Goal: Task Accomplishment & Management: Complete application form

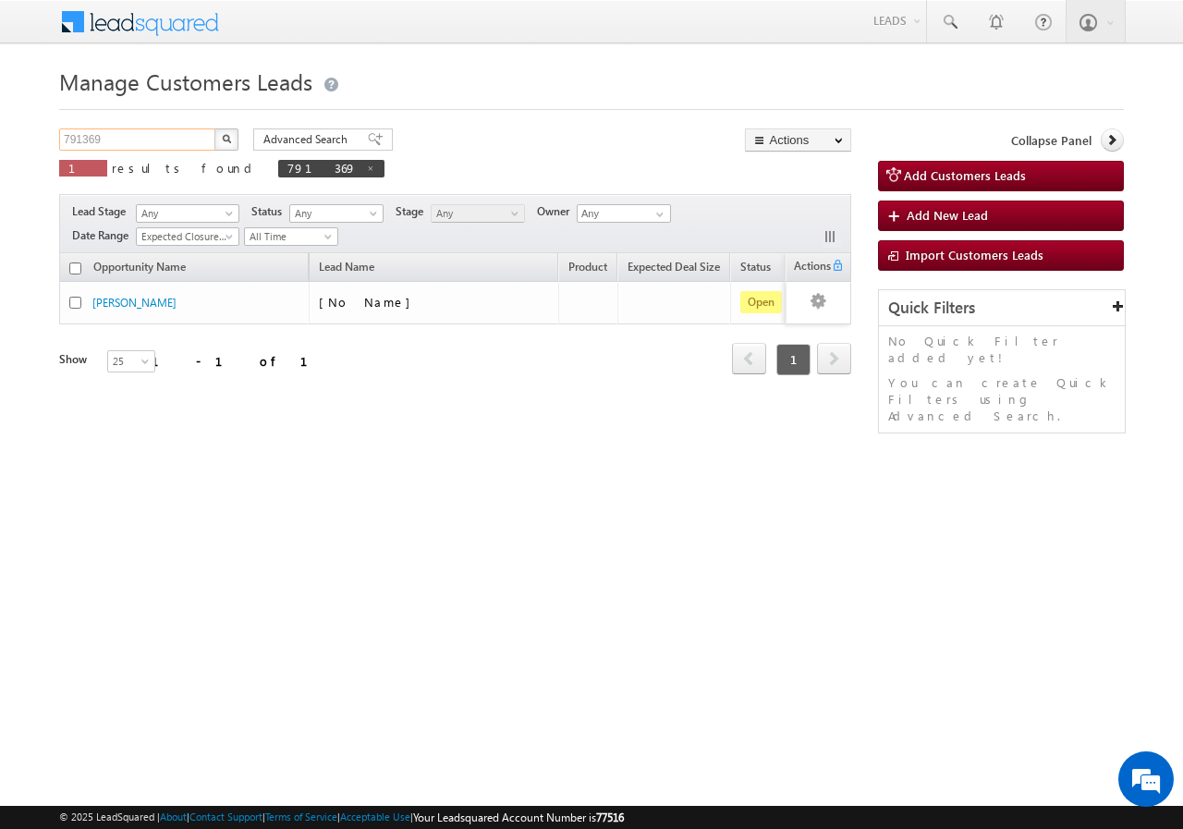
drag, startPoint x: 0, startPoint y: 0, endPoint x: 160, endPoint y: 141, distance: 213.5
click at [159, 141] on input "791369" at bounding box center [138, 139] width 158 height 22
type input "7"
paste input "790646"
type input "790646"
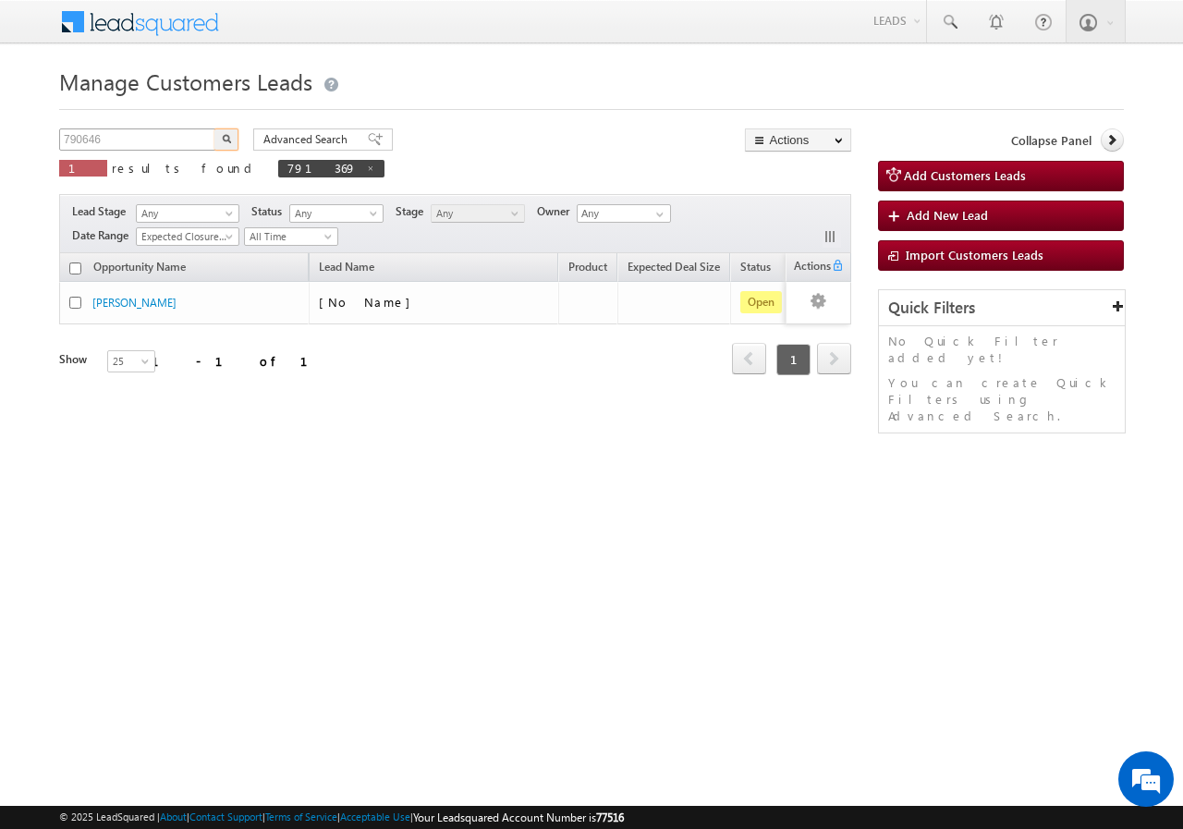
click at [214, 128] on button "button" at bounding box center [226, 139] width 24 height 22
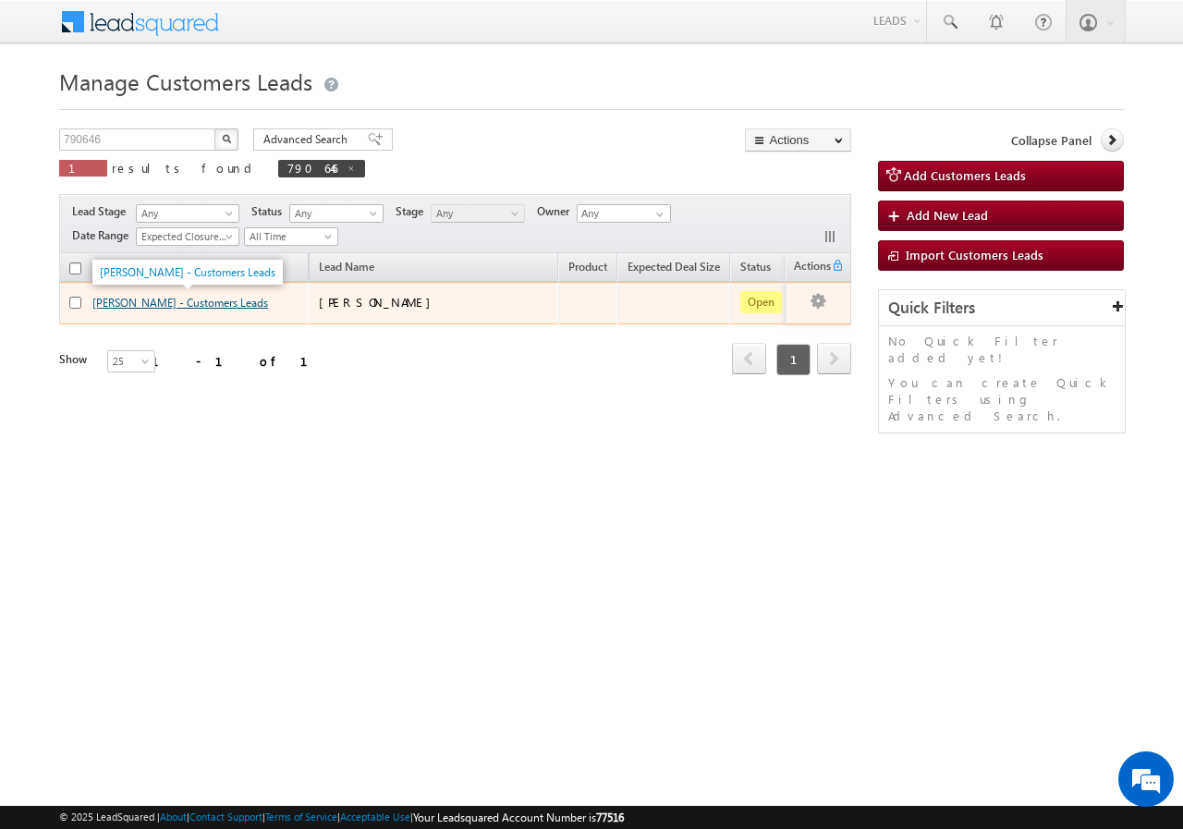
click at [131, 298] on link "Ravindra Kumar - Customers Leads" at bounding box center [180, 303] width 176 height 14
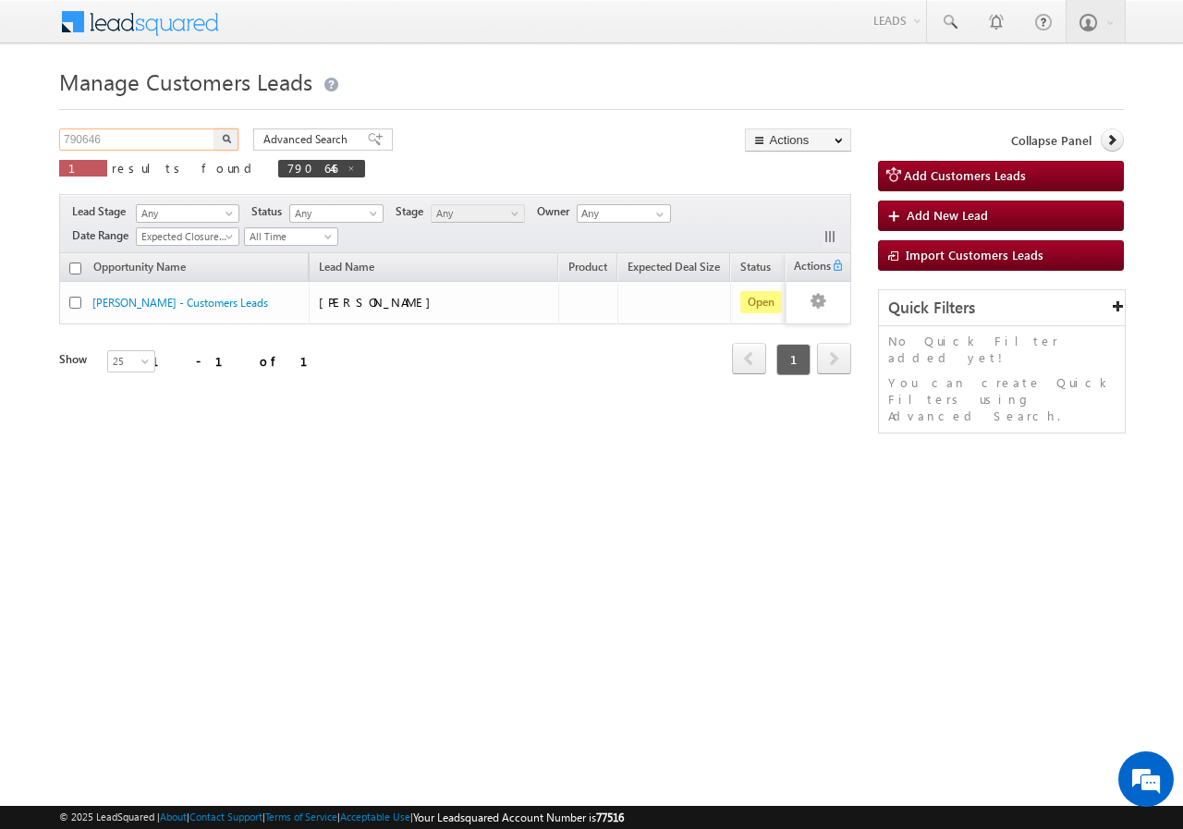
click at [177, 136] on input "790646" at bounding box center [138, 139] width 158 height 22
type input "7"
paste input "790646"
type input "790646"
click at [214, 128] on button "button" at bounding box center [226, 139] width 24 height 22
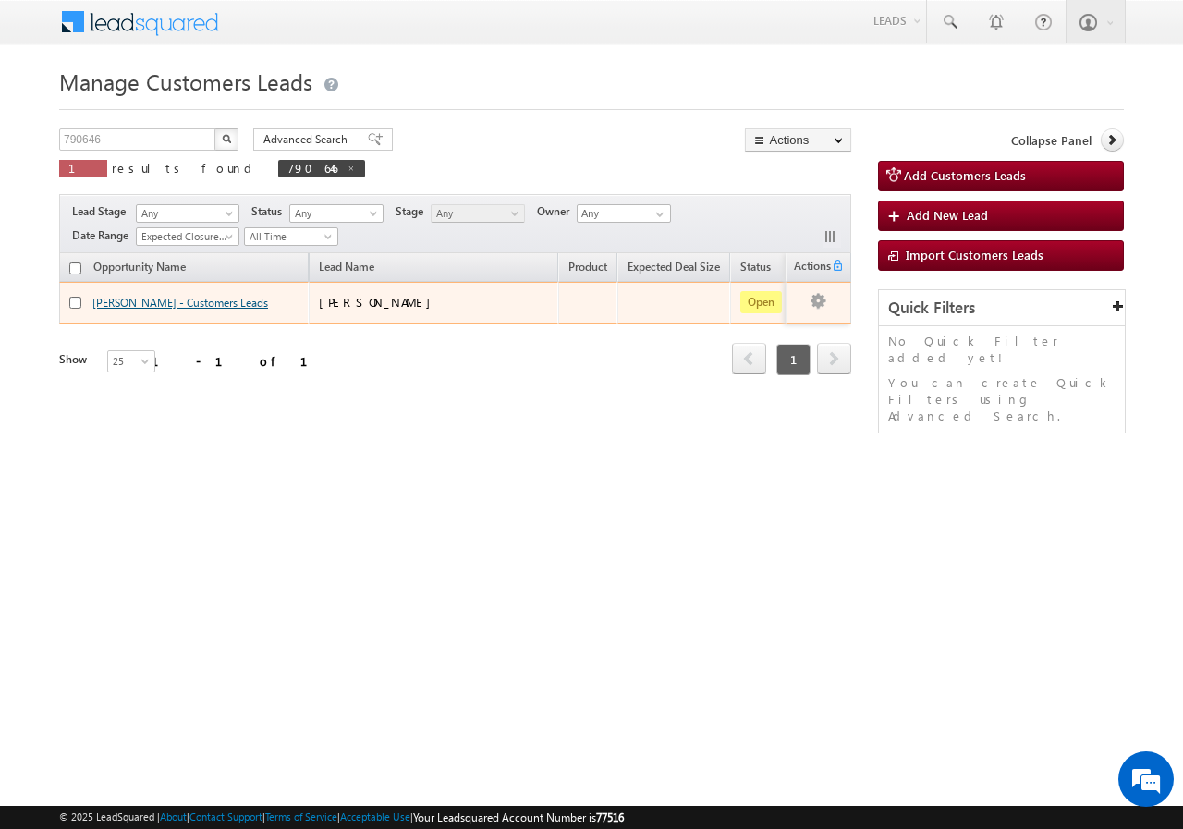
click at [122, 303] on link "Ravindra Kumar - Customers Leads" at bounding box center [180, 303] width 176 height 14
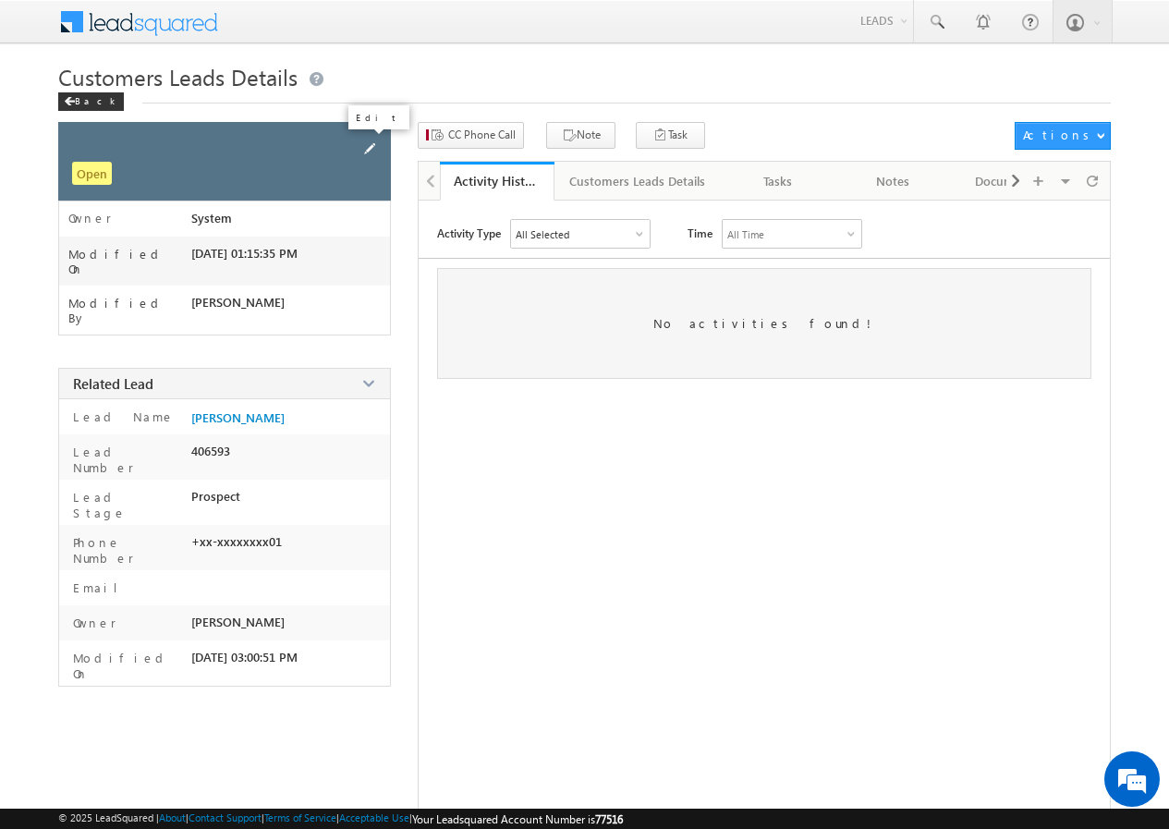
click at [370, 144] on span at bounding box center [370, 149] width 20 height 20
click at [364, 147] on span at bounding box center [370, 149] width 20 height 20
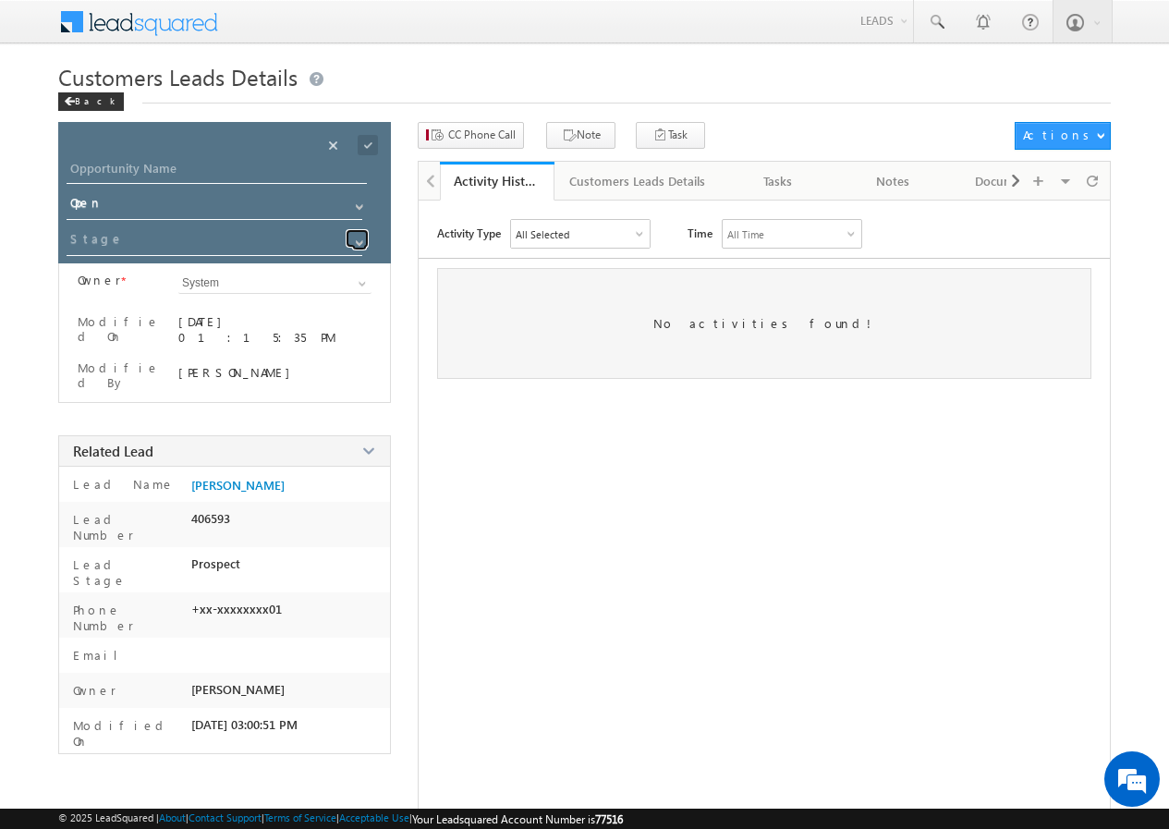
click at [355, 242] on span at bounding box center [359, 243] width 15 height 15
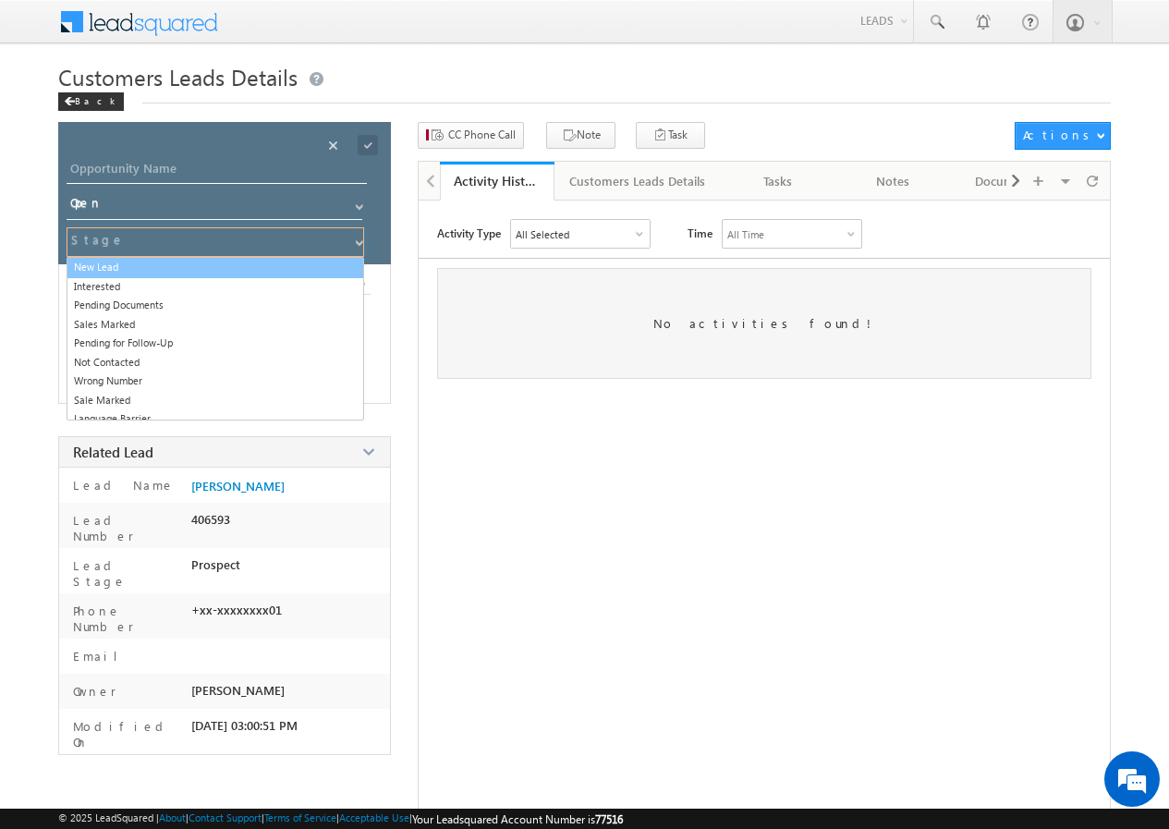
drag, startPoint x: 127, startPoint y: 267, endPoint x: 301, endPoint y: 190, distance: 191.2
click at [131, 267] on link "New Lead" at bounding box center [216, 267] width 298 height 21
type input "New Lead"
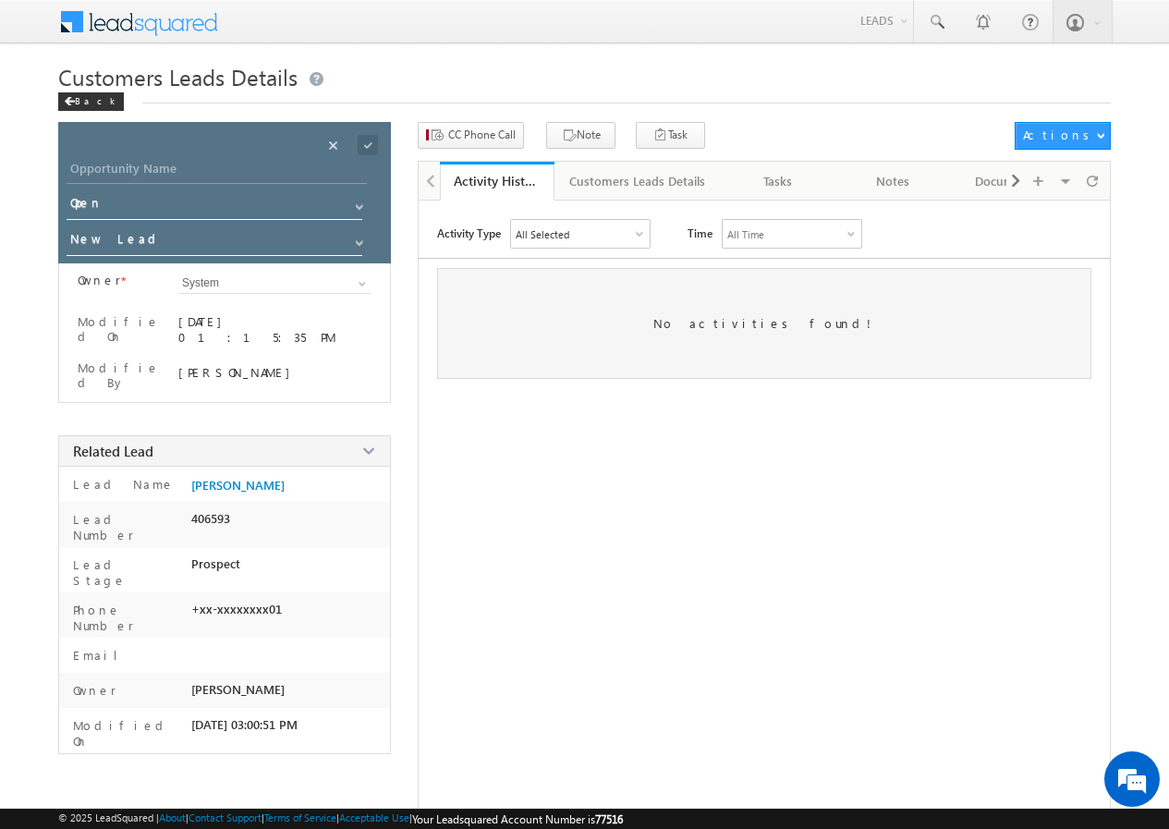
drag, startPoint x: 156, startPoint y: 159, endPoint x: 159, endPoint y: 177, distance: 17.8
click at [156, 160] on input "Opportunity Name" at bounding box center [217, 171] width 300 height 26
paste input "Ravindra Kuma"
type input "Ravindra Kuma"
click at [367, 147] on span at bounding box center [368, 145] width 20 height 20
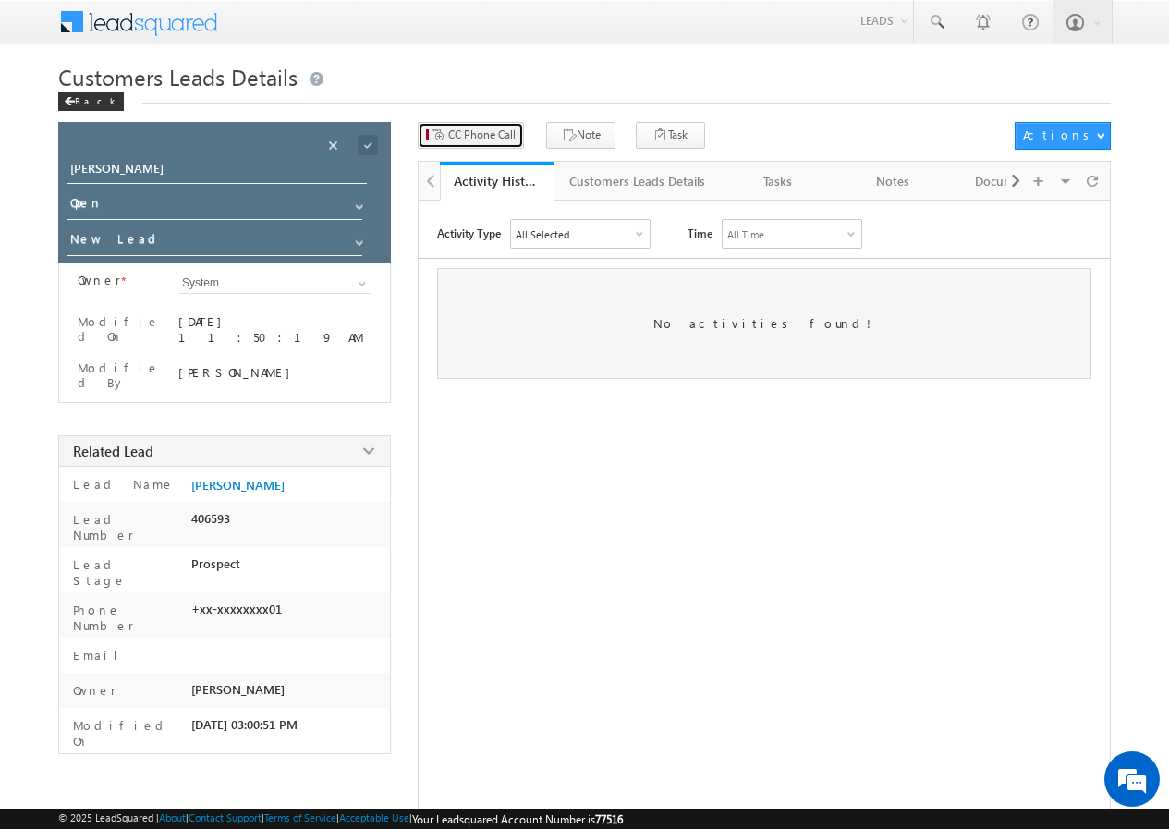
click at [486, 138] on span "CC Phone Call" at bounding box center [481, 135] width 67 height 17
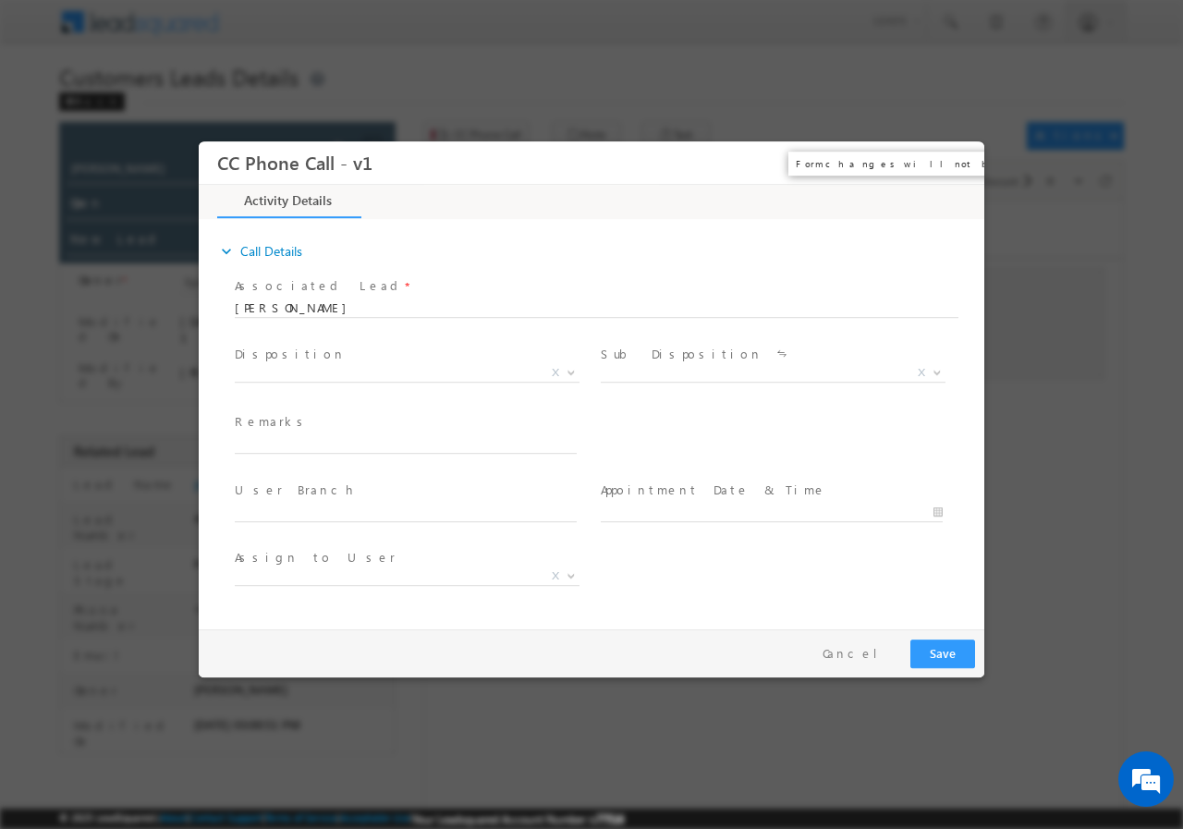
click at [953, 155] on button "×" at bounding box center [956, 162] width 31 height 34
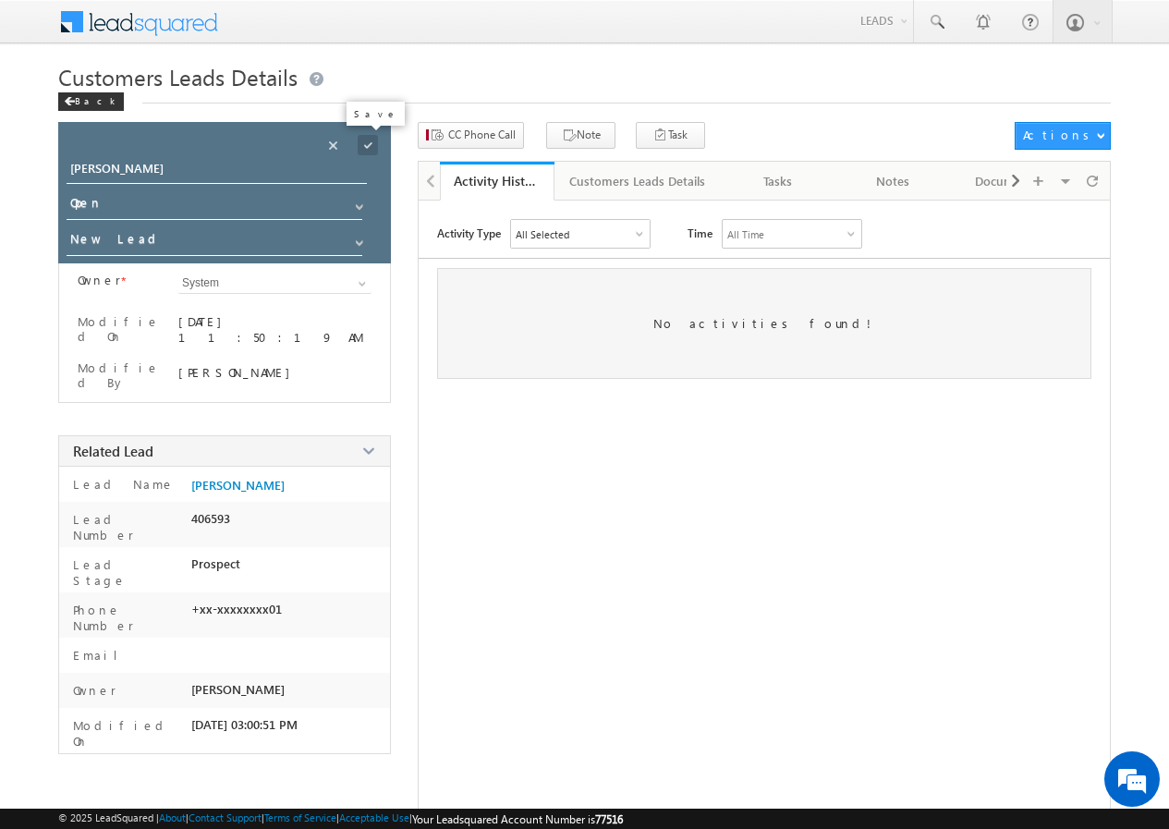
click at [371, 145] on span at bounding box center [368, 145] width 20 height 20
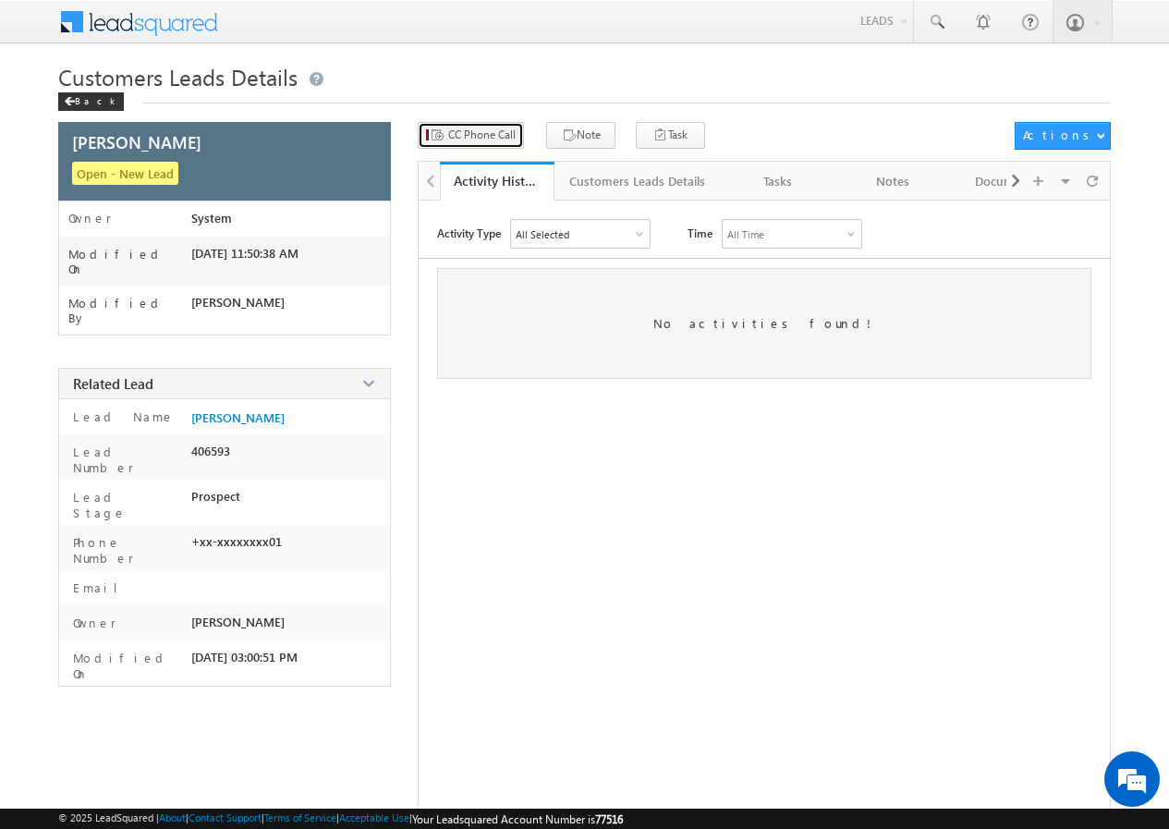
click at [479, 135] on span "CC Phone Call" at bounding box center [481, 135] width 67 height 17
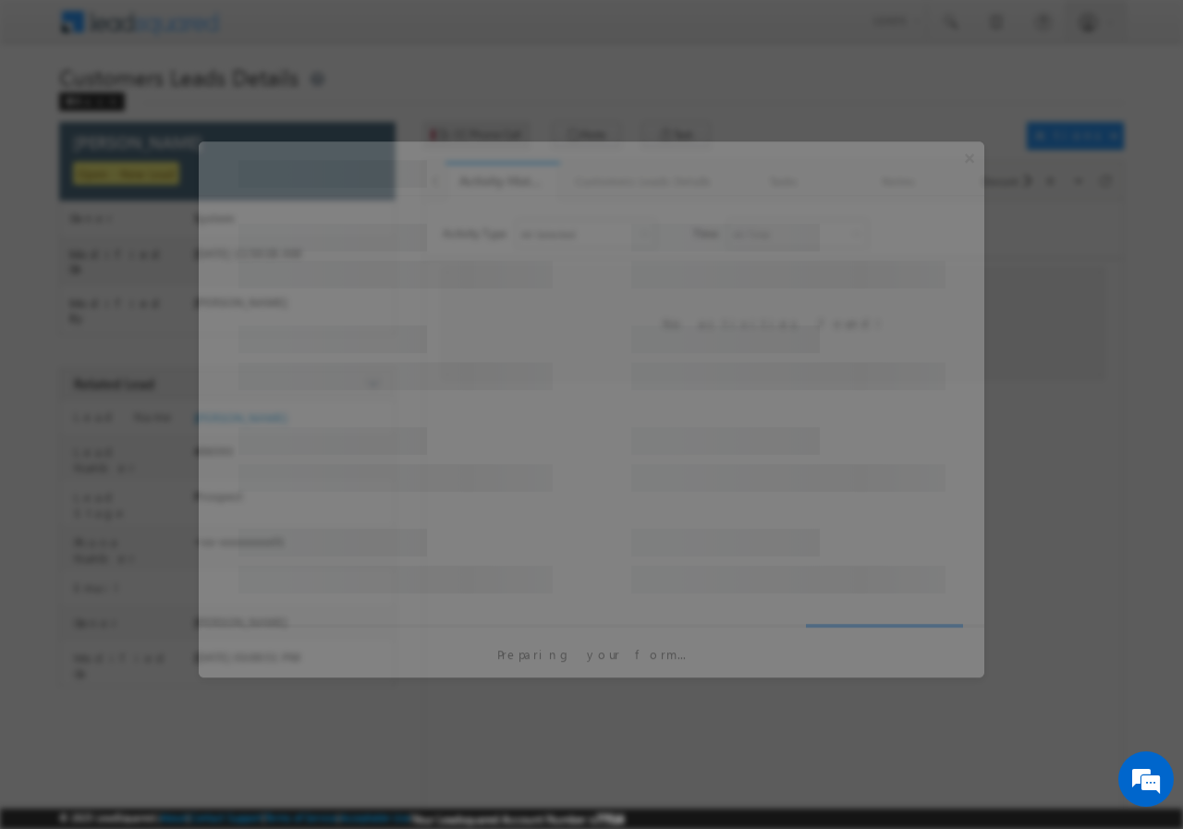
click at [479, 135] on div at bounding box center [591, 414] width 1183 height 829
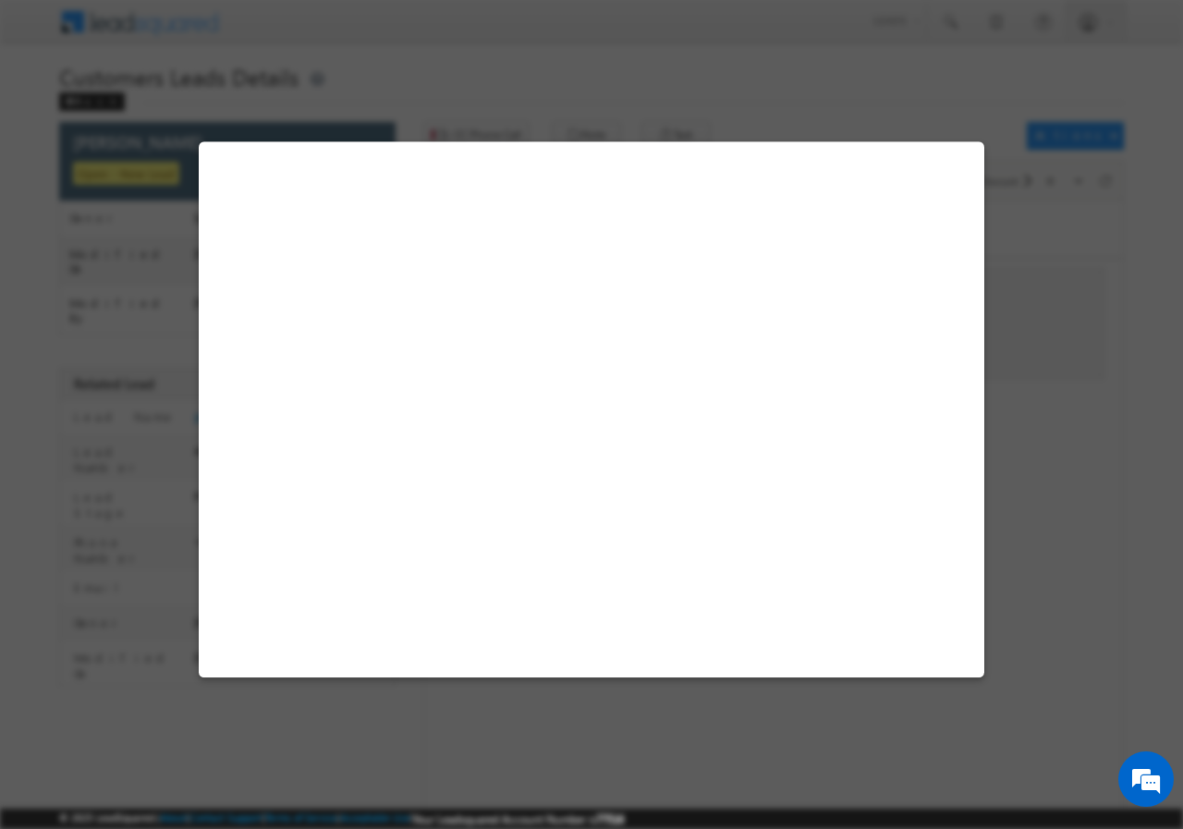
select select "Bulandshahr"
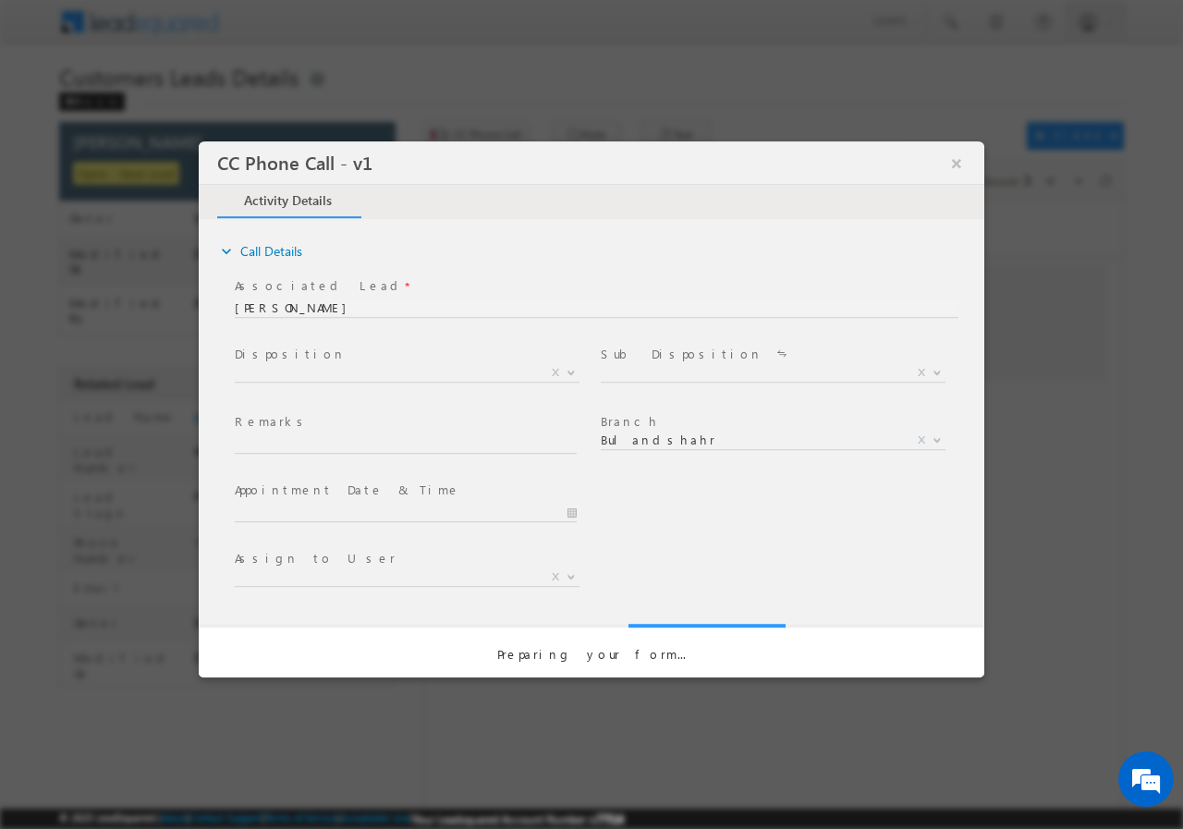
click at [964, 153] on button "×" at bounding box center [956, 162] width 31 height 34
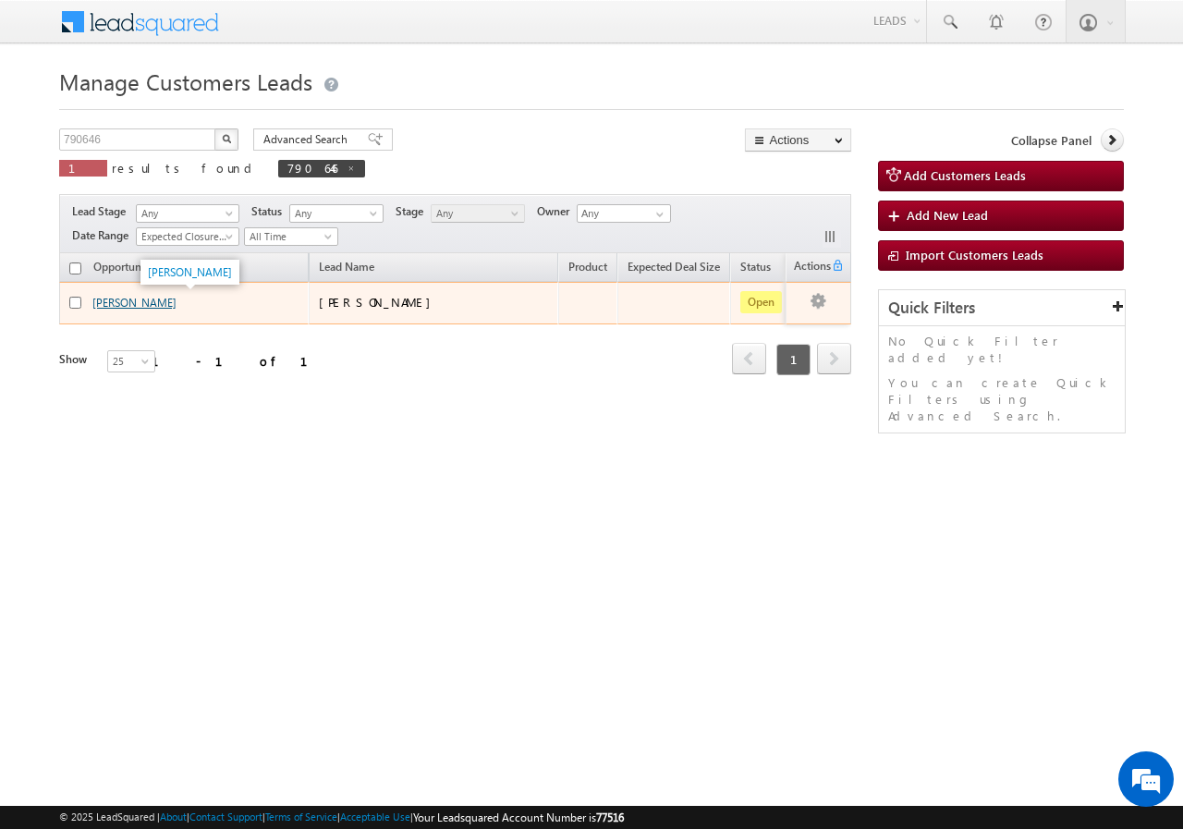
click at [116, 302] on link "[PERSON_NAME]" at bounding box center [134, 303] width 84 height 14
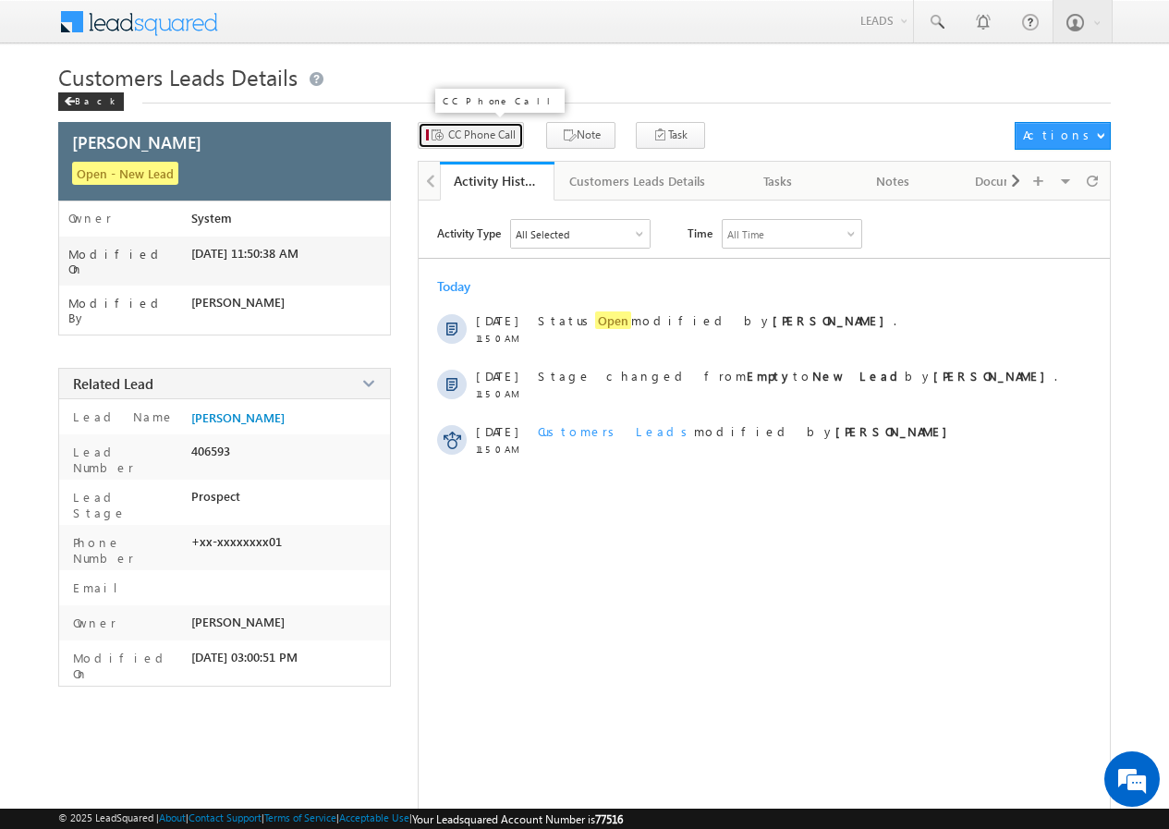
click at [491, 135] on span "CC Phone Call" at bounding box center [481, 135] width 67 height 17
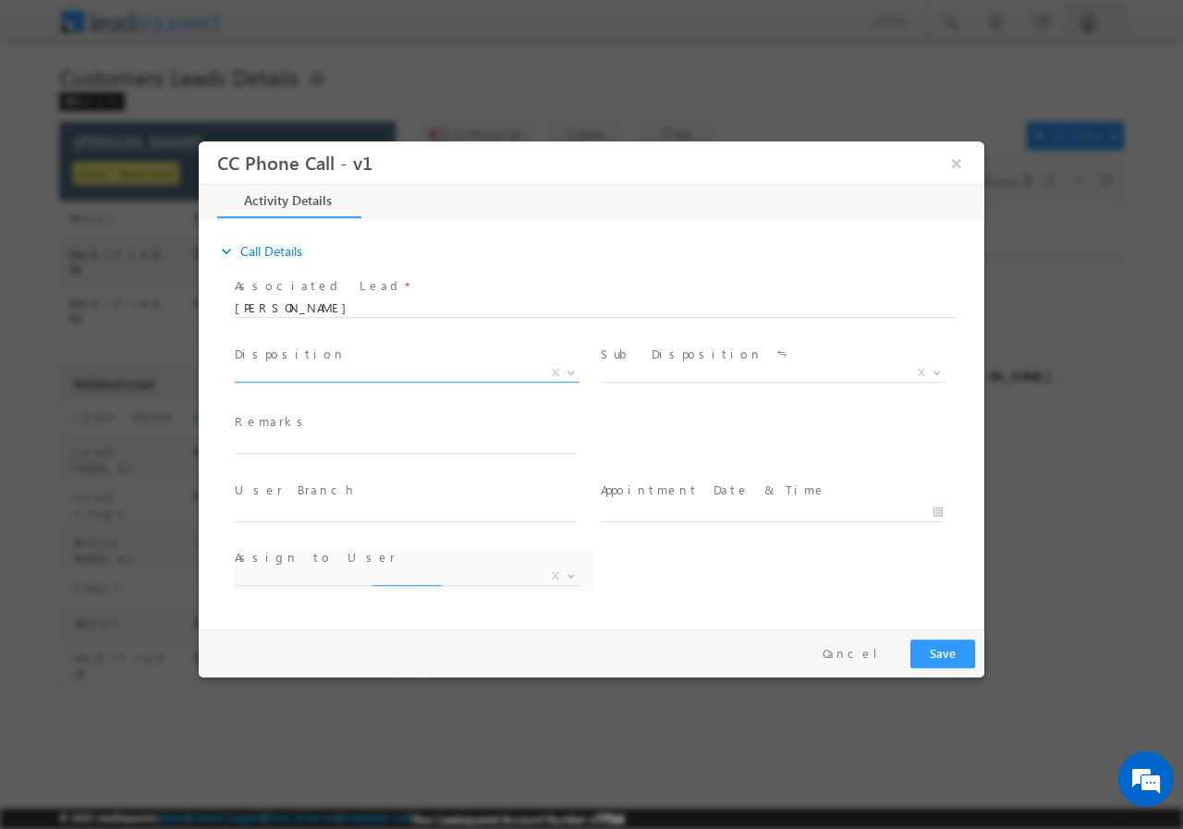
select select "sachin.kumar2@sgrlimited.in"
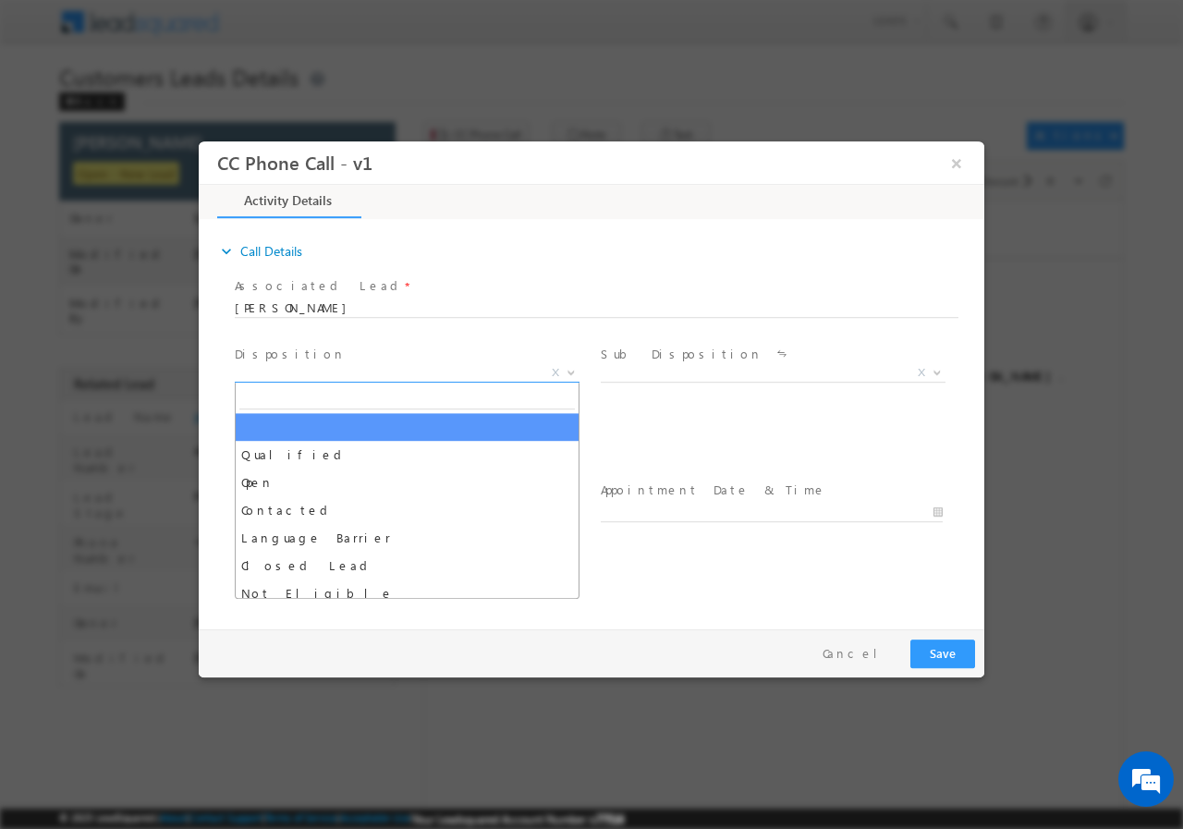
click at [575, 368] on b at bounding box center [571, 371] width 11 height 6
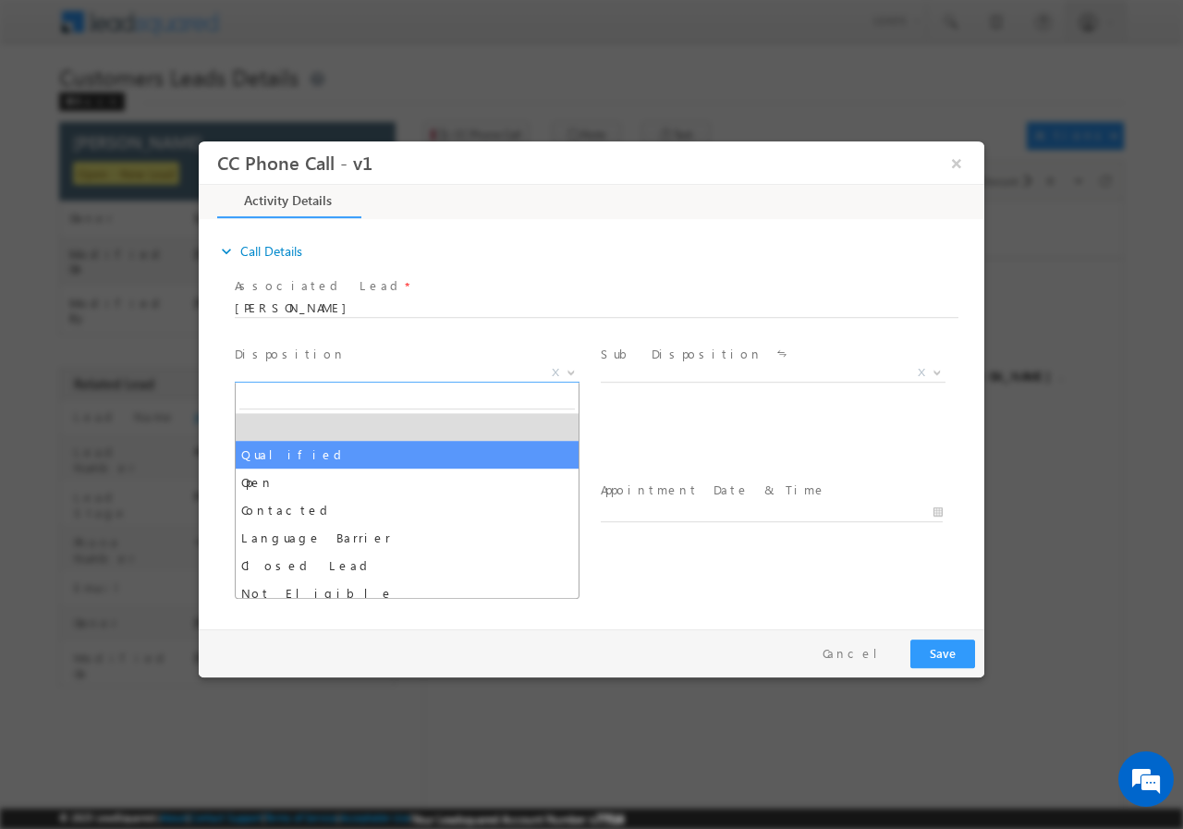
drag, startPoint x: 352, startPoint y: 445, endPoint x: 625, endPoint y: 406, distance: 275.5
select select "Qualified"
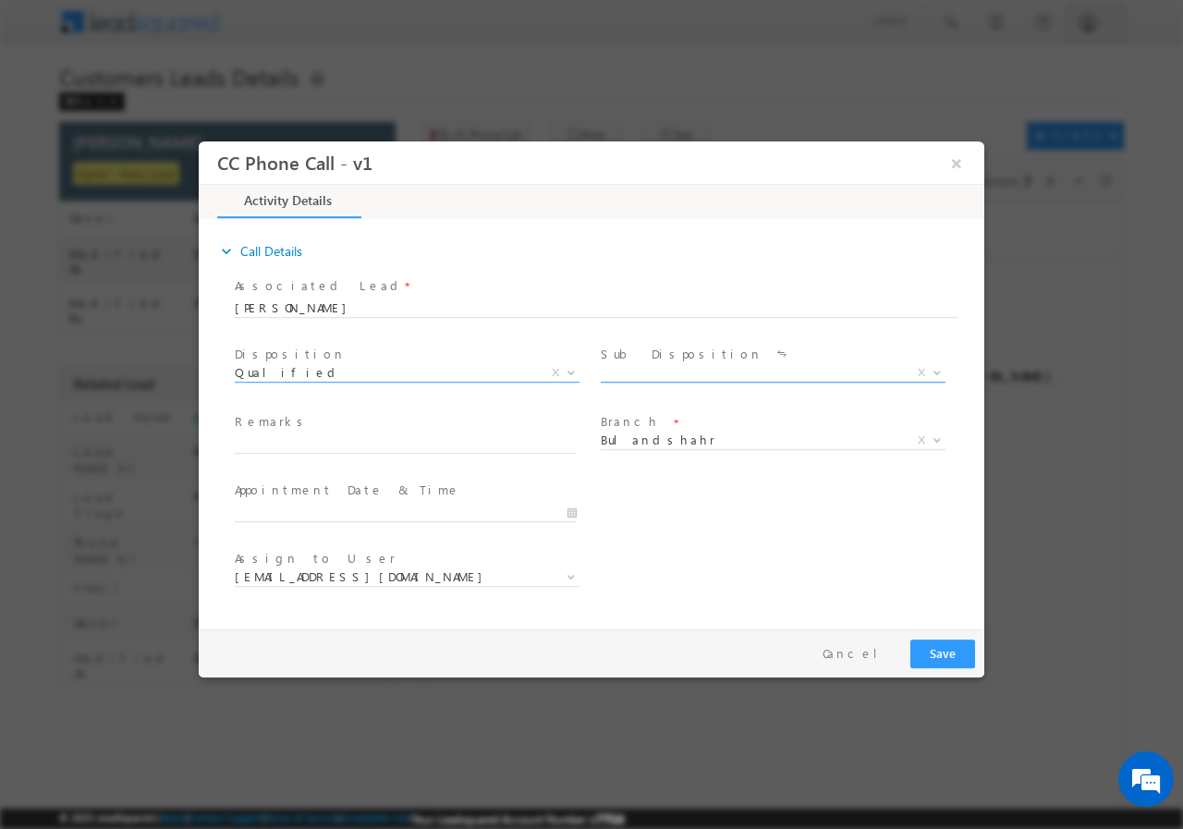
click at [940, 371] on b at bounding box center [937, 371] width 11 height 6
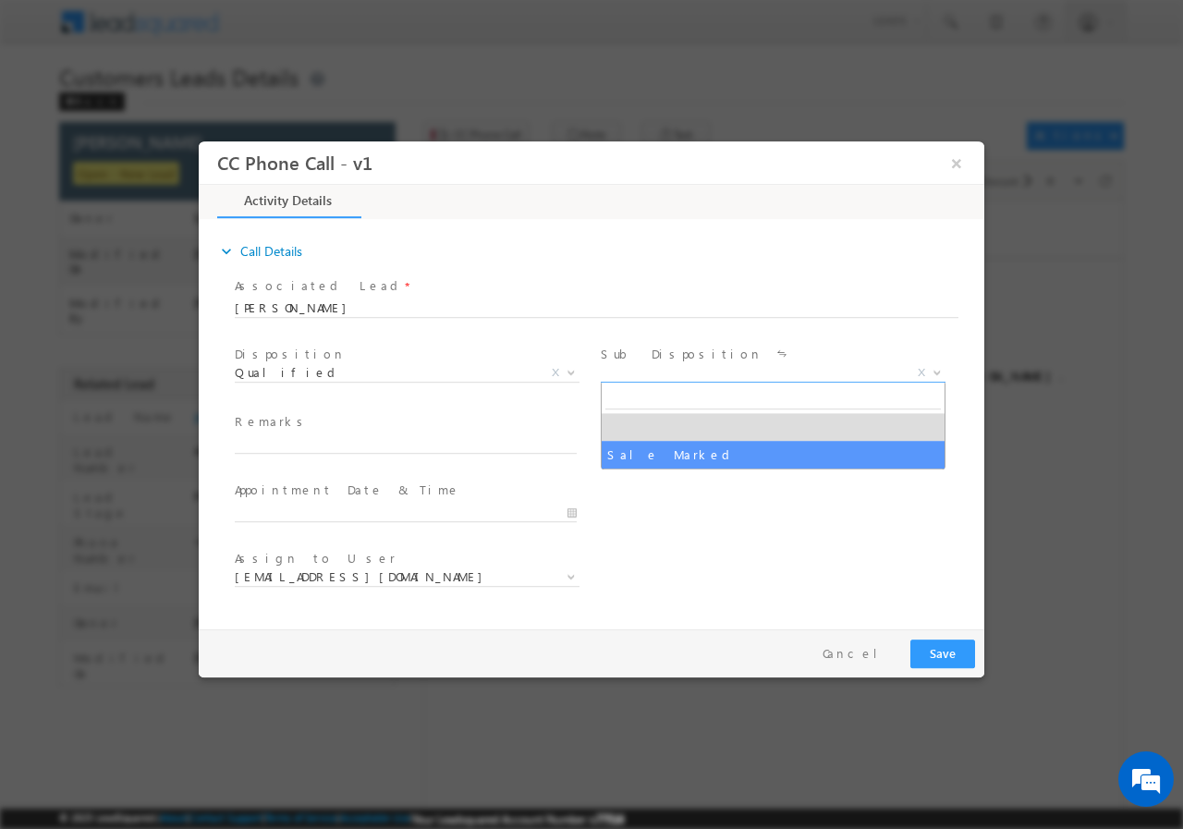
select select "Sale Marked"
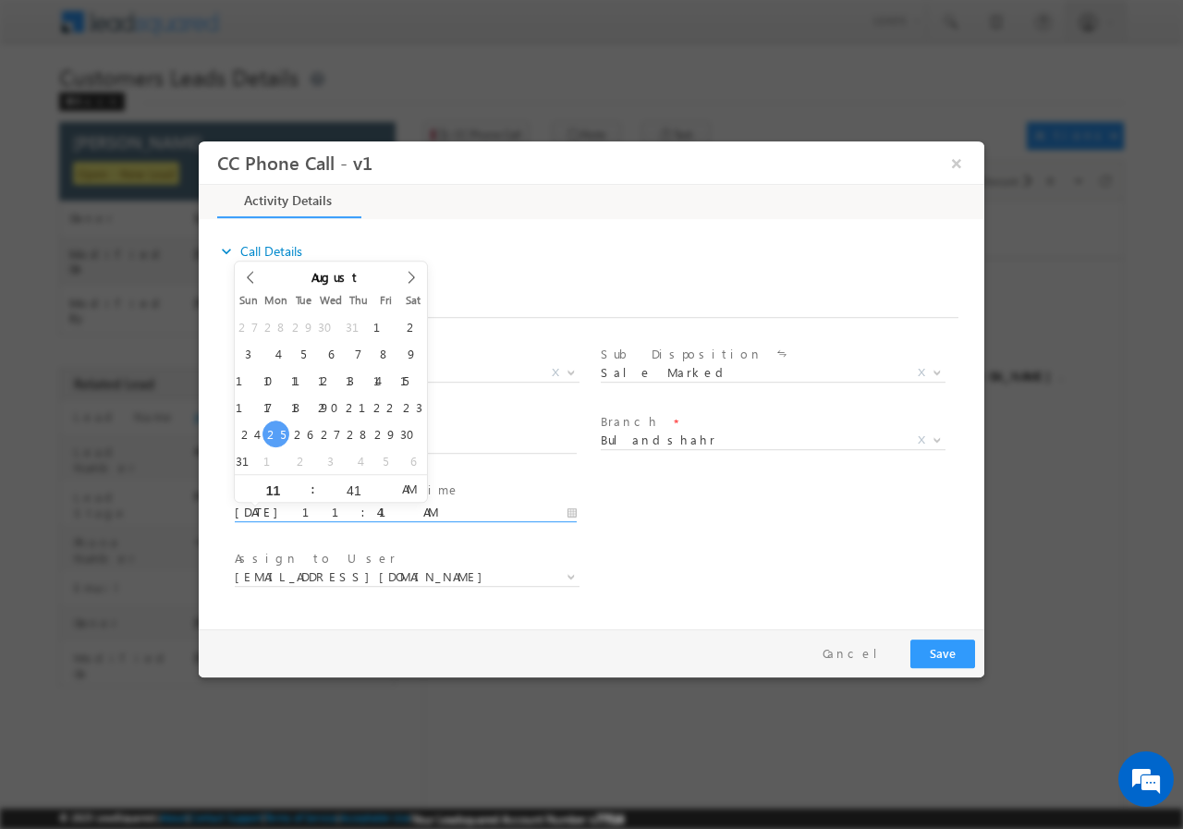
drag, startPoint x: 278, startPoint y: 509, endPoint x: 361, endPoint y: 508, distance: 83.2
click at [279, 509] on input "08/25/2025 11:41 AM" at bounding box center [406, 512] width 342 height 18
type input "08/26/2025 10:41 AM"
type input "10"
click at [306, 493] on span at bounding box center [305, 495] width 13 height 14
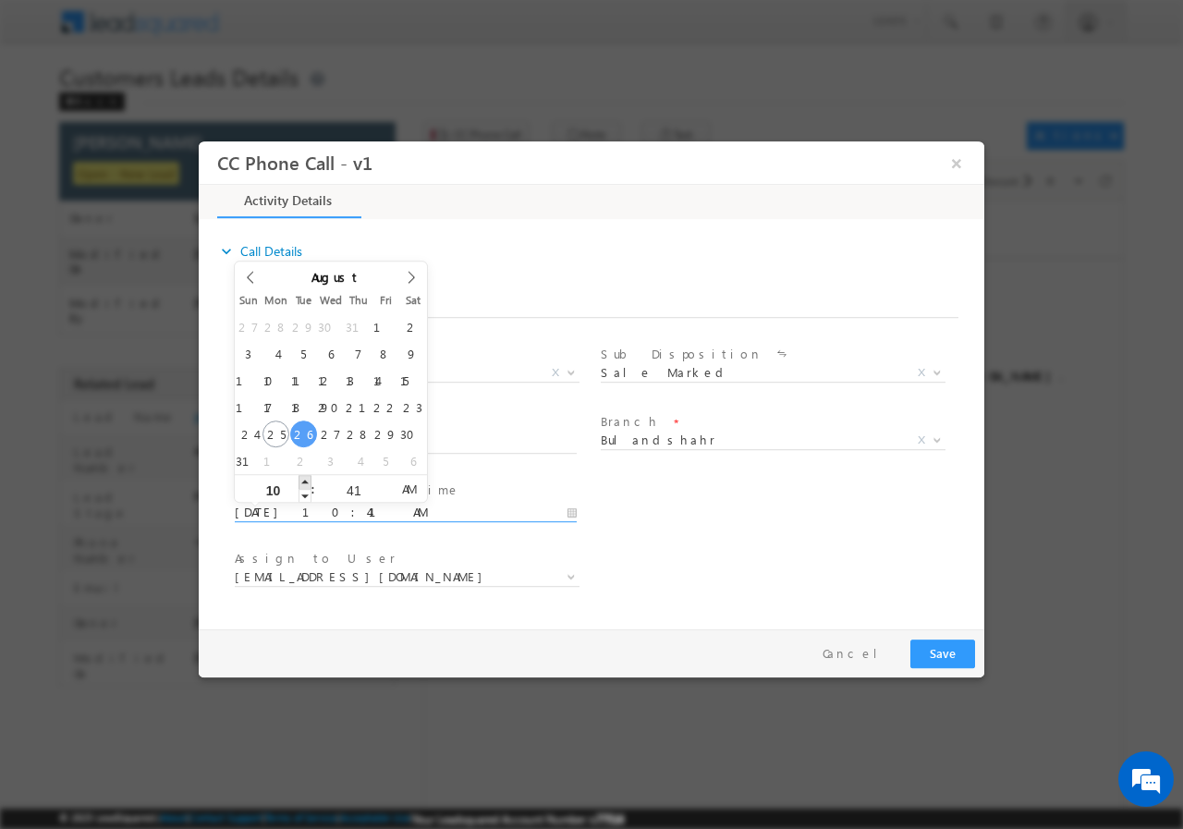
type input "08/26/2025 11:41 AM"
type input "11"
click at [302, 481] on span at bounding box center [305, 481] width 13 height 14
type input "08/26/2025 12:41 PM"
type input "12"
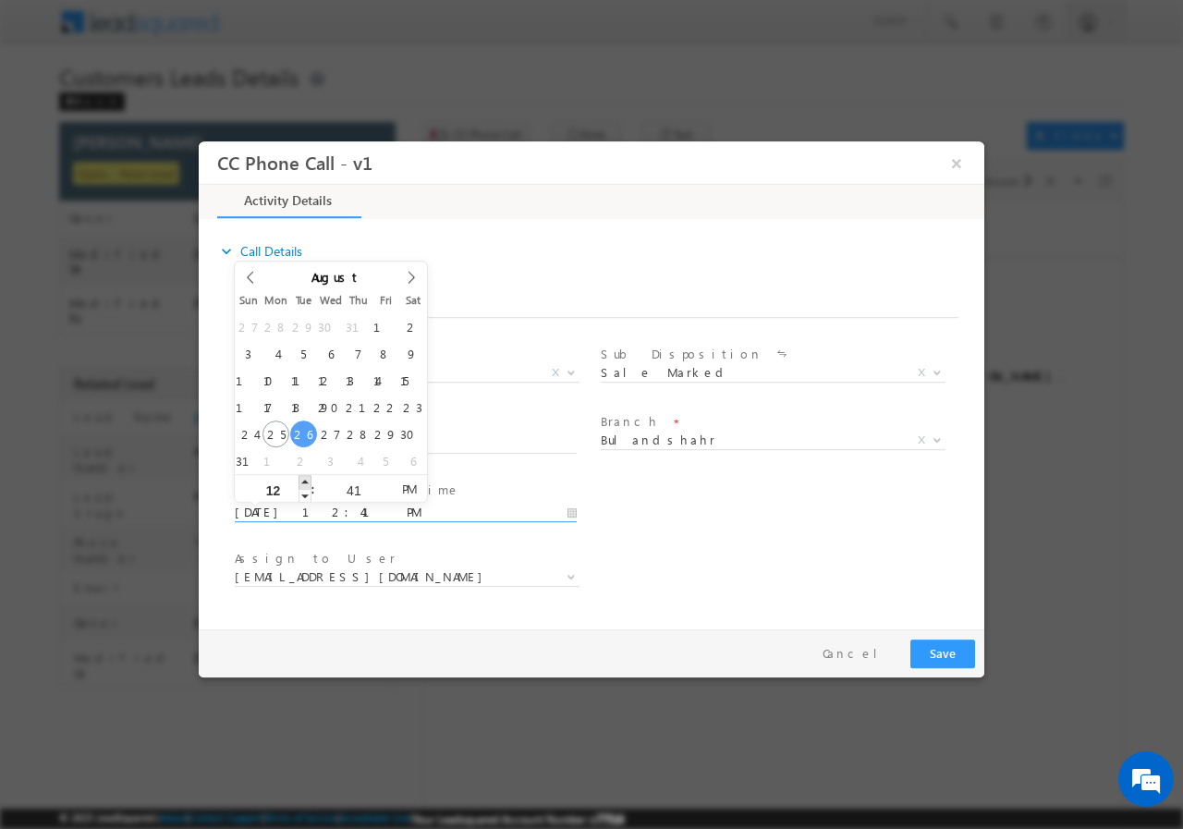
click at [303, 481] on span at bounding box center [305, 481] width 13 height 14
type input "08/26/2025 12:40 PM"
type input "40"
click at [387, 497] on span at bounding box center [385, 495] width 13 height 14
type input "08/26/2025 12:39 PM"
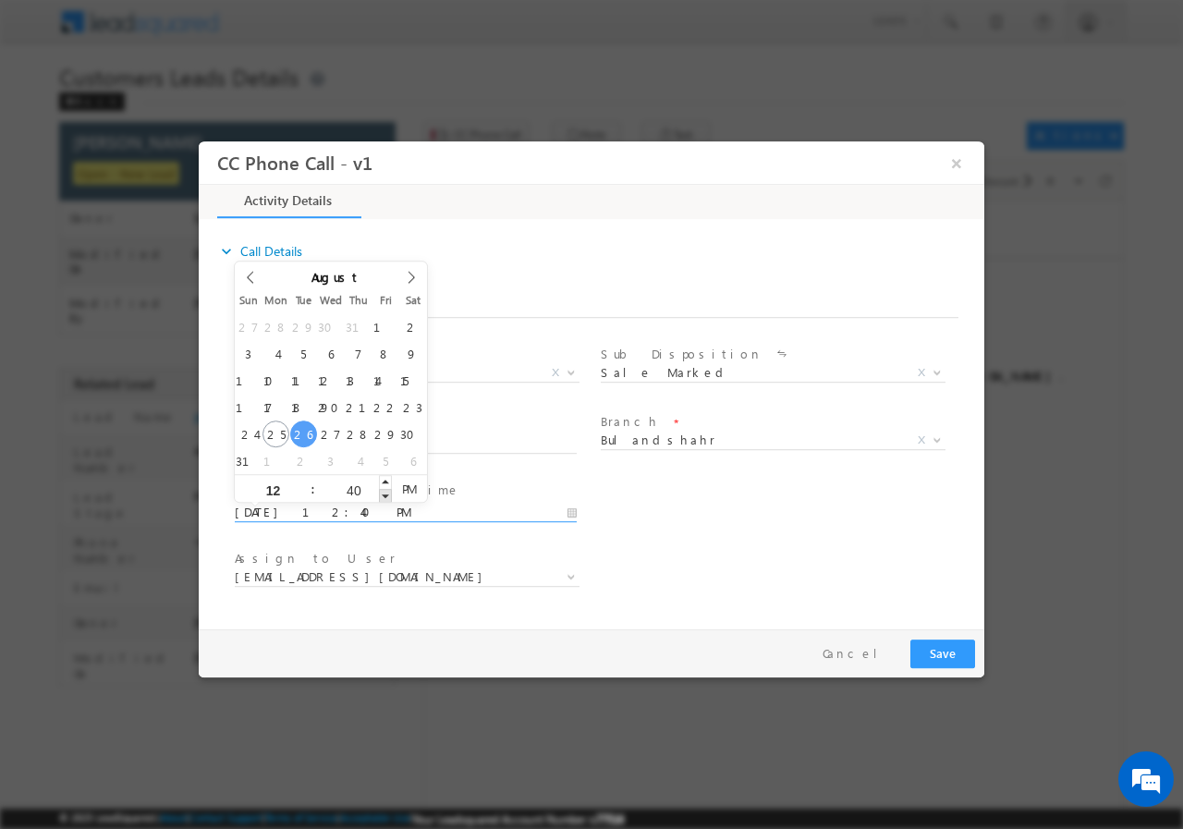
type input "39"
click at [387, 497] on span at bounding box center [385, 495] width 13 height 14
type input "08/26/2025 12:38 PM"
type input "38"
click at [387, 497] on span at bounding box center [385, 495] width 13 height 14
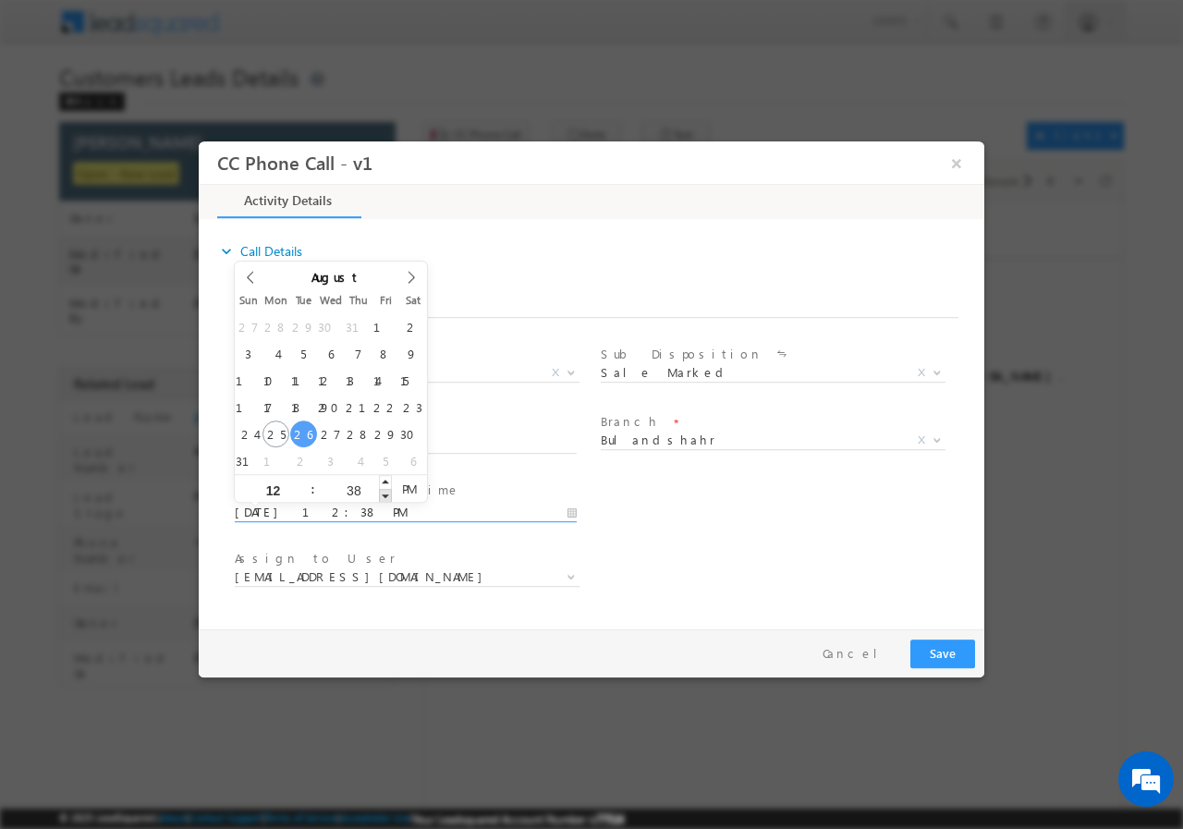
type input "08/26/2025 12:37 PM"
type input "37"
click at [386, 496] on span at bounding box center [385, 495] width 13 height 14
type input "08/26/2025 12:38 PM"
type input "38"
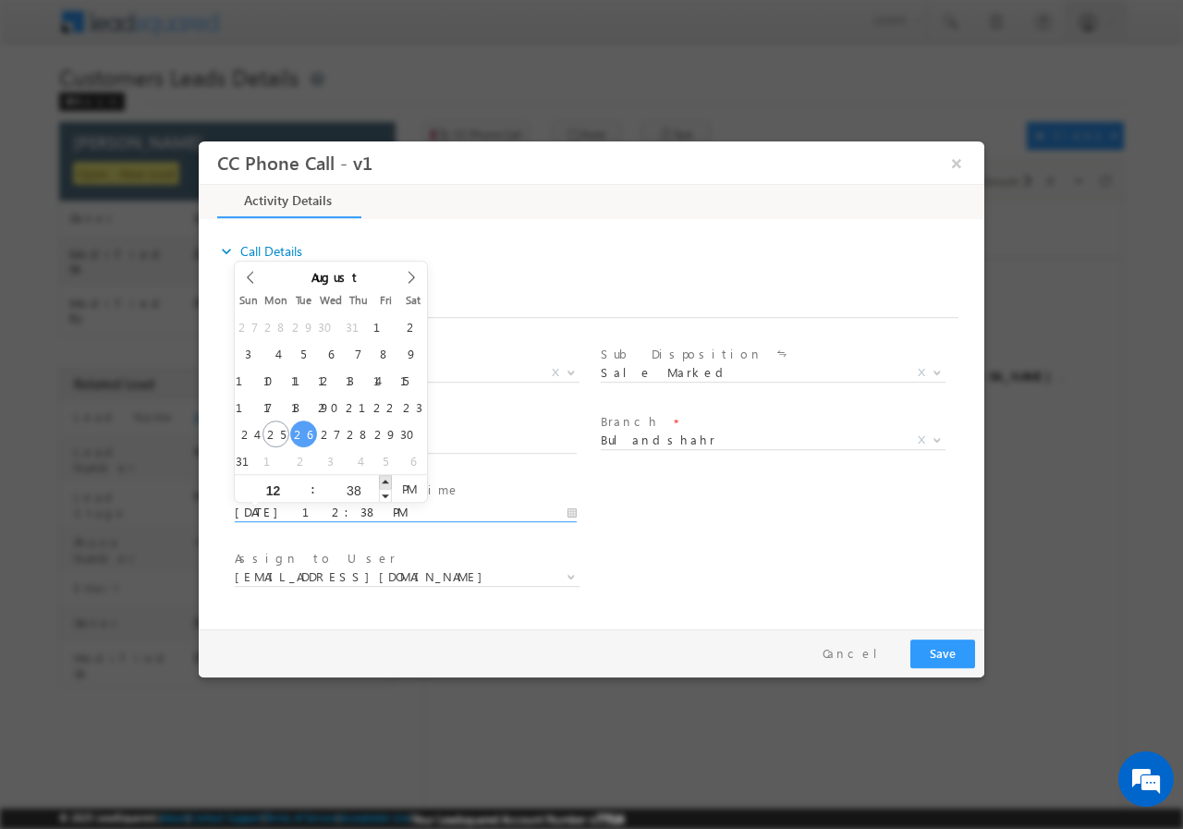
click at [384, 478] on span at bounding box center [385, 481] width 13 height 14
type input "08/26/2025 12:39 PM"
type input "39"
click at [384, 478] on span at bounding box center [385, 481] width 13 height 14
type input "08/26/2025 12:40 PM"
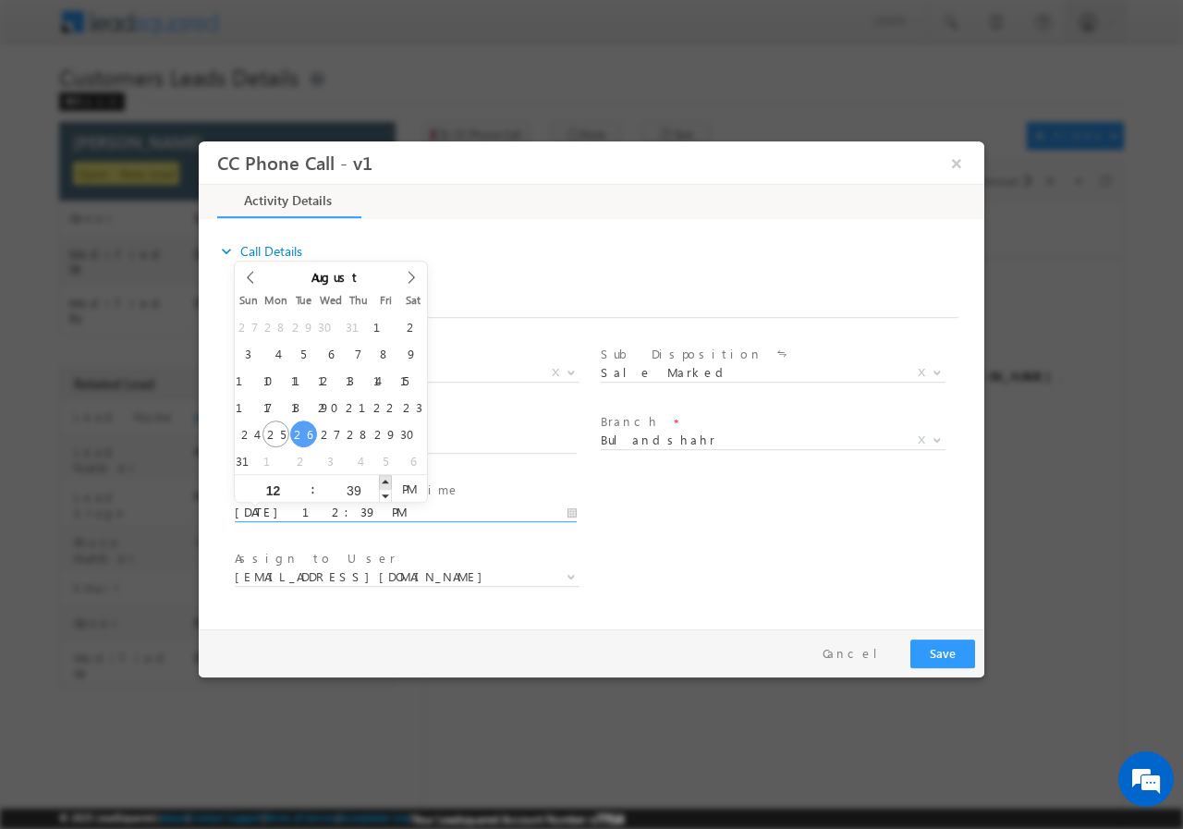
type input "40"
click at [384, 478] on span at bounding box center [385, 481] width 13 height 14
type input "08/26/2025 12:41 PM"
type input "41"
click at [384, 478] on span at bounding box center [385, 481] width 13 height 14
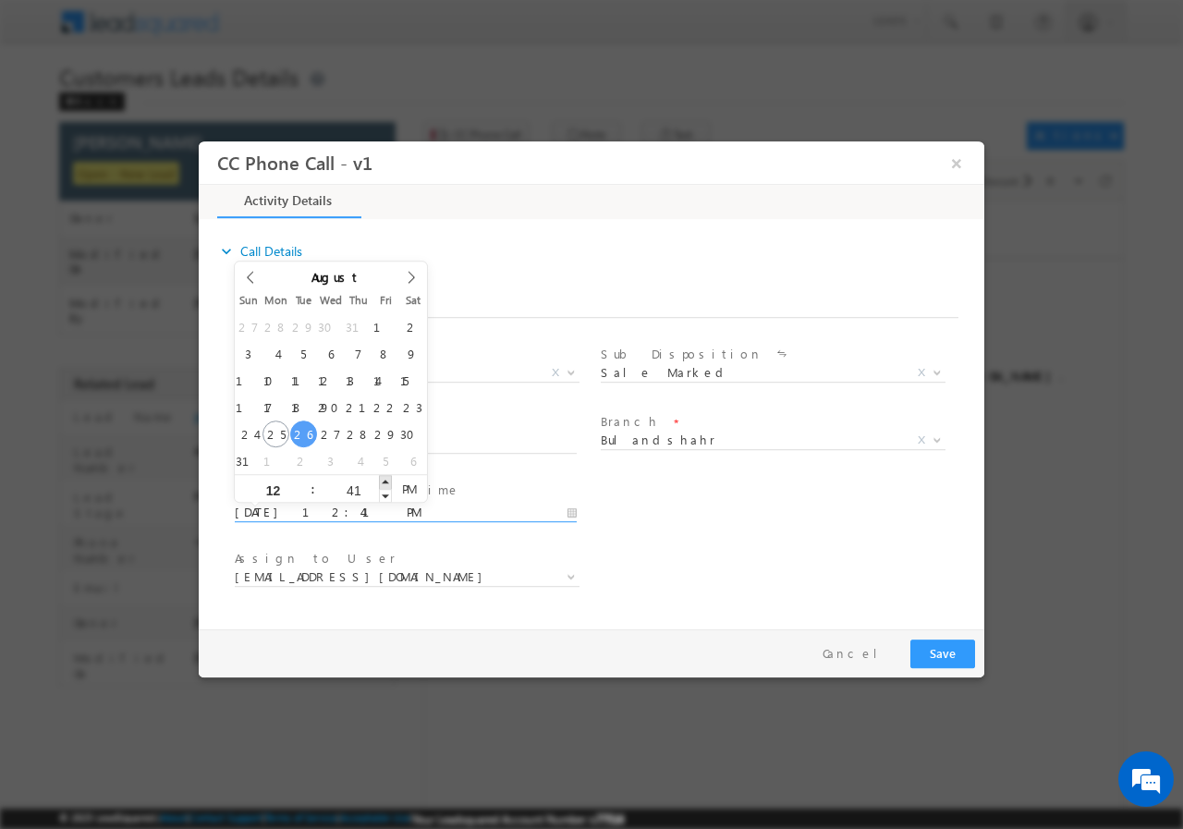
type input "08/26/2025 12:42 PM"
type input "42"
click at [384, 478] on span at bounding box center [385, 481] width 13 height 14
type input "08/26/2025 12:43 PM"
type input "43"
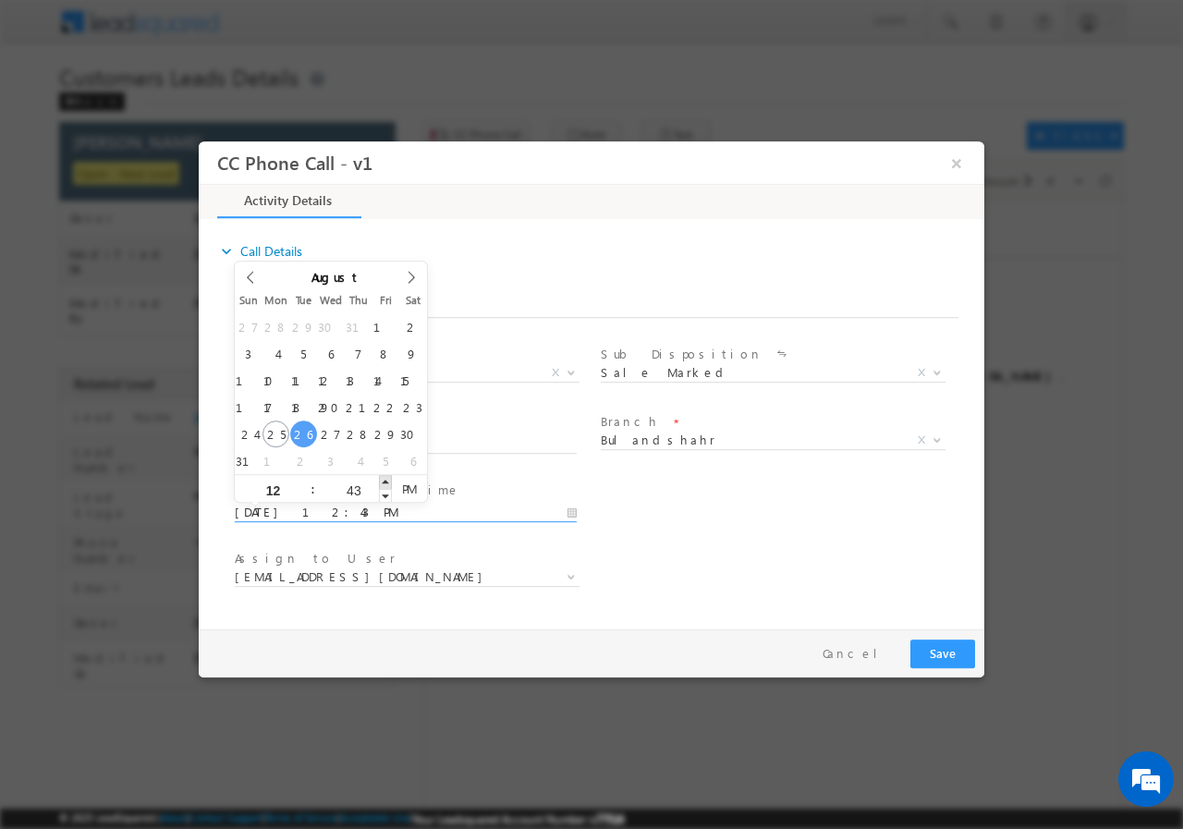
click at [384, 478] on span at bounding box center [385, 481] width 13 height 14
type input "08/26/2025 12:44 PM"
type input "44"
click at [384, 478] on span at bounding box center [385, 481] width 13 height 14
type input "08/26/2025 12:45 PM"
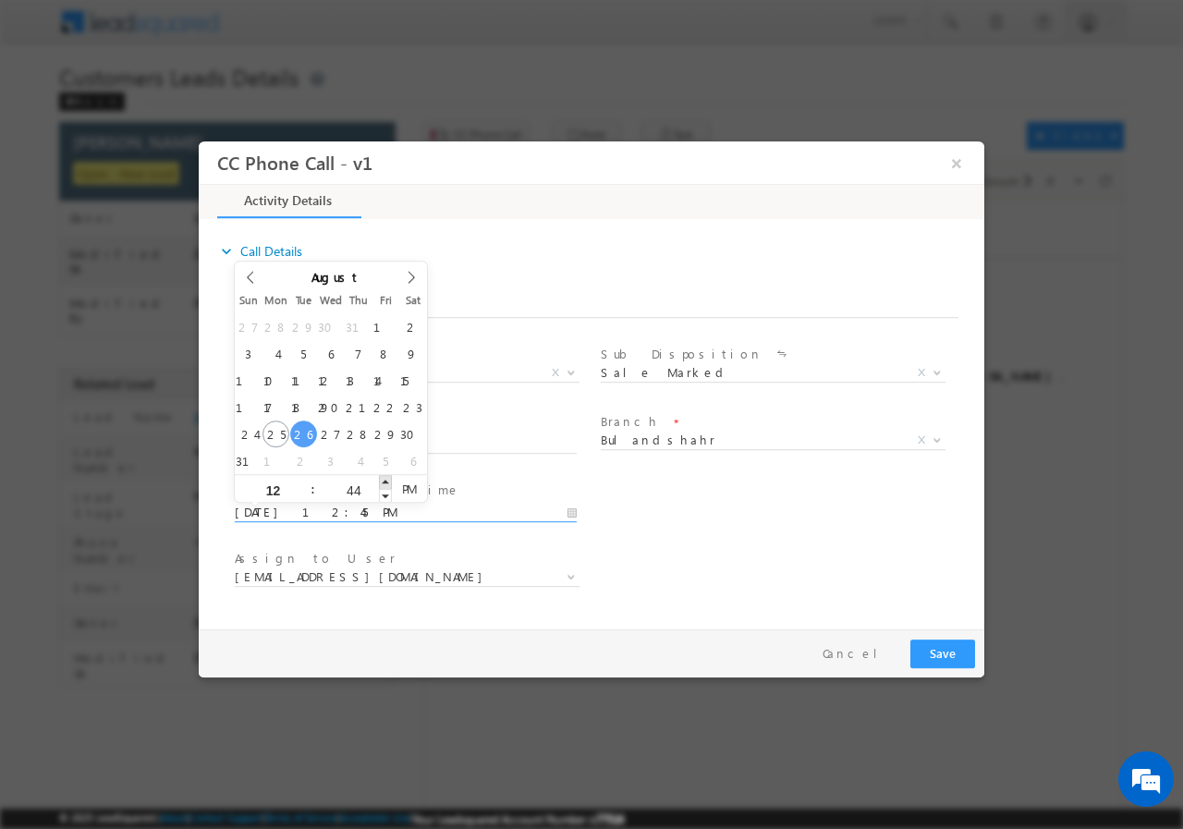
type input "45"
click at [384, 478] on span at bounding box center [385, 481] width 13 height 14
type input "08/26/2025 12:46 PM"
type input "46"
click at [384, 478] on span at bounding box center [385, 481] width 13 height 14
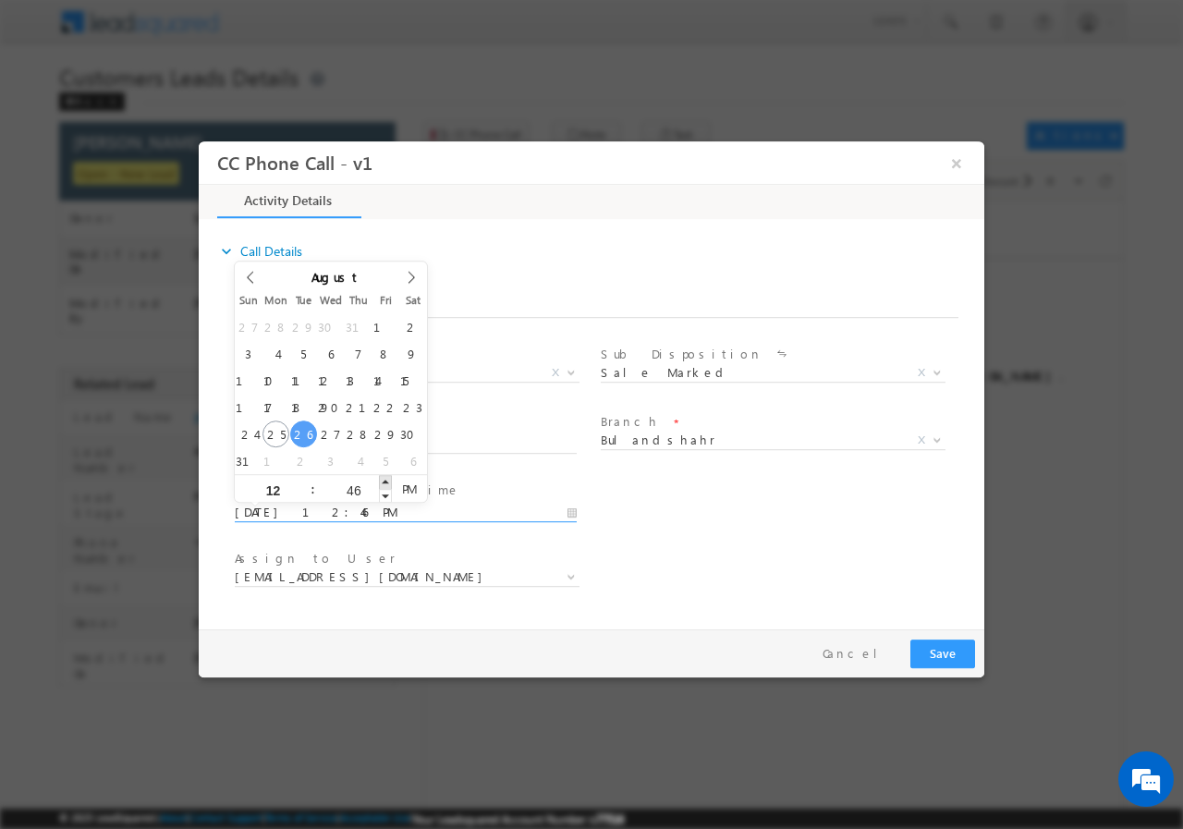
type input "08/26/2025 12:47 PM"
type input "47"
click at [384, 478] on span at bounding box center [385, 481] width 13 height 14
type input "08/26/2025 12:48 PM"
type input "48"
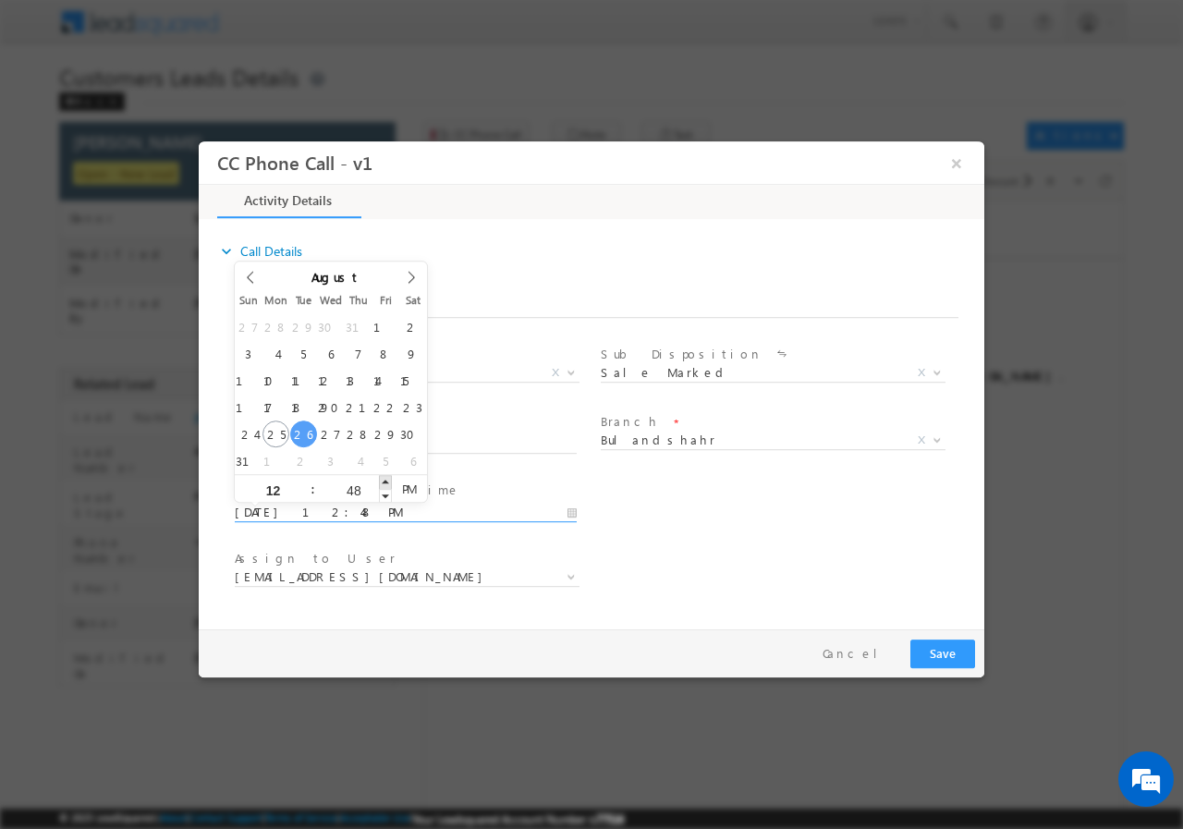
click at [384, 478] on span at bounding box center [385, 481] width 13 height 14
type input "08/26/2025 12:49 PM"
type input "49"
click at [384, 478] on span at bounding box center [385, 481] width 13 height 14
type input "08/26/2025 12:50 PM"
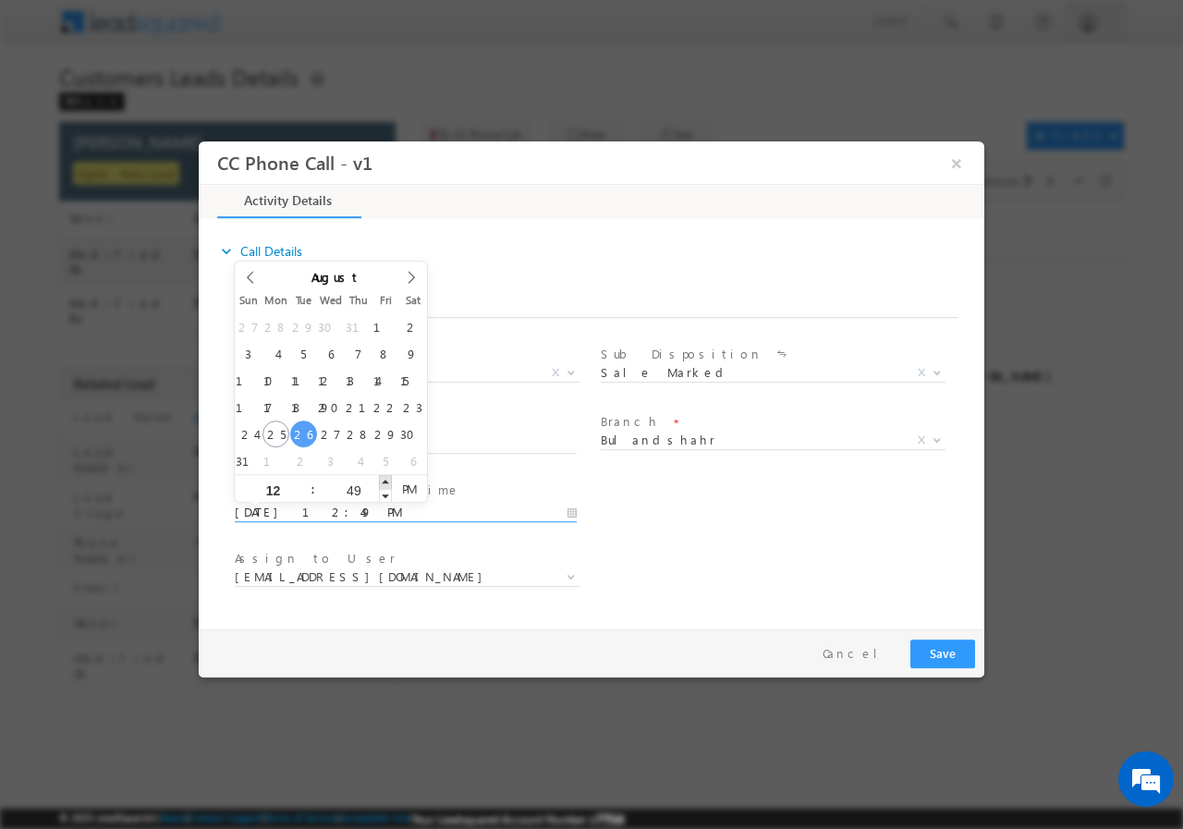
type input "50"
click at [384, 478] on span at bounding box center [385, 481] width 13 height 14
type input "08/26/2025 12:51 PM"
type input "51"
click at [385, 482] on span at bounding box center [385, 481] width 13 height 14
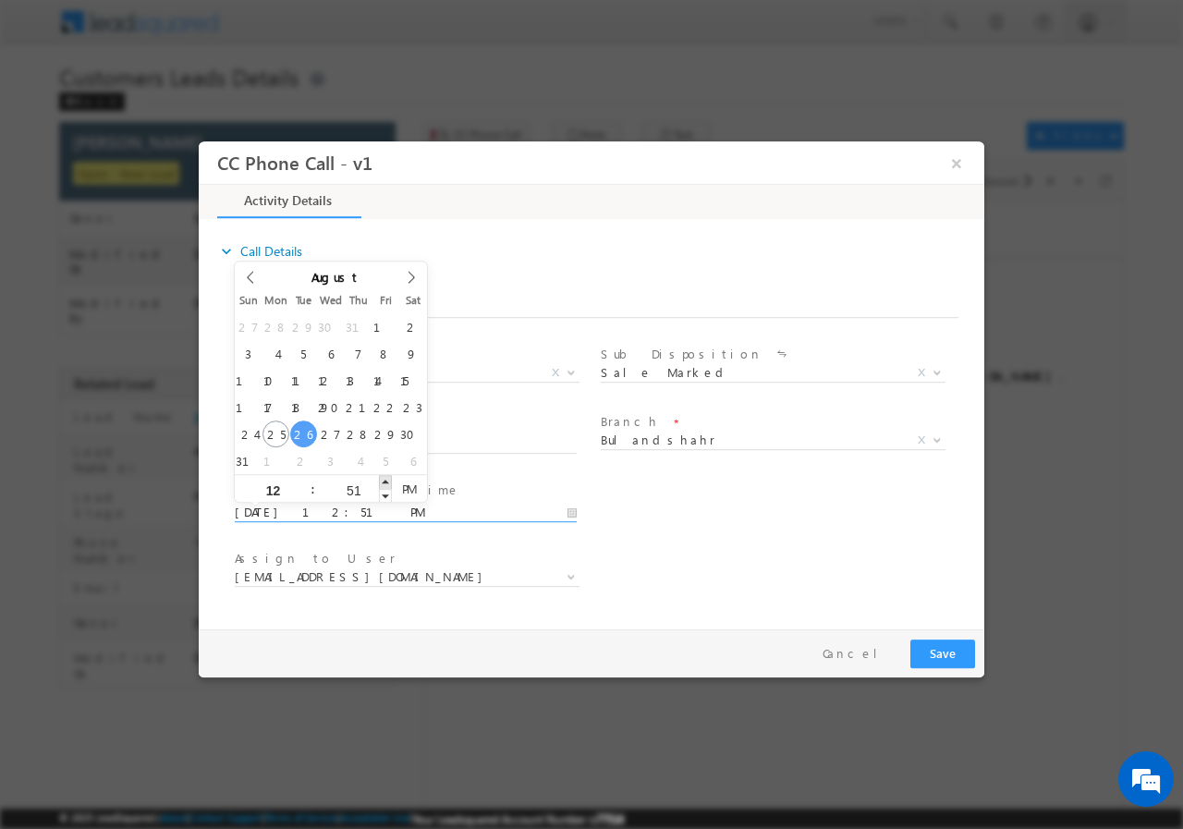
type input "08/26/2025 12:52 PM"
type input "52"
click at [385, 482] on span at bounding box center [385, 481] width 13 height 14
type input "08/26/2025 12:53 PM"
type input "53"
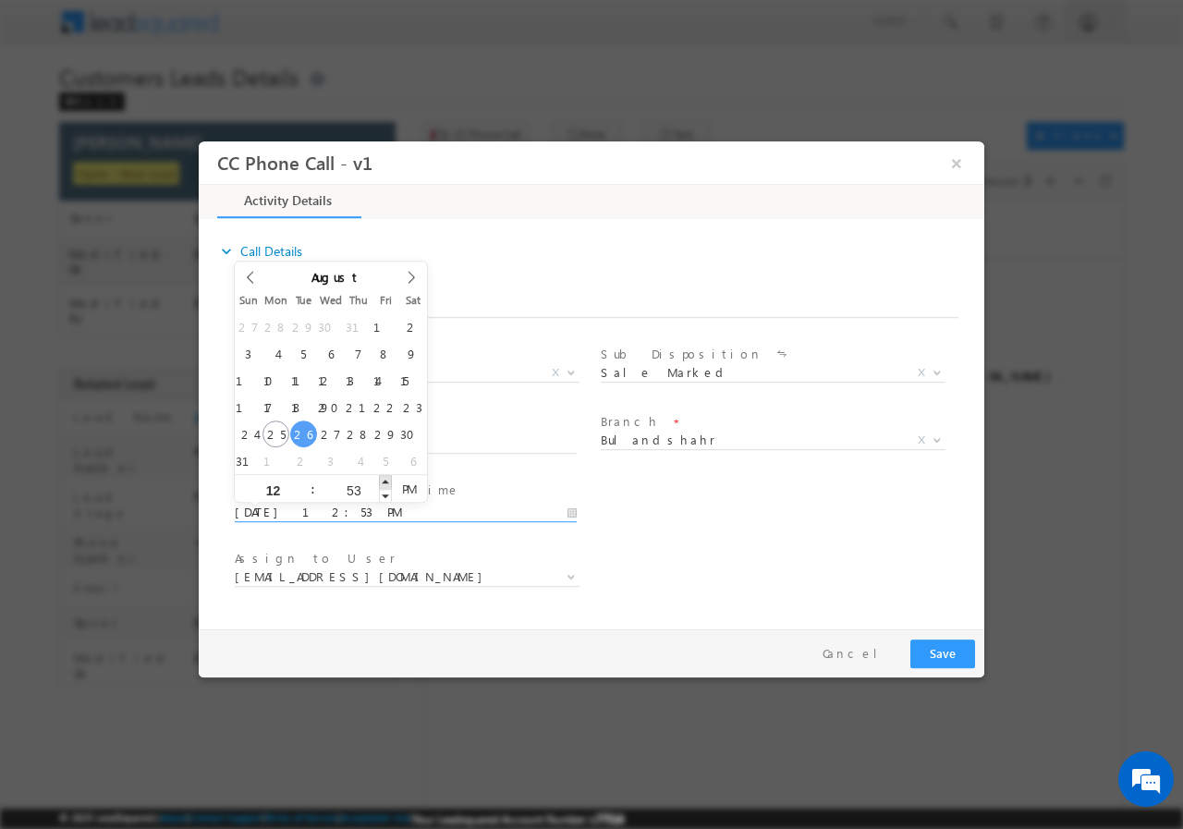
click at [385, 482] on span at bounding box center [385, 481] width 13 height 14
type input "08/26/2025 12:54 PM"
type input "54"
click at [385, 482] on span at bounding box center [385, 481] width 13 height 14
type input "08/26/2025 12:55 PM"
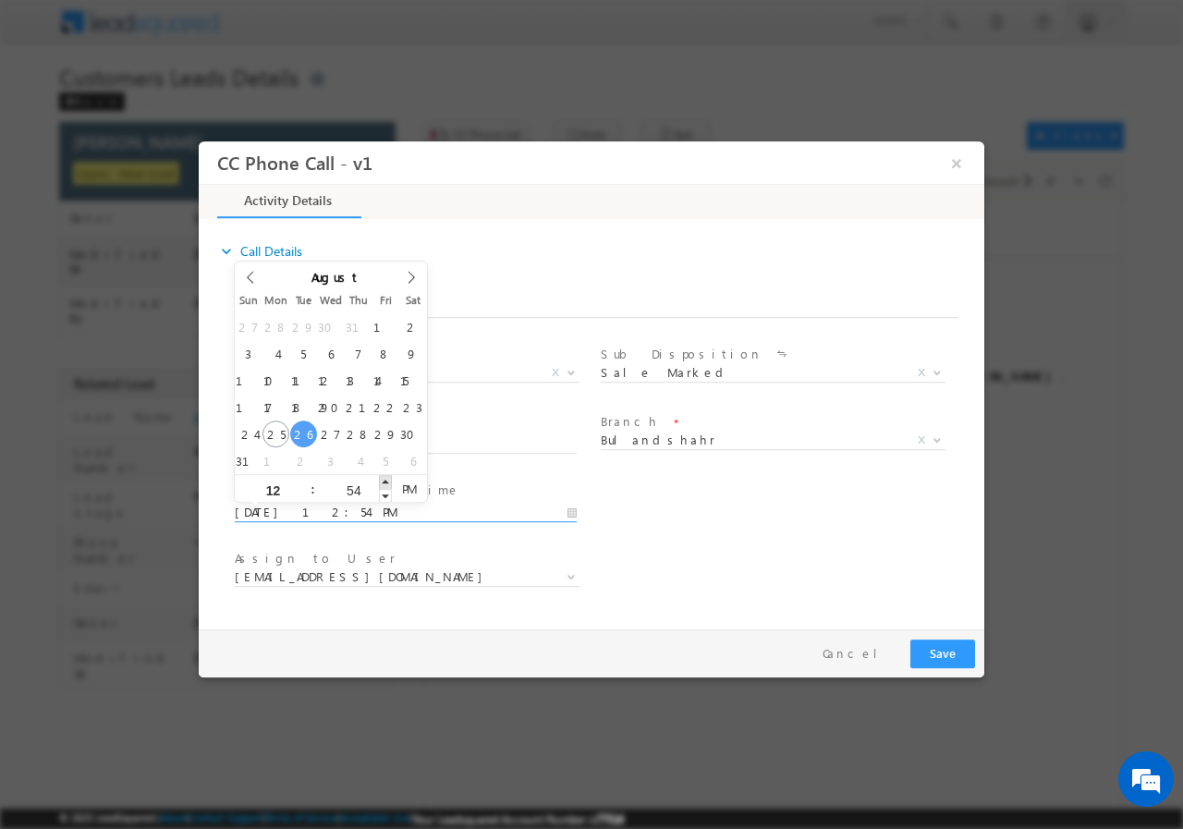
type input "55"
click at [385, 482] on span at bounding box center [385, 481] width 13 height 14
type input "08/26/2025 12:56 PM"
type input "56"
click at [385, 482] on span at bounding box center [385, 481] width 13 height 14
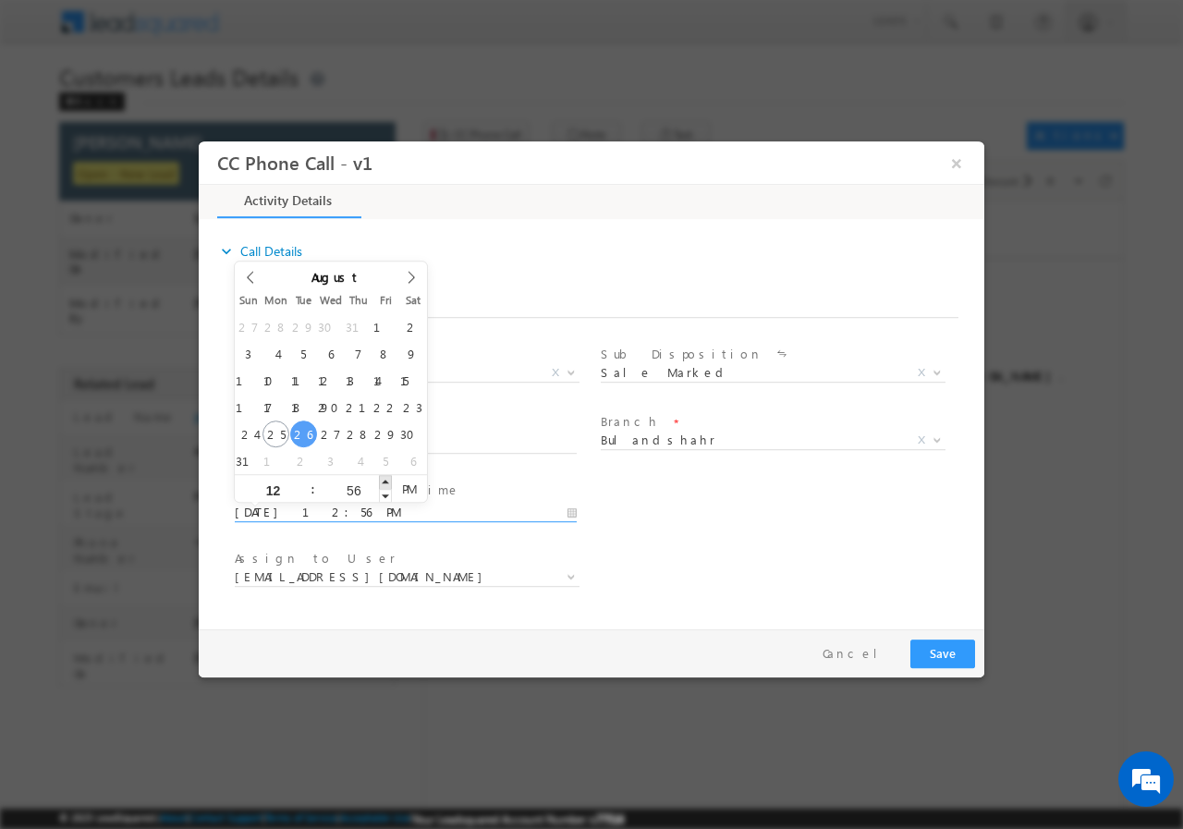
type input "08/26/2025 12:57 PM"
type input "57"
click at [385, 482] on span at bounding box center [385, 481] width 13 height 14
type input "08/26/2025 12:58 PM"
type input "58"
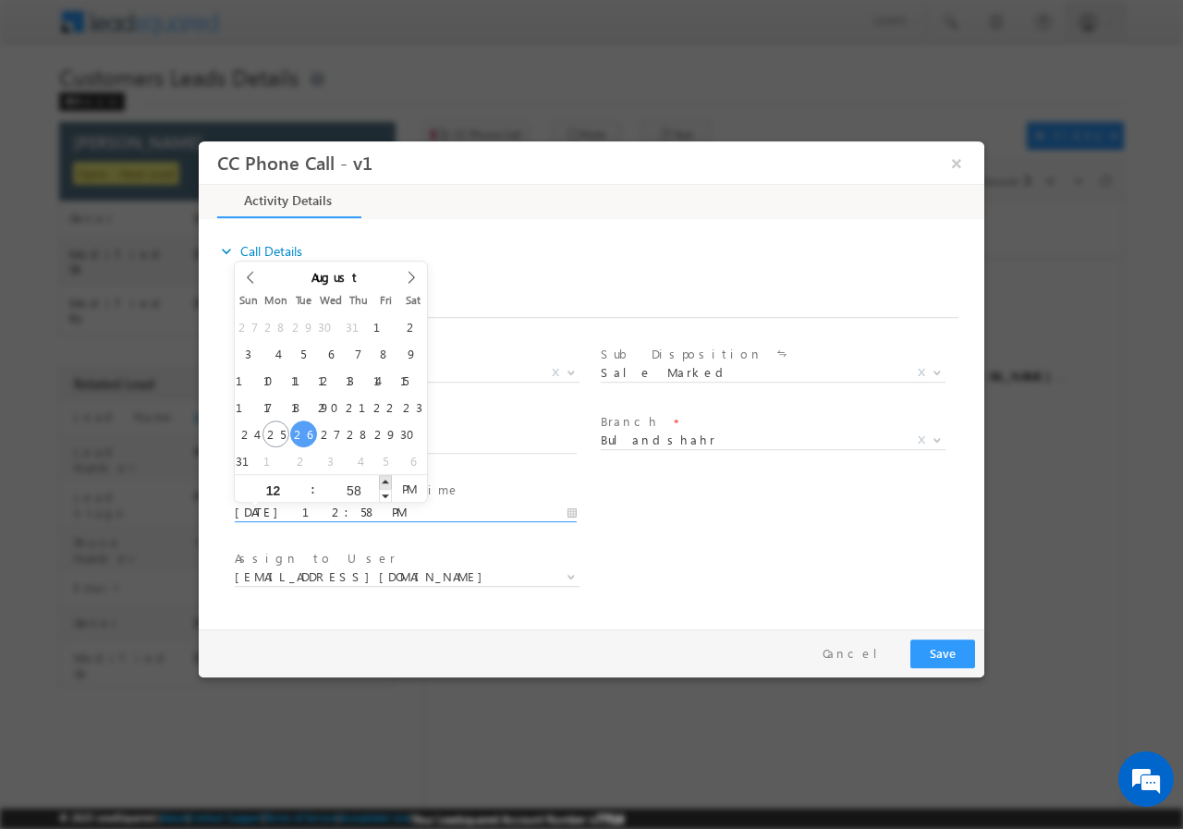
click at [385, 482] on span at bounding box center [385, 481] width 13 height 14
type input "08/26/2025 12:59 PM"
type input "59"
click at [385, 482] on span at bounding box center [385, 481] width 13 height 14
type input "08/26/2025 1:00 PM"
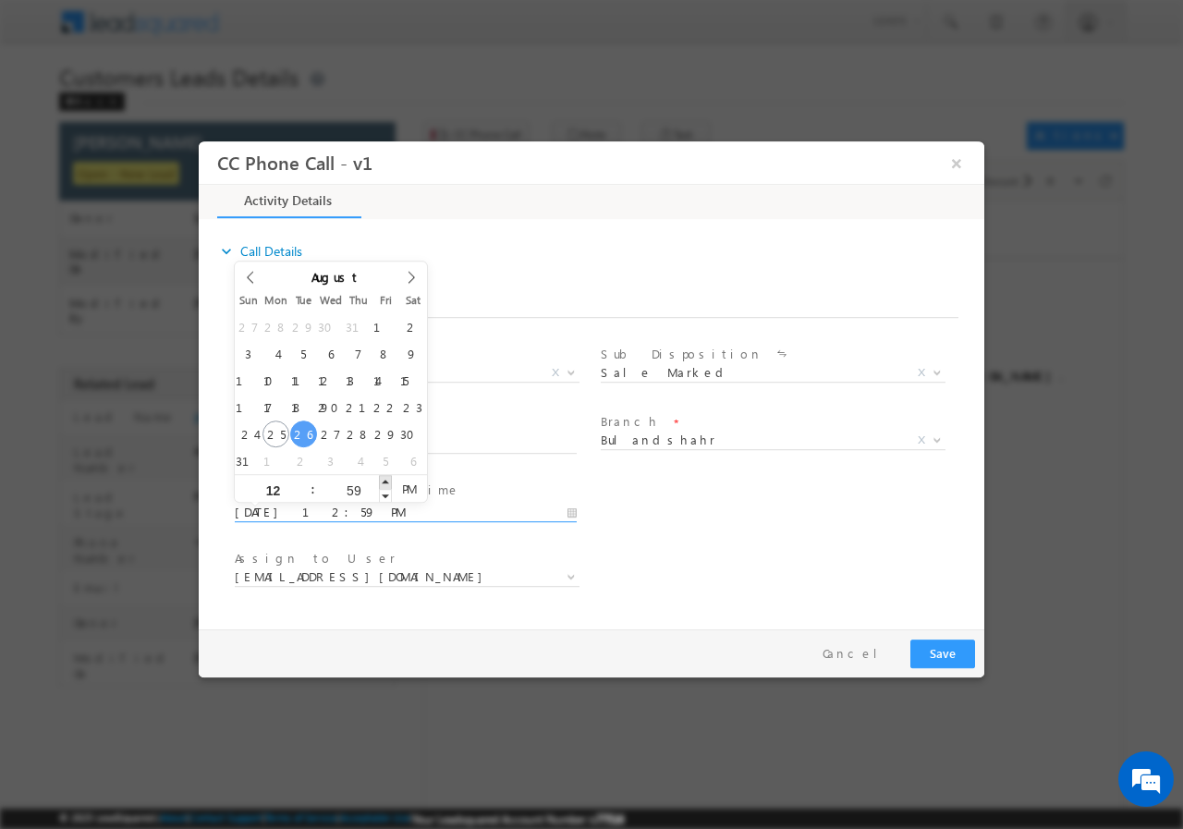
type input "01"
type input "00"
click at [385, 482] on span at bounding box center [385, 481] width 13 height 14
type input "08/26/2025 12:00 PM"
type input "12"
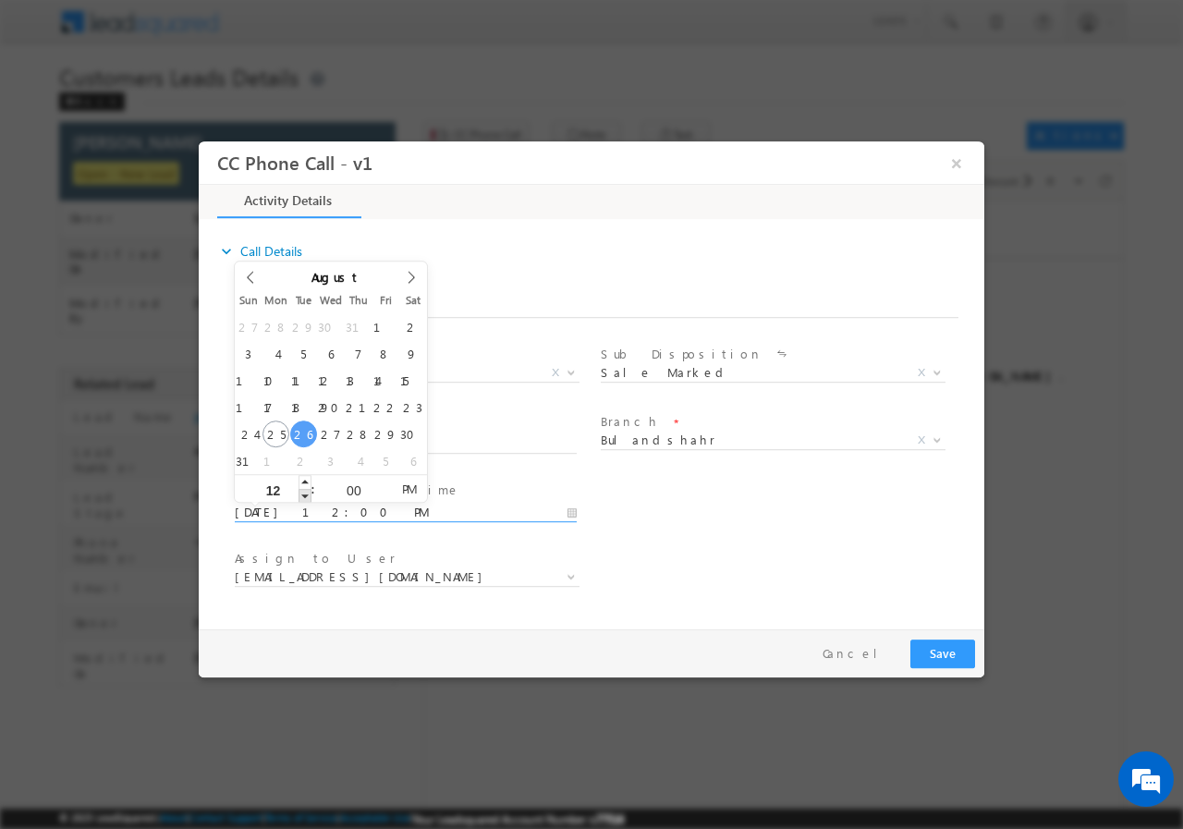
click at [299, 495] on span at bounding box center [305, 495] width 13 height 14
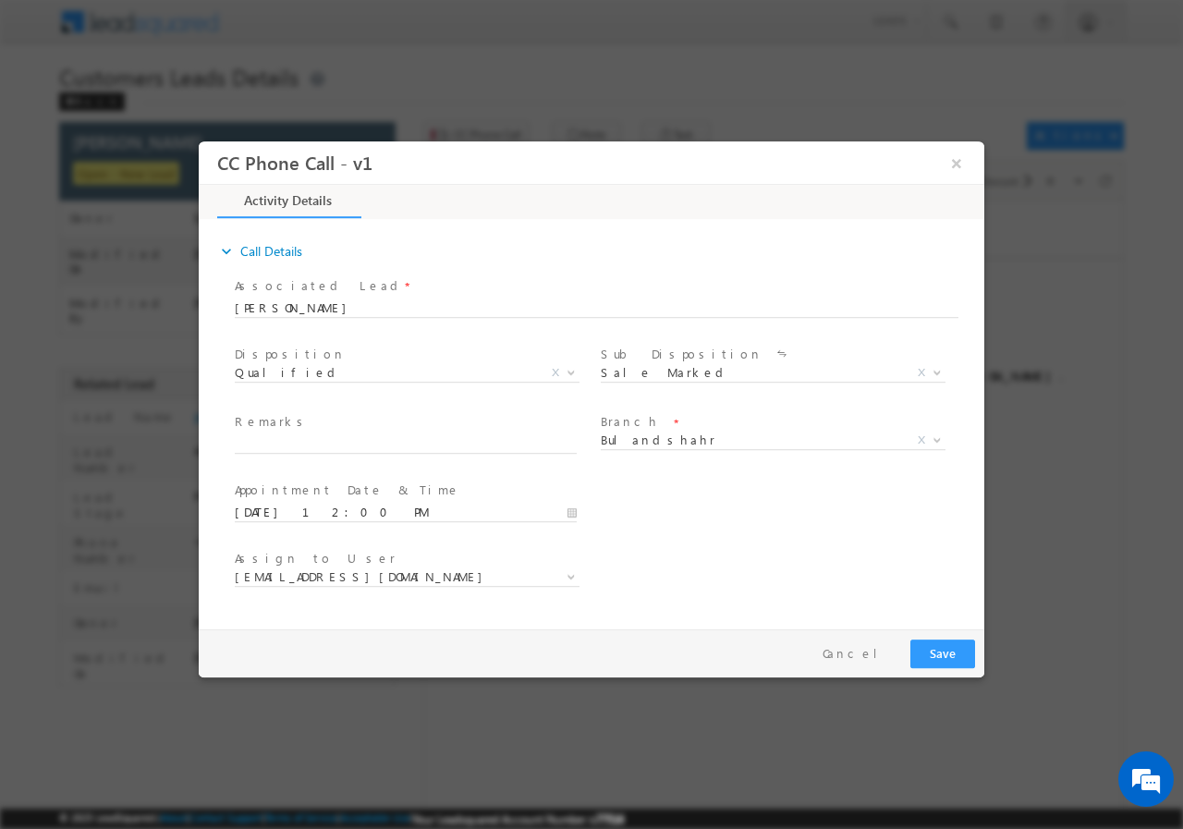
drag, startPoint x: 716, startPoint y: 509, endPoint x: 679, endPoint y: 509, distance: 37.0
click at [710, 508] on div "User Branch * Appointment Date & Time * 08/26/2025 12:00 PM" at bounding box center [607, 510] width 753 height 68
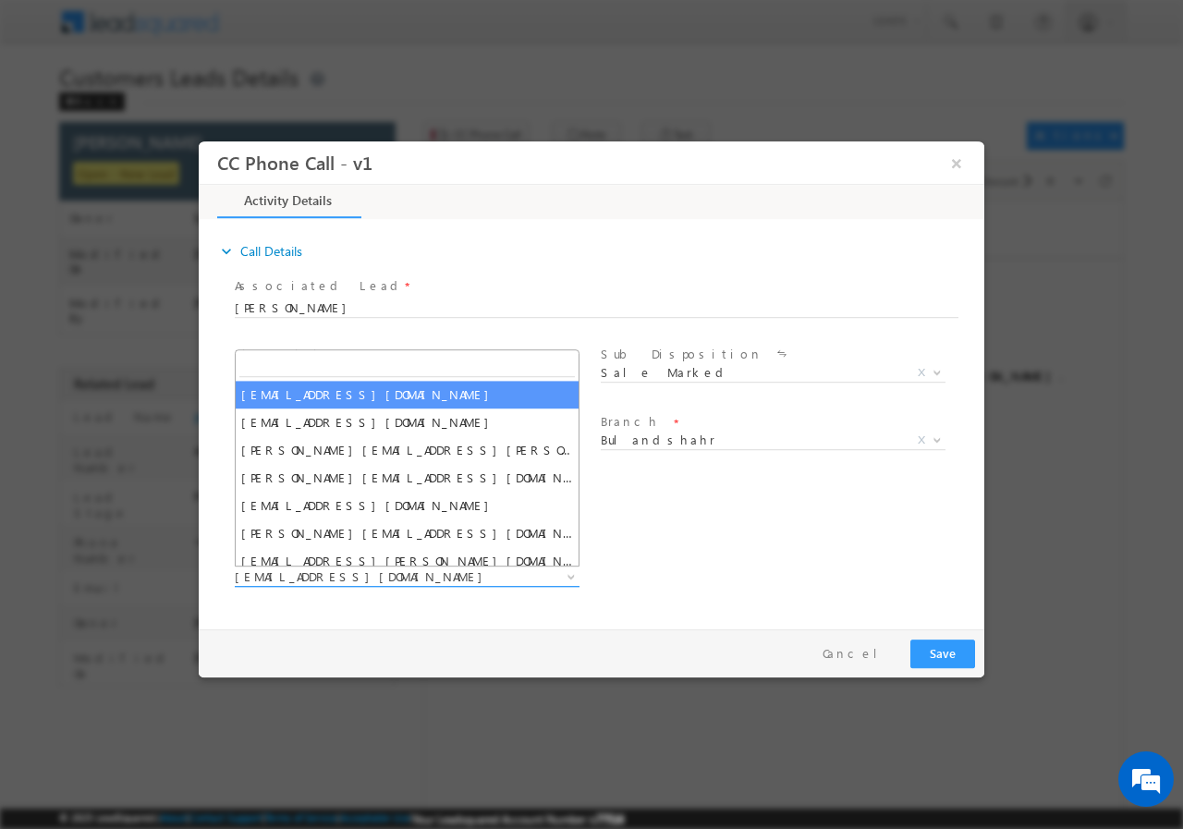
click at [461, 570] on span "sachin.kumar2@sgrlimited.in" at bounding box center [385, 576] width 300 height 17
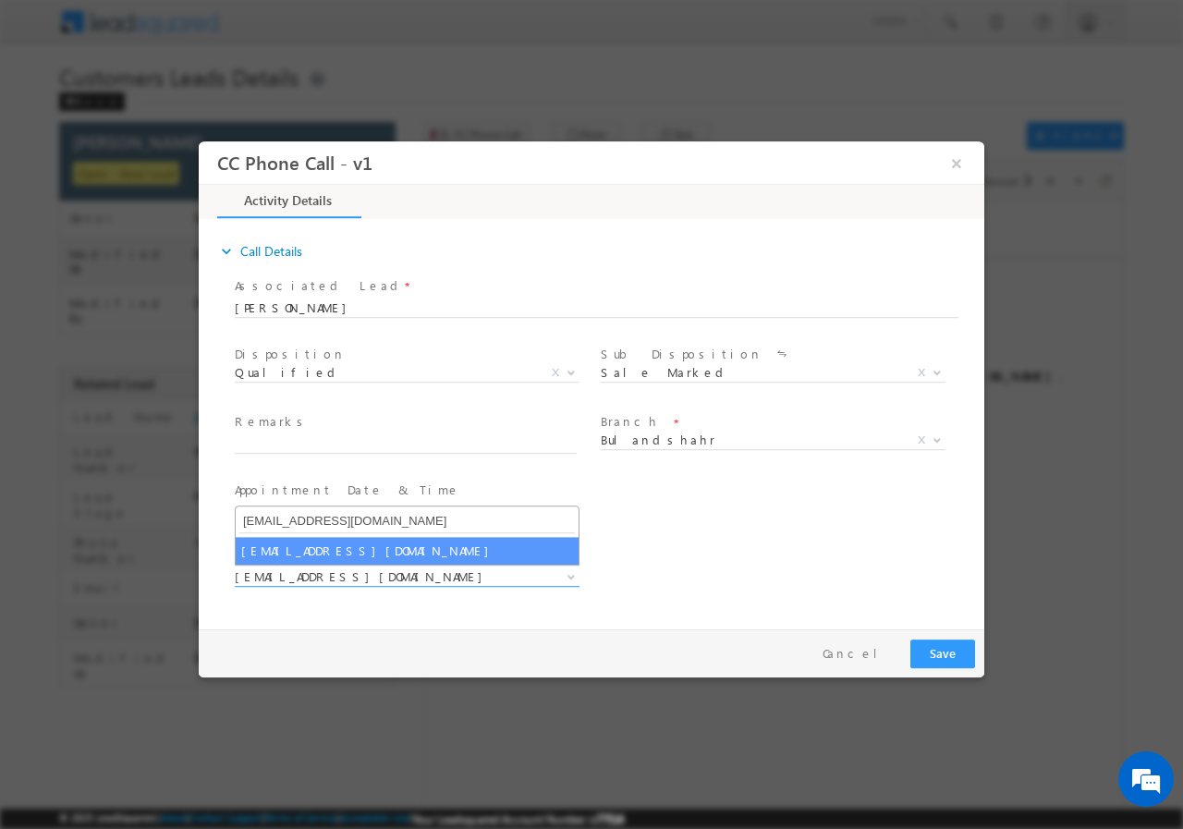
type input "atul.kumar@sgrlimited.in"
drag, startPoint x: 421, startPoint y: 556, endPoint x: 434, endPoint y: 557, distance: 13.0
select select "atul.kumar@sgrlimited.in"
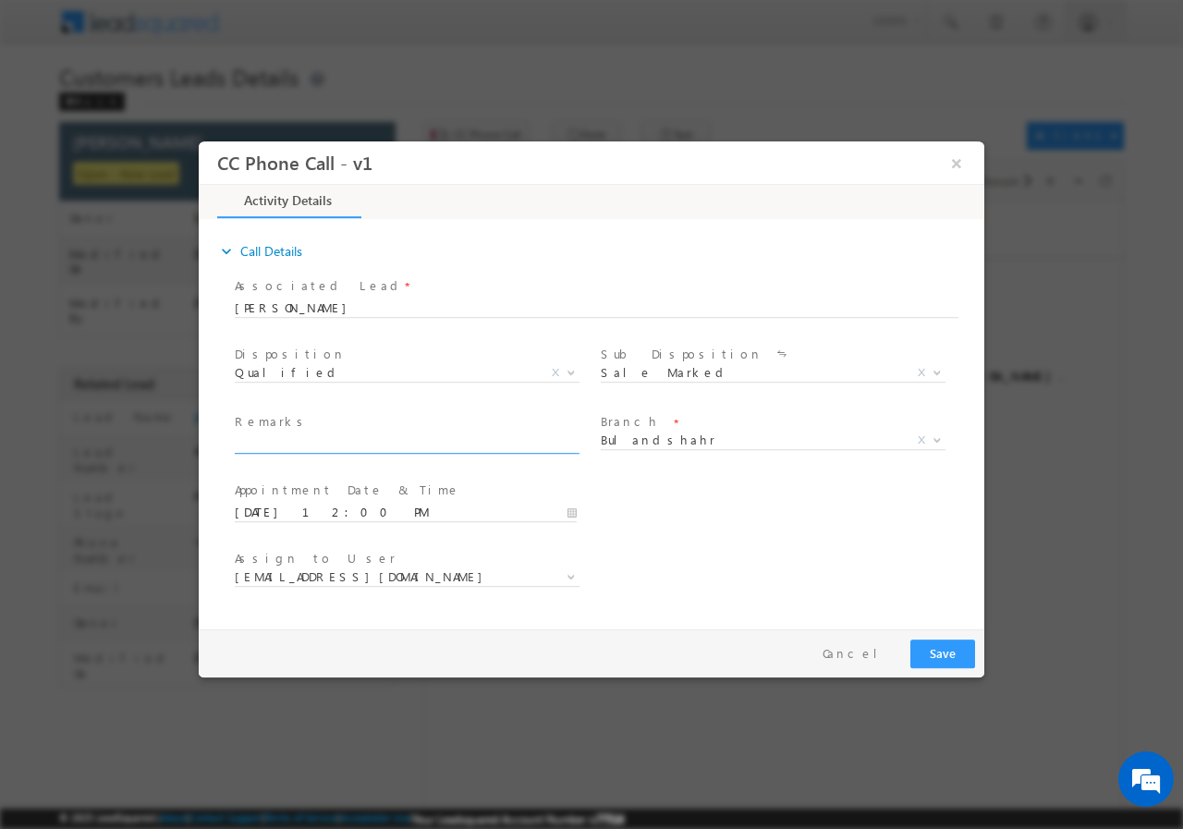
drag, startPoint x: 327, startPoint y: 434, endPoint x: 350, endPoint y: 563, distance: 131.5
click at [327, 435] on input "text" at bounding box center [406, 443] width 342 height 18
paste input "MOB - 9639433601 / Bulandshahr - 203402 /Ravindra Kumar / AGE - 34 / Proprty ow…"
type input "MOB - 9639433601 / Bulandshahr - 203402 /Ravindra Kumar / AGE - 34 / Proprty ow…"
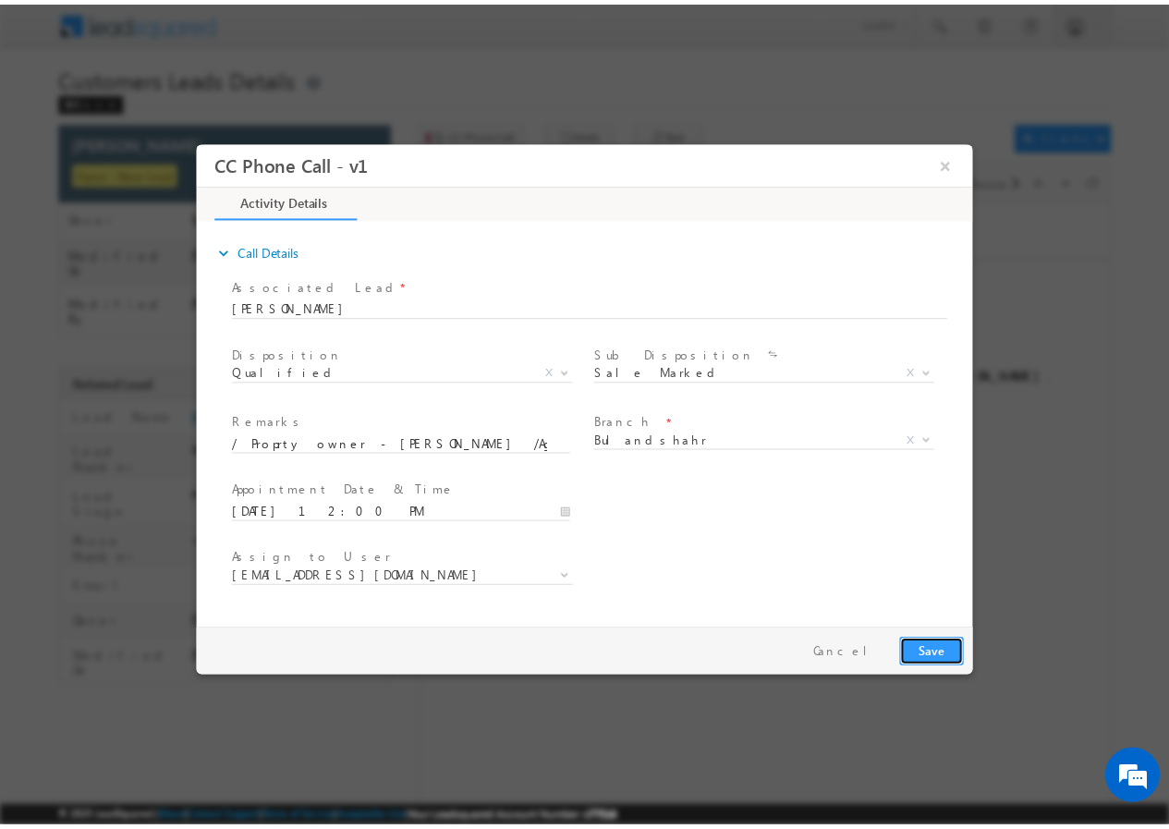
scroll to position [0, 0]
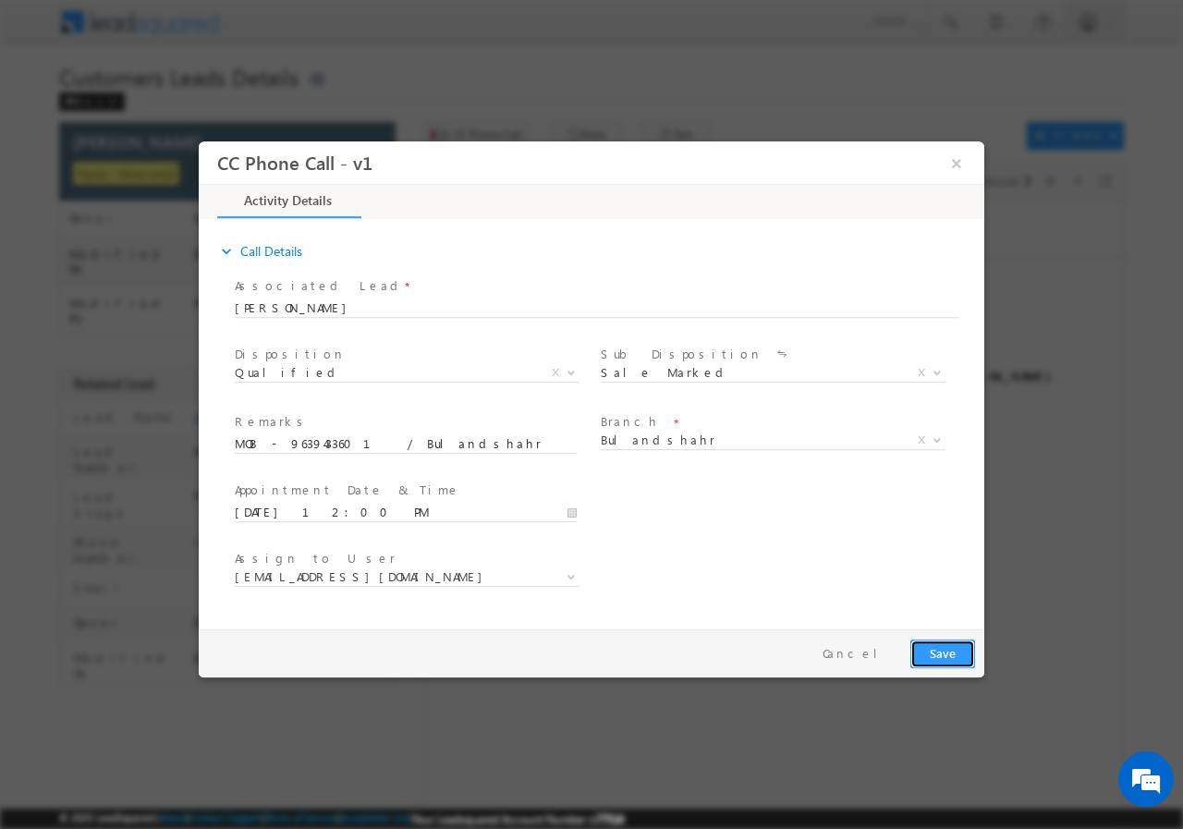
click at [946, 653] on button "Save" at bounding box center [943, 653] width 65 height 29
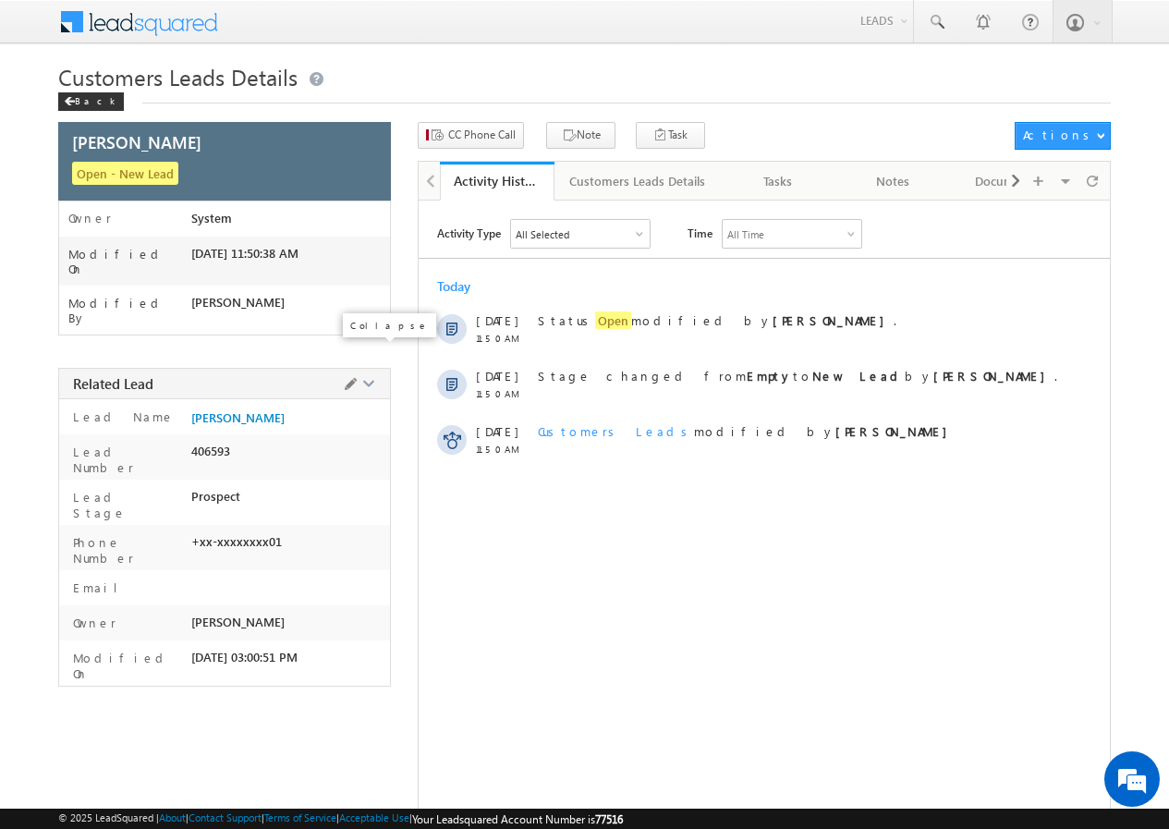
click at [367, 374] on span at bounding box center [368, 381] width 14 height 14
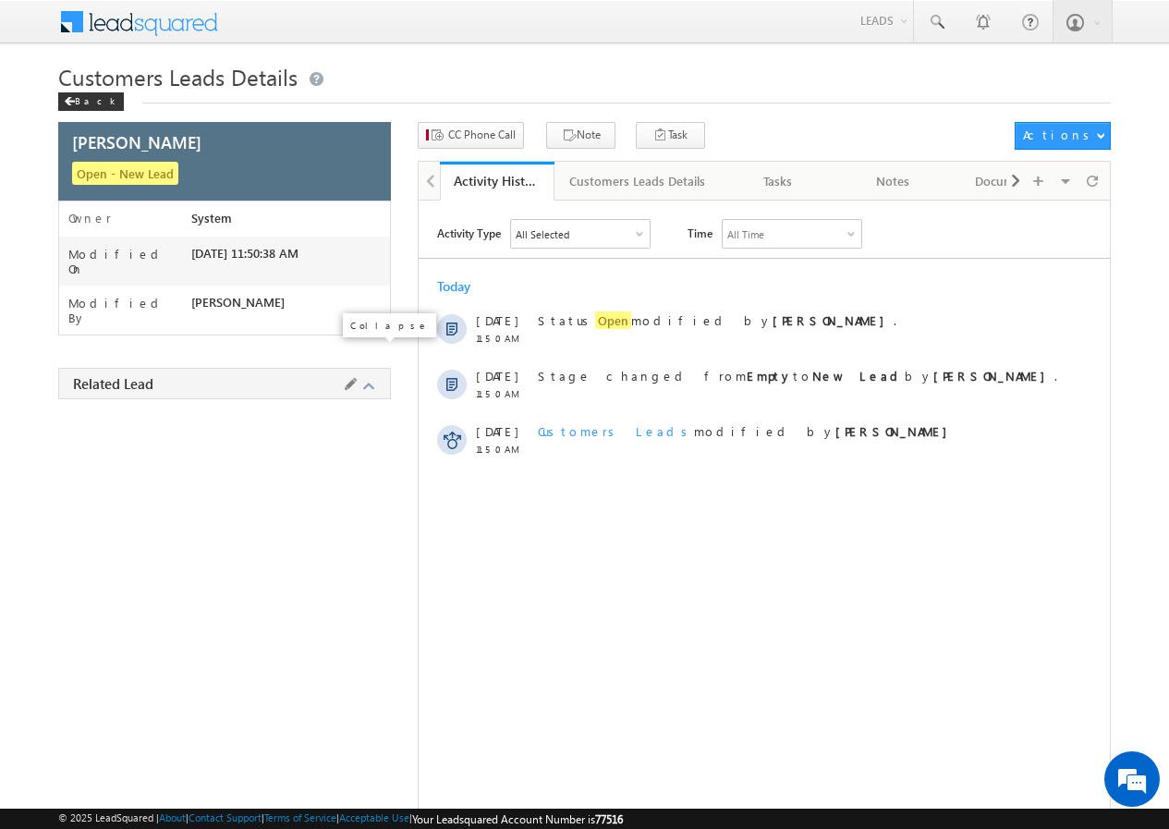
click at [366, 379] on span at bounding box center [368, 386] width 14 height 14
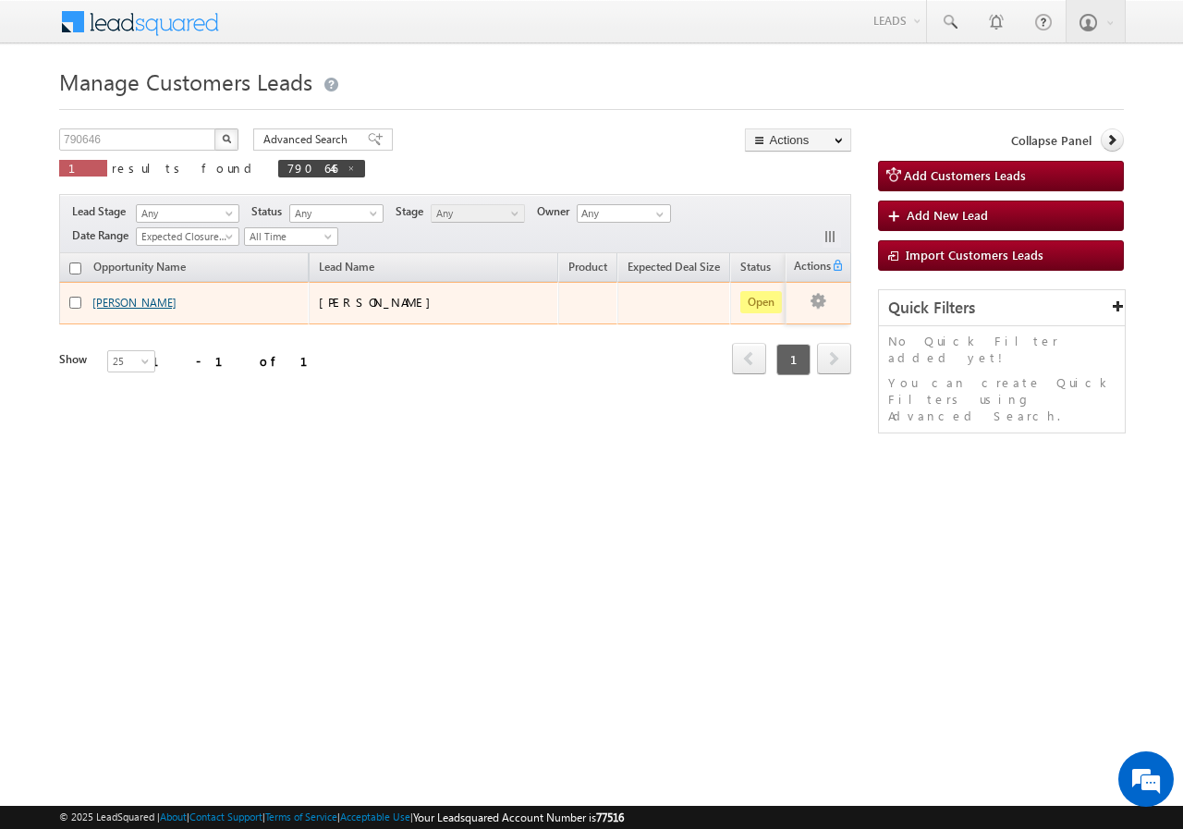
click at [122, 303] on link "[PERSON_NAME]" at bounding box center [134, 303] width 84 height 14
click at [122, 302] on link "[PERSON_NAME]" at bounding box center [134, 303] width 84 height 14
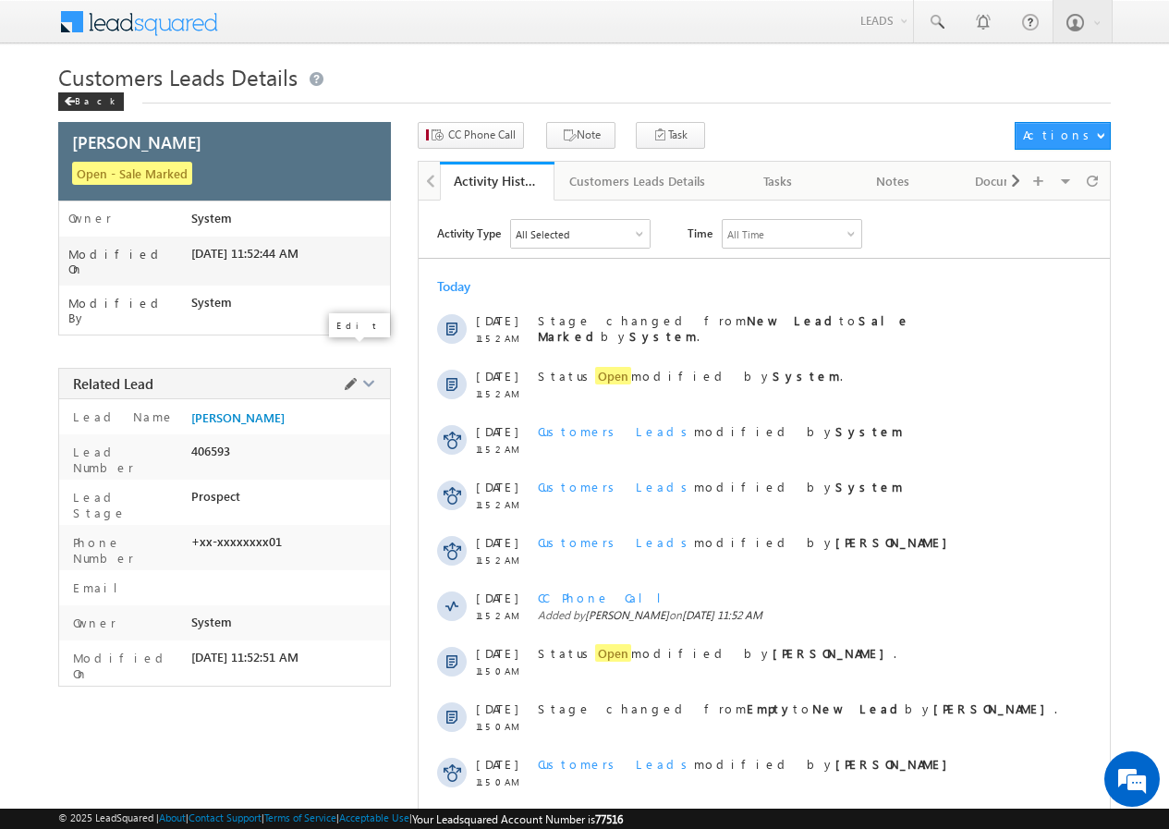
click at [347, 374] on span at bounding box center [350, 384] width 20 height 20
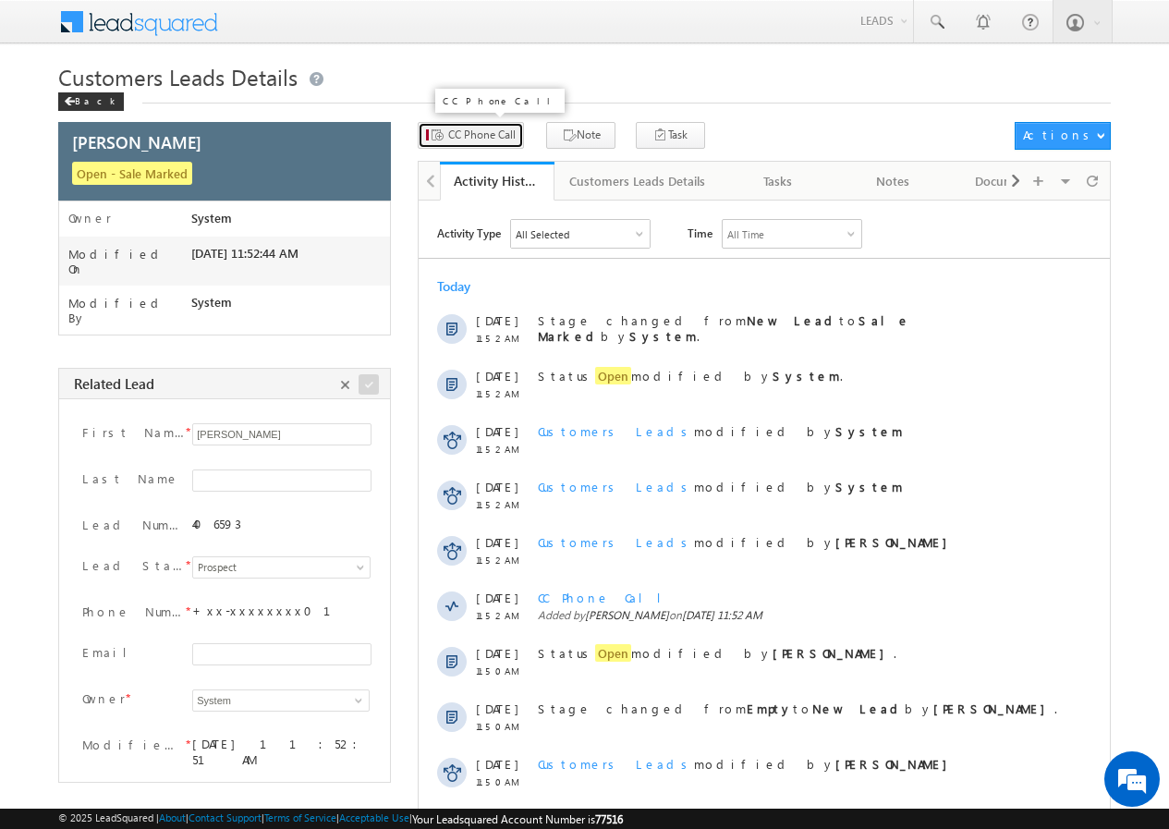
click at [475, 133] on span "CC Phone Call" at bounding box center [481, 135] width 67 height 17
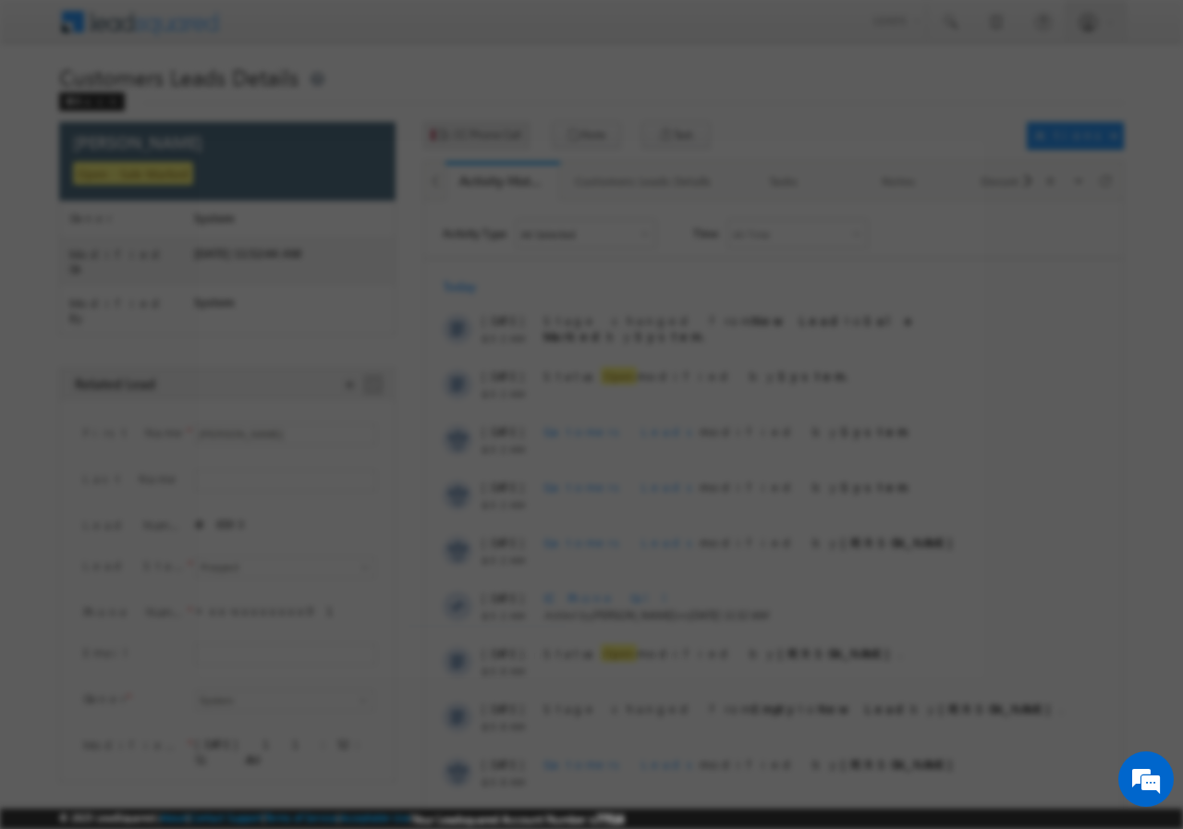
click at [475, 133] on div at bounding box center [591, 414] width 1183 height 829
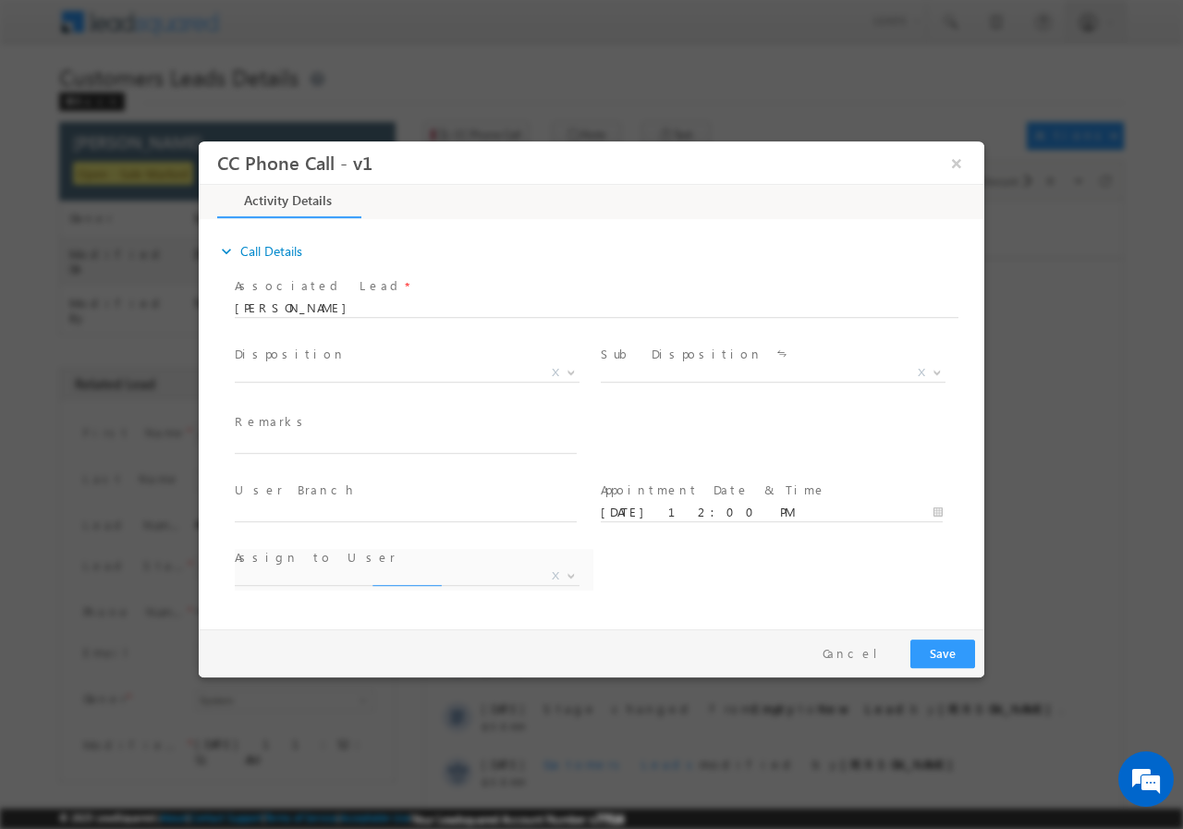
select select "sachin.kumar2@sgrlimited.in"
click at [611, 513] on input "08/26/2025 12:00 PM" at bounding box center [772, 512] width 342 height 18
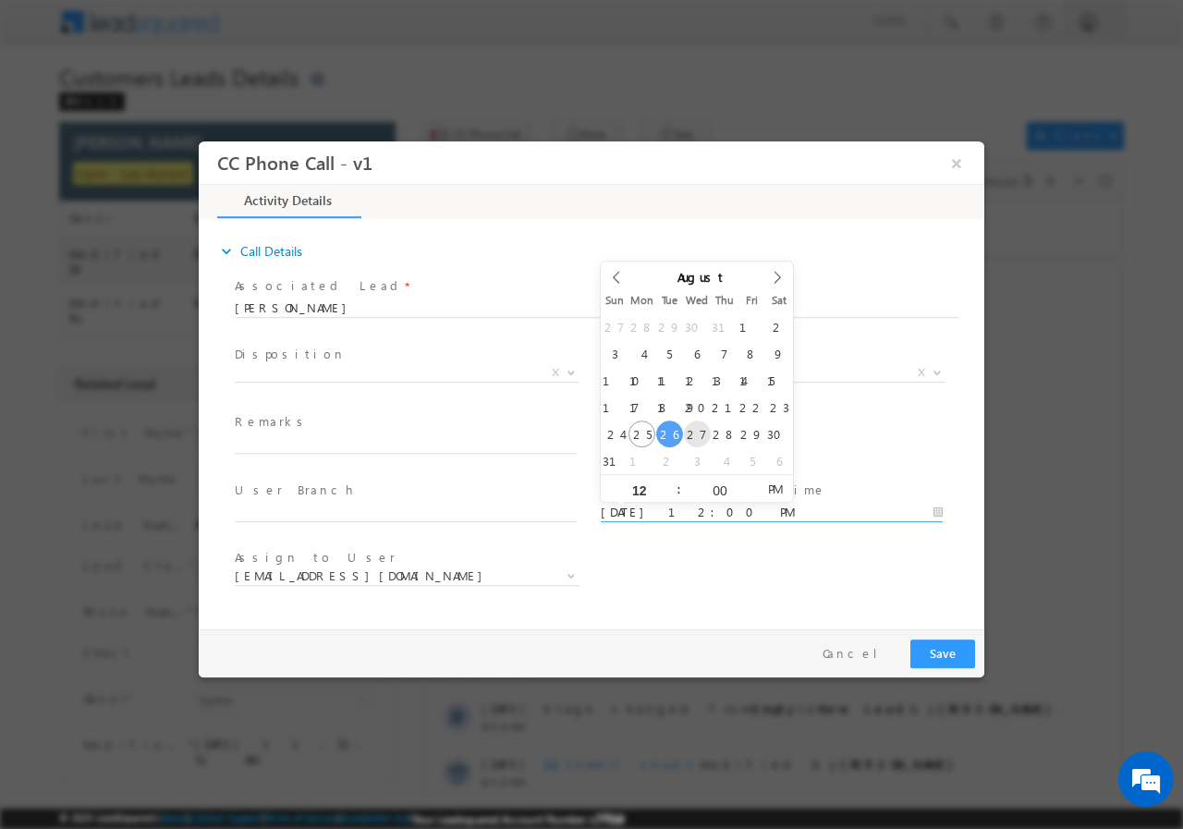
type input "08/27/2025 12:00 PM"
drag, startPoint x: 692, startPoint y: 434, endPoint x: 679, endPoint y: 447, distance: 18.3
click at [946, 653] on button "Save" at bounding box center [943, 653] width 65 height 29
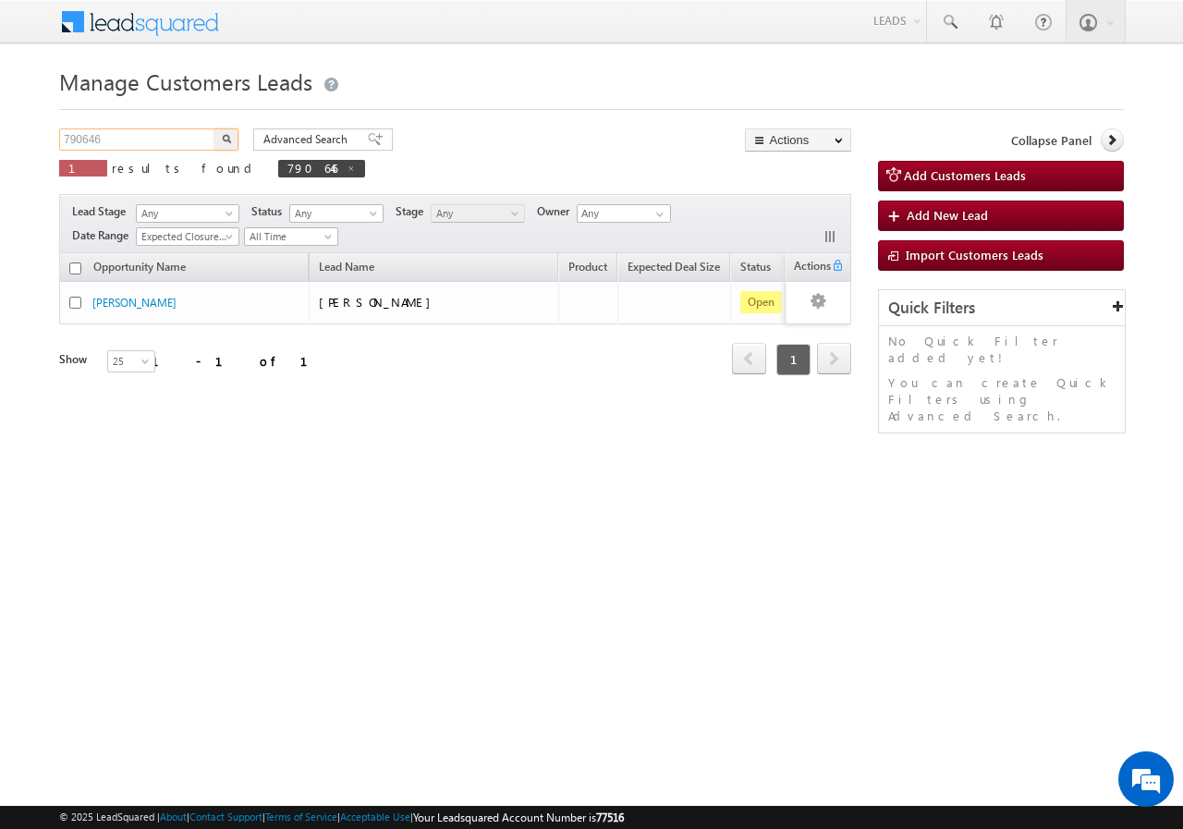
click at [168, 141] on input "790646" at bounding box center [138, 139] width 158 height 22
type input "7"
paste input "791126"
type input "791126"
click at [214, 128] on button "button" at bounding box center [226, 139] width 24 height 22
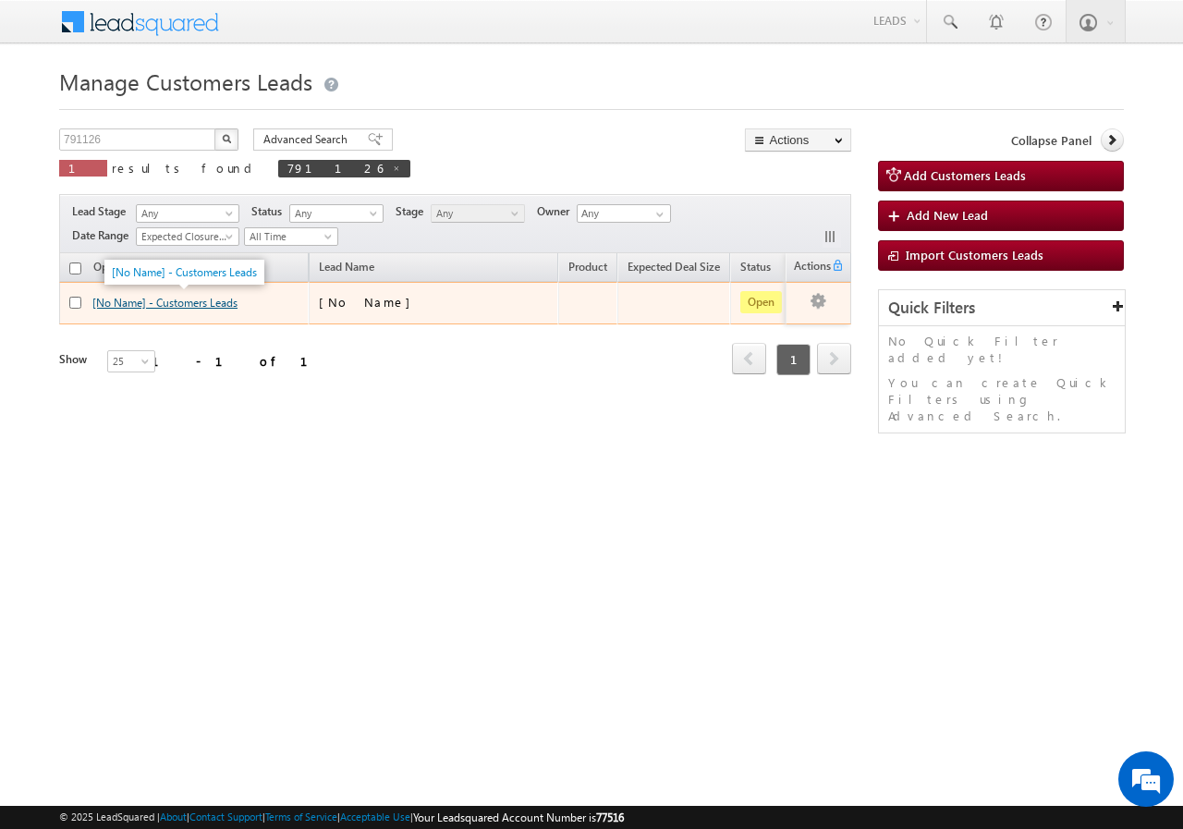
click at [109, 300] on link "[No Name] - Customers Leads" at bounding box center [164, 303] width 145 height 14
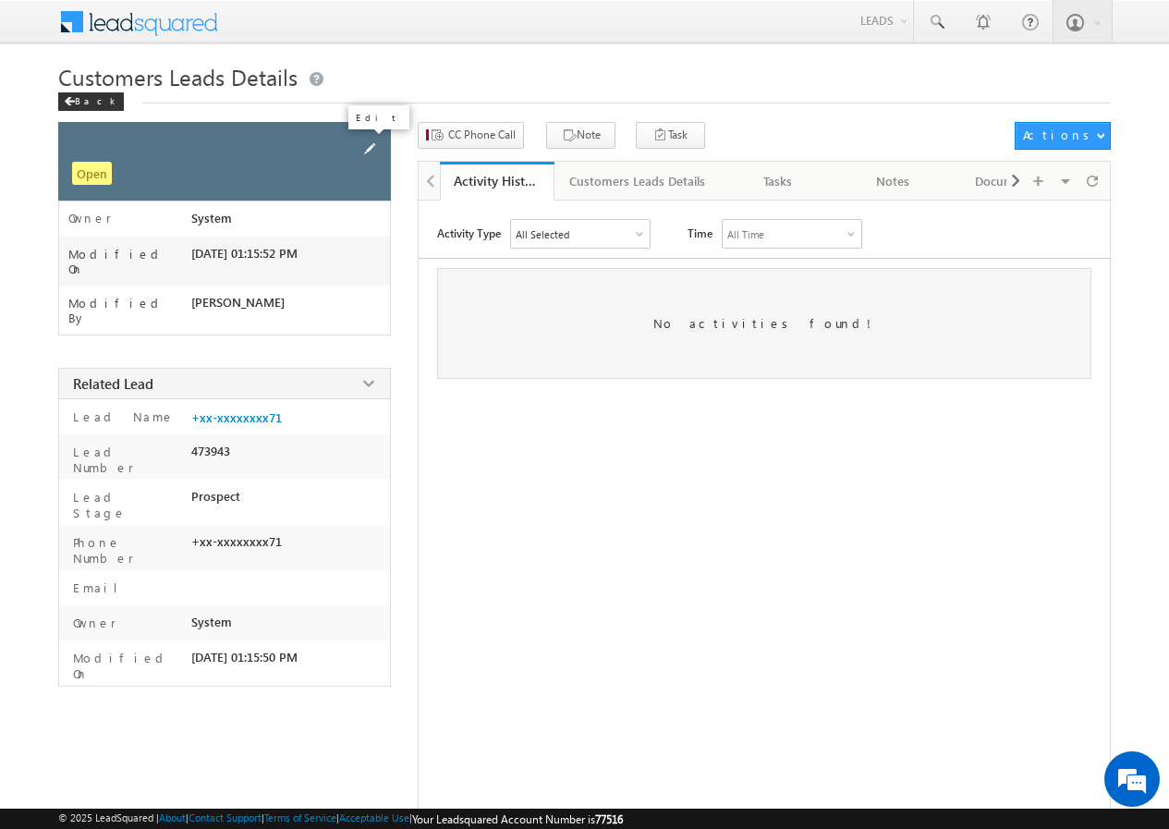
click at [366, 141] on span at bounding box center [370, 149] width 20 height 20
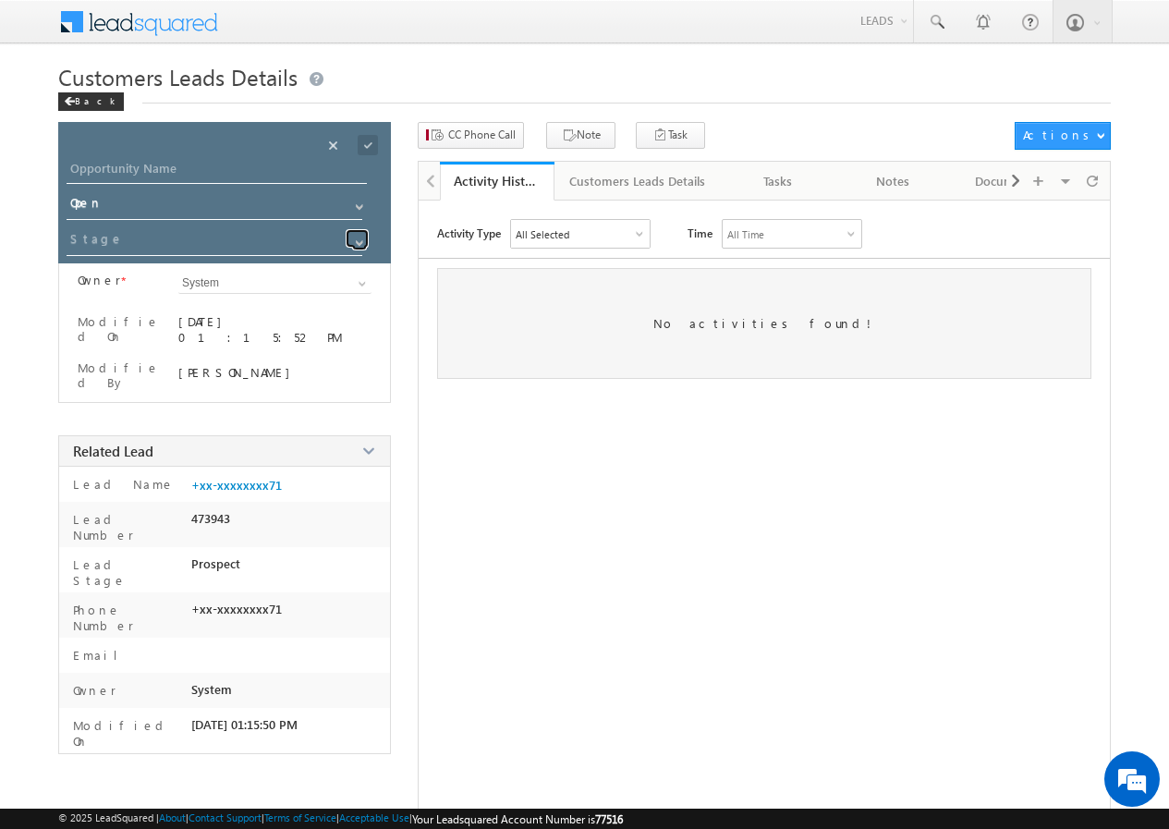
drag, startPoint x: 359, startPoint y: 239, endPoint x: 337, endPoint y: 242, distance: 21.4
click at [355, 239] on span at bounding box center [359, 243] width 15 height 15
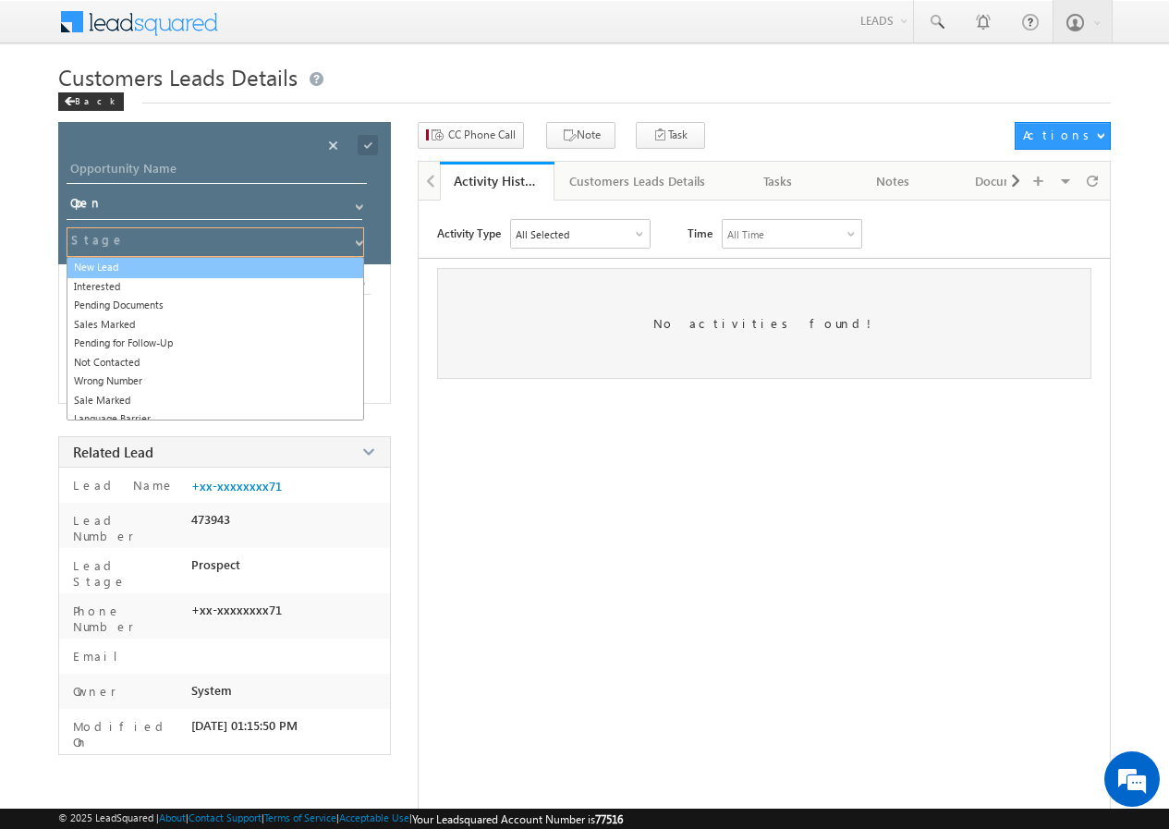
drag, startPoint x: 121, startPoint y: 268, endPoint x: 132, endPoint y: 263, distance: 12.4
click at [122, 267] on link "New Lead" at bounding box center [216, 267] width 298 height 21
type input "New Lead"
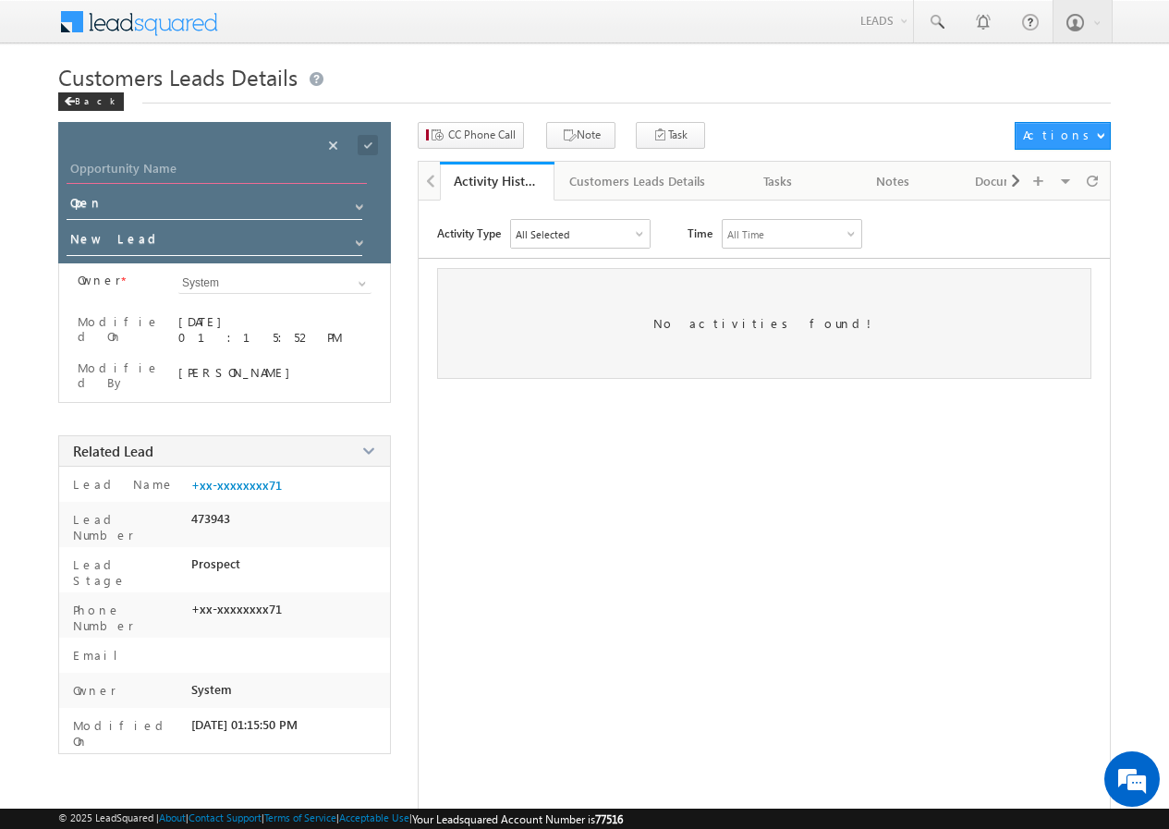
click at [206, 167] on input "Opportunity Name" at bounding box center [217, 171] width 300 height 26
paste input "791126"
click at [174, 175] on input "791126" at bounding box center [217, 171] width 300 height 26
type input "791126"
click at [341, 146] on span at bounding box center [333, 145] width 20 height 20
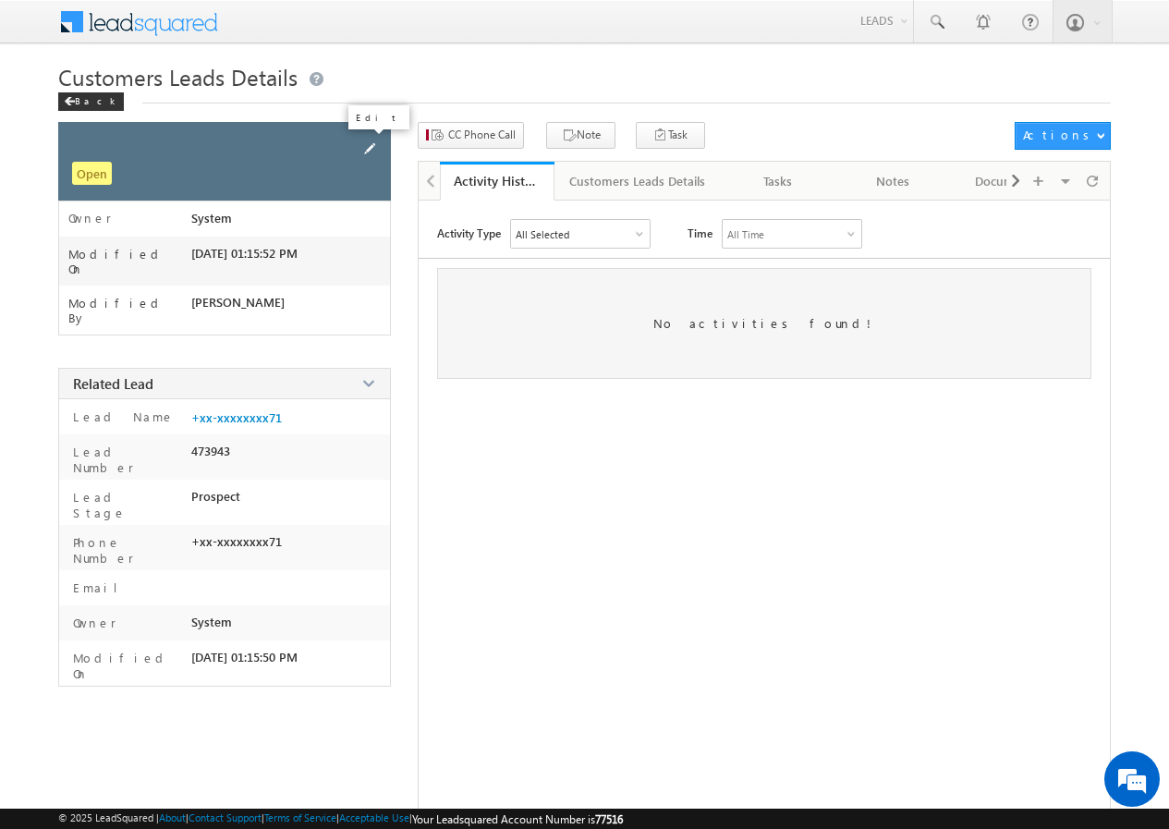
click at [371, 149] on span at bounding box center [370, 149] width 20 height 20
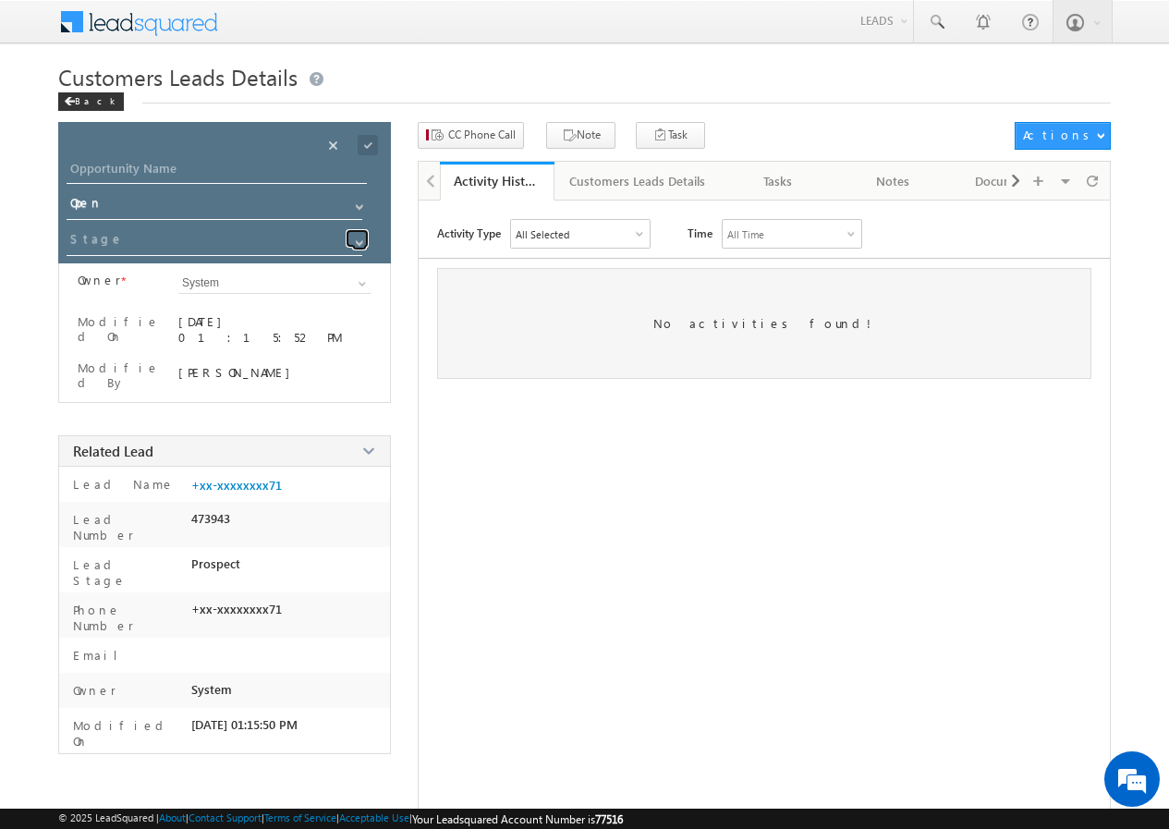
click at [359, 243] on span at bounding box center [359, 243] width 15 height 15
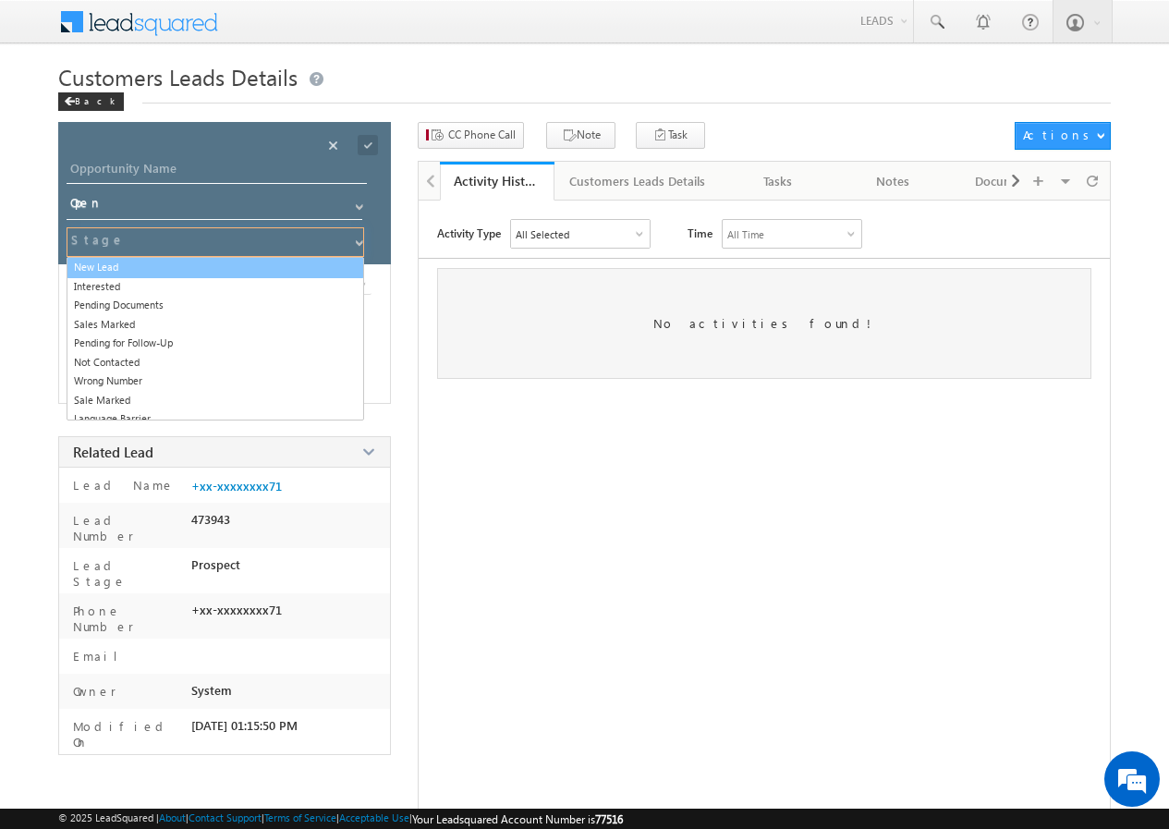
click at [110, 264] on link "New Lead" at bounding box center [216, 267] width 298 height 21
type input "New Lead"
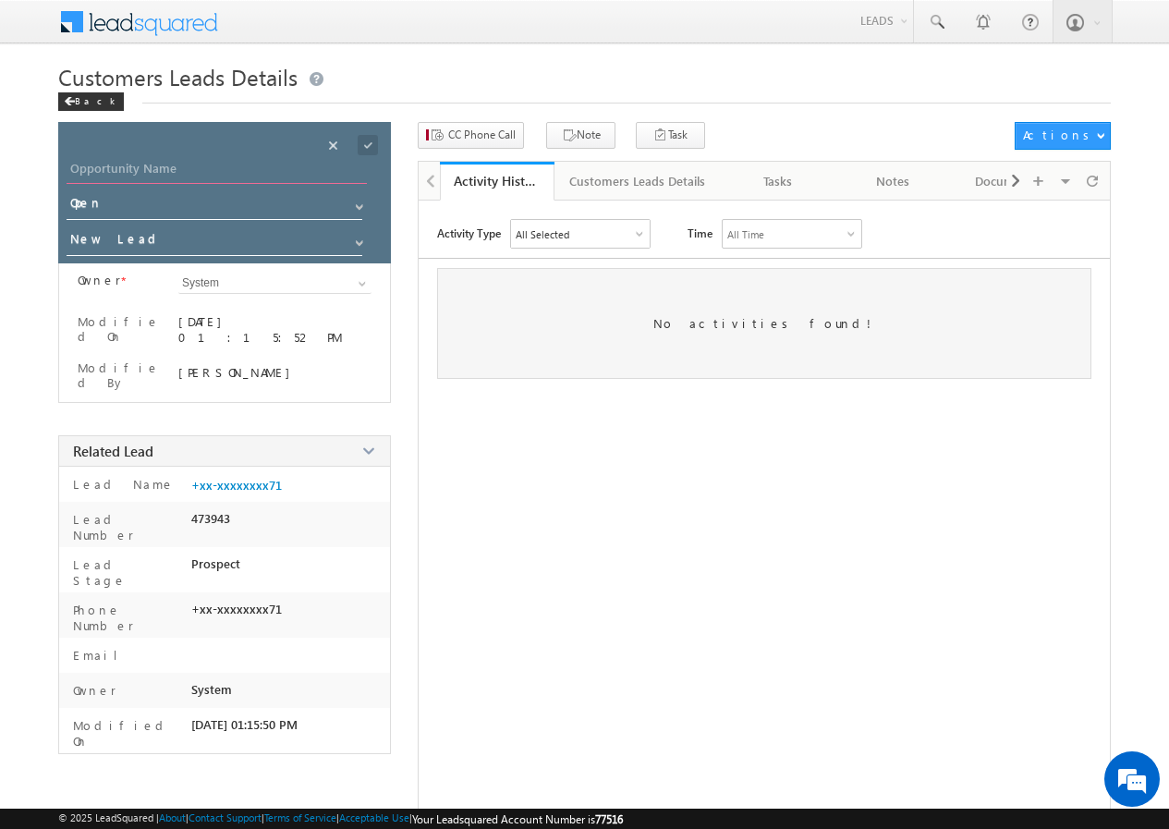
click at [278, 175] on input "Opportunity Name" at bounding box center [217, 171] width 300 height 26
paste input "YES PAL YADAV"
type input "YES PAL YADAV"
click at [366, 144] on span at bounding box center [368, 145] width 20 height 20
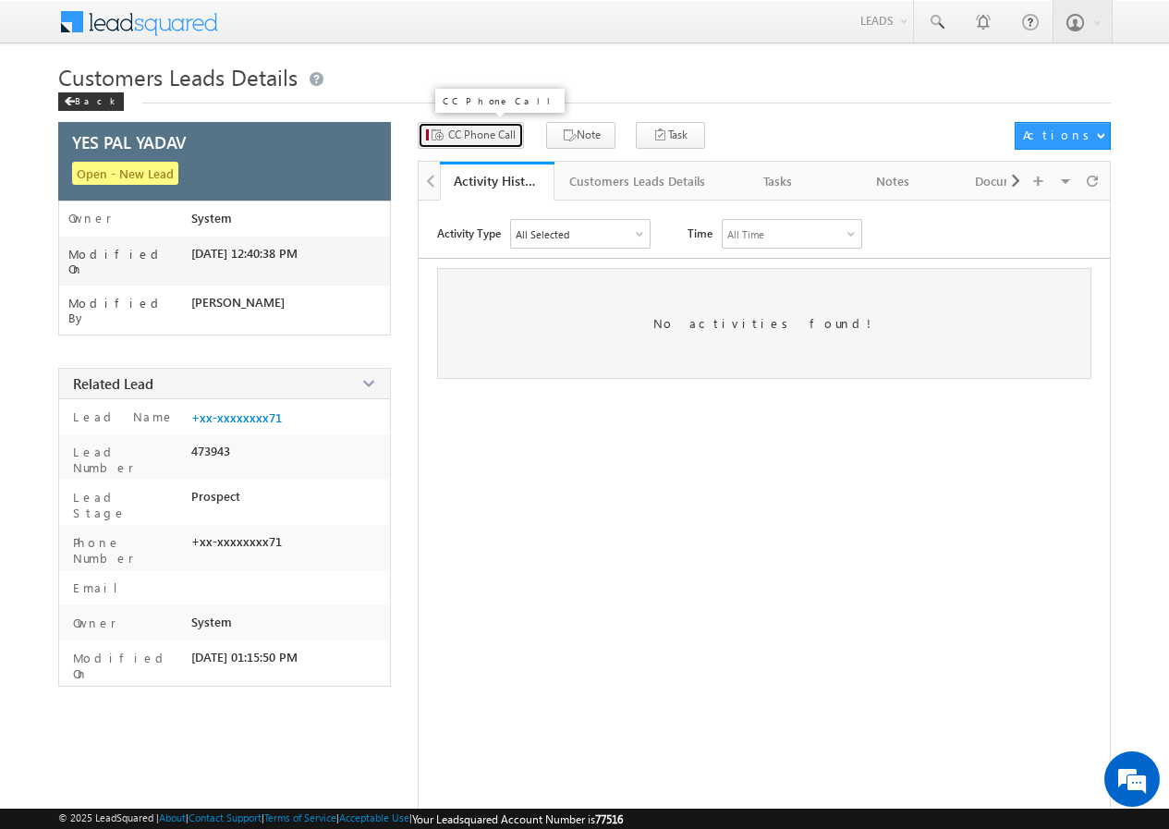
click at [482, 136] on span "CC Phone Call" at bounding box center [481, 135] width 67 height 17
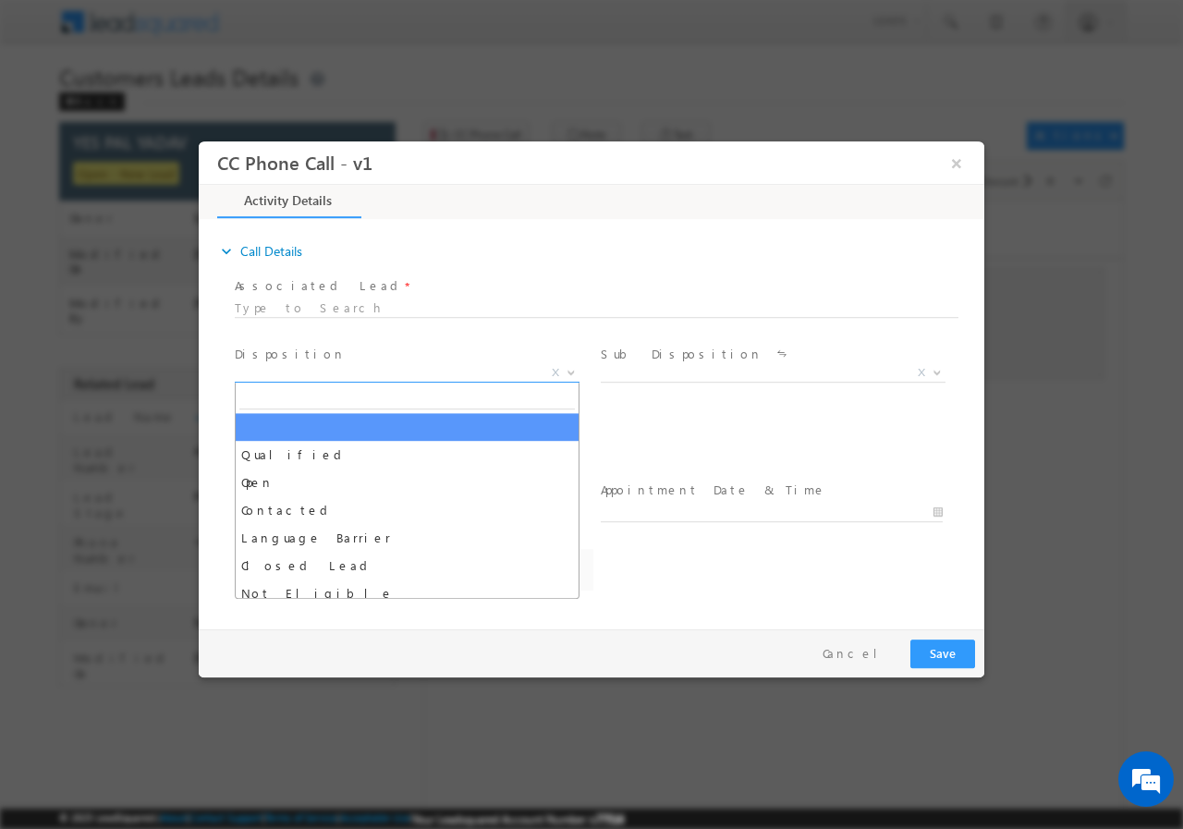
drag, startPoint x: 572, startPoint y: 372, endPoint x: 559, endPoint y: 380, distance: 15.4
click at [571, 372] on b at bounding box center [571, 371] width 11 height 6
select select "dilip.kumar1@sgrlimited.in"
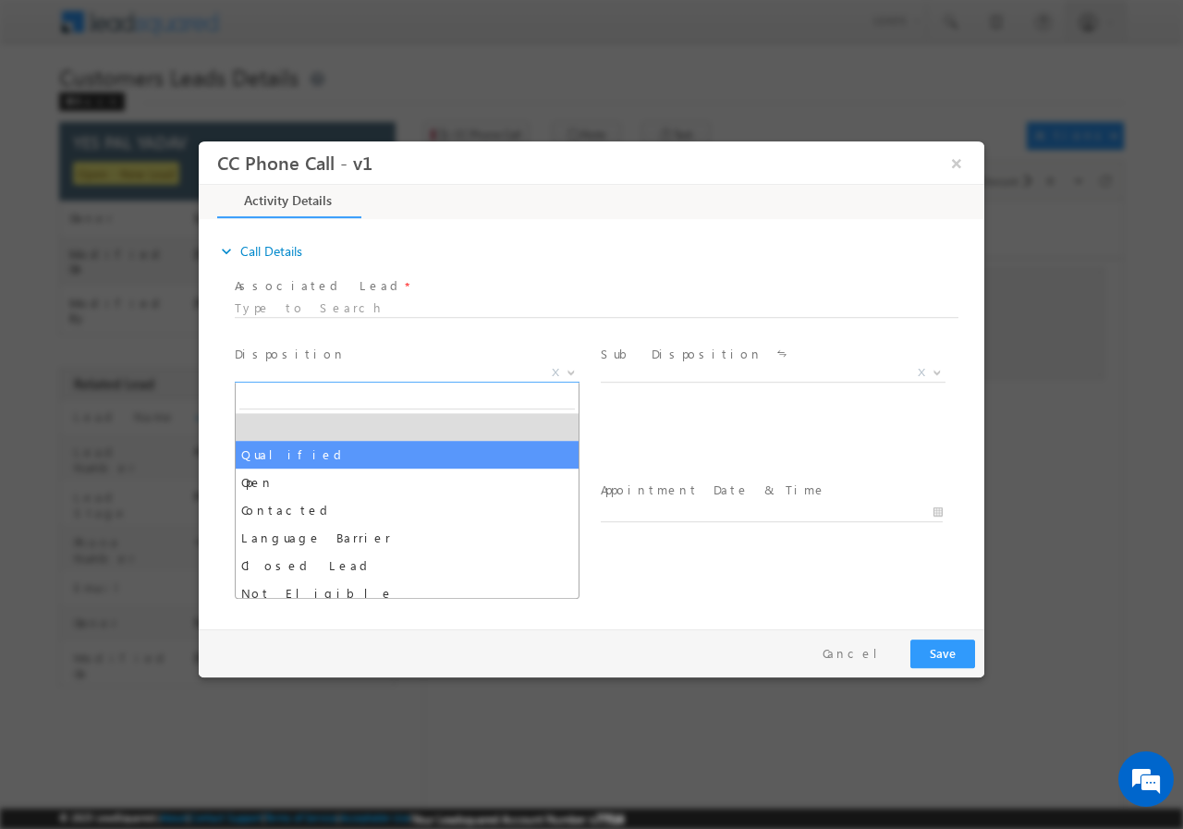
drag, startPoint x: 370, startPoint y: 453, endPoint x: 404, endPoint y: 449, distance: 34.4
select select "Qualified"
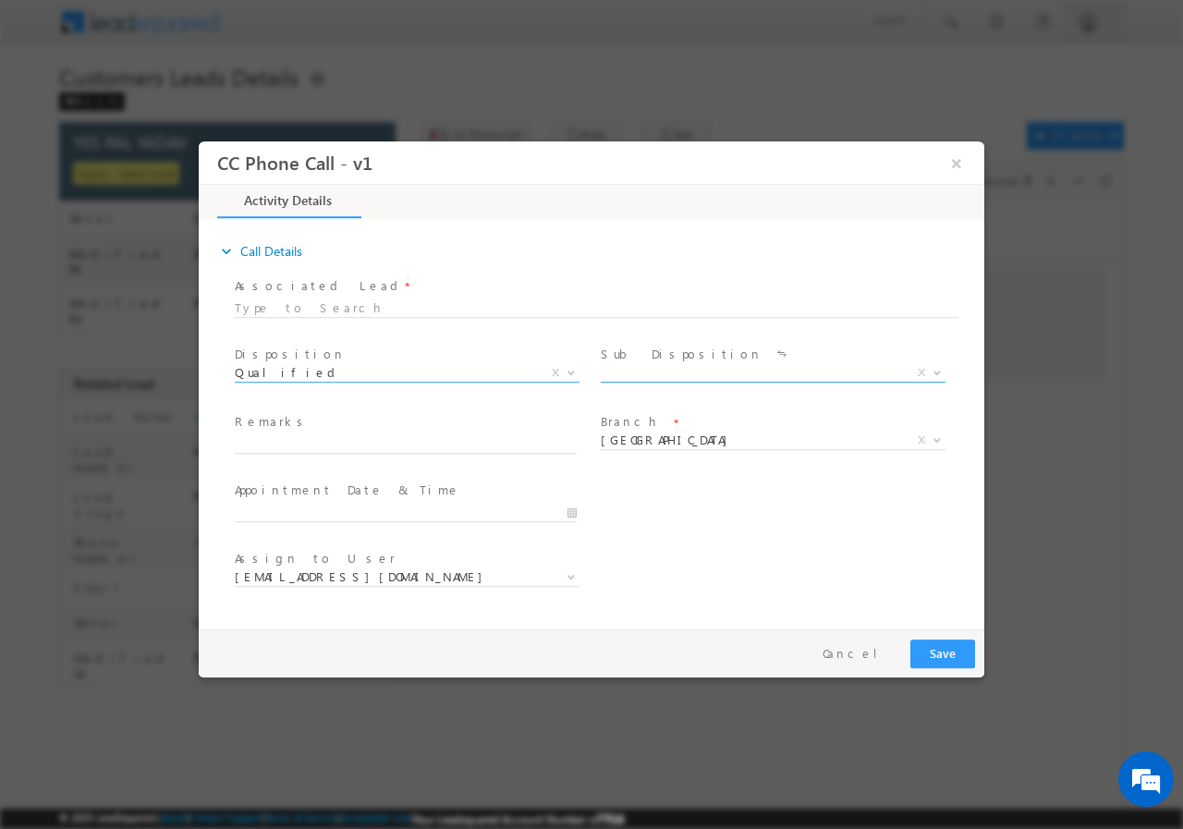
drag, startPoint x: 937, startPoint y: 373, endPoint x: 899, endPoint y: 375, distance: 38.9
click at [934, 372] on b at bounding box center [937, 371] width 11 height 6
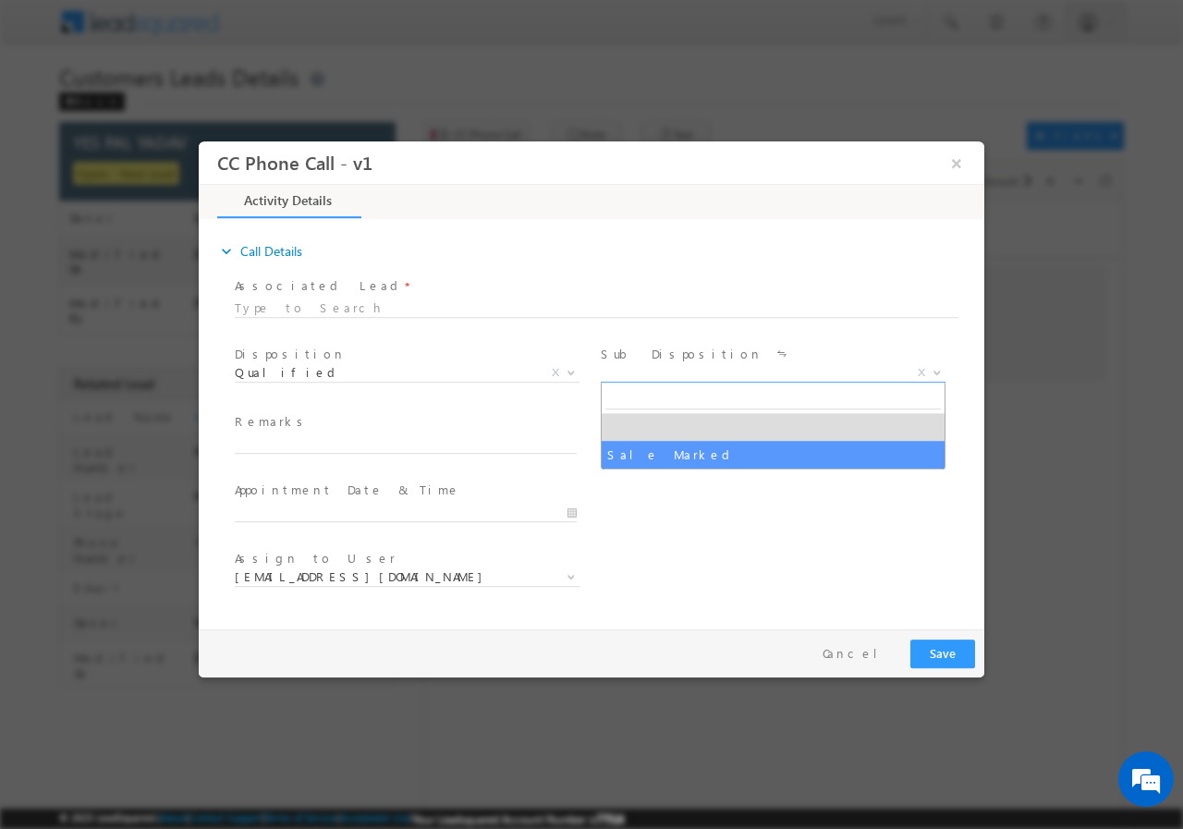
select select "Sale Marked"
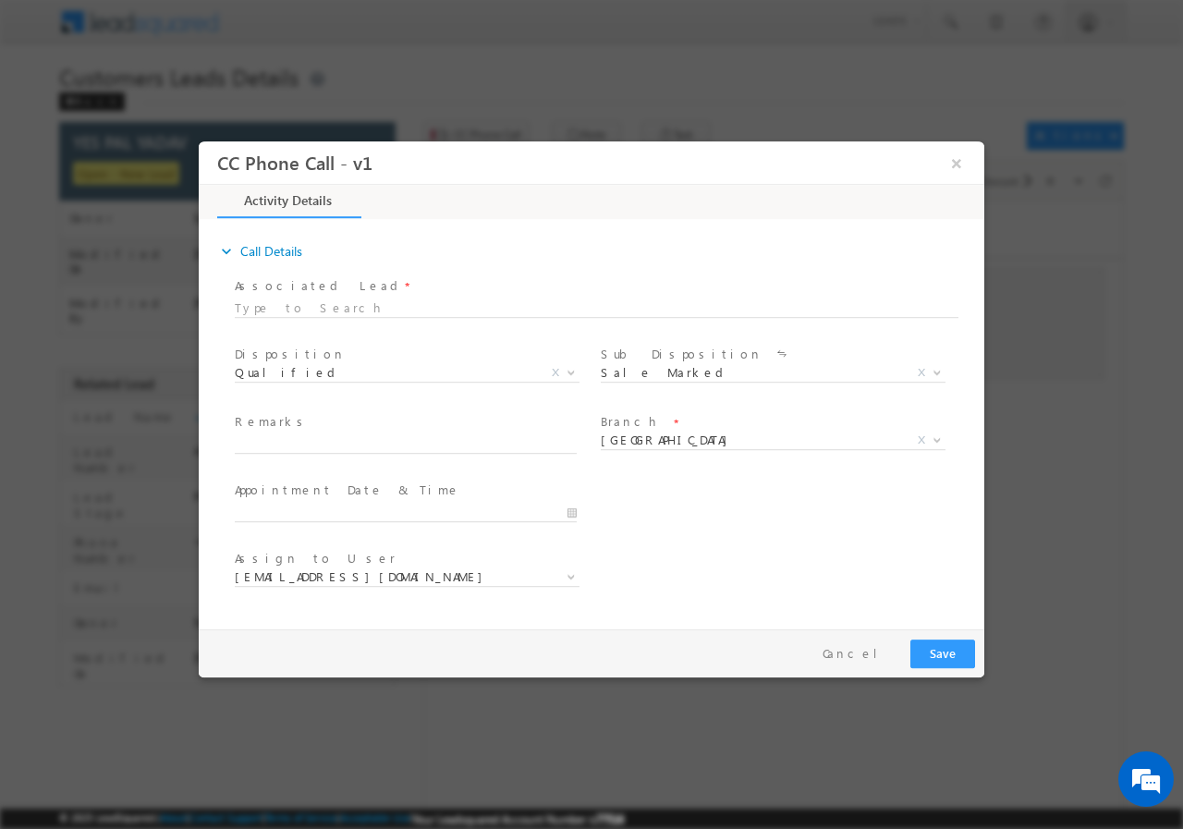
click at [324, 430] on span "Remarks *" at bounding box center [405, 422] width 341 height 20
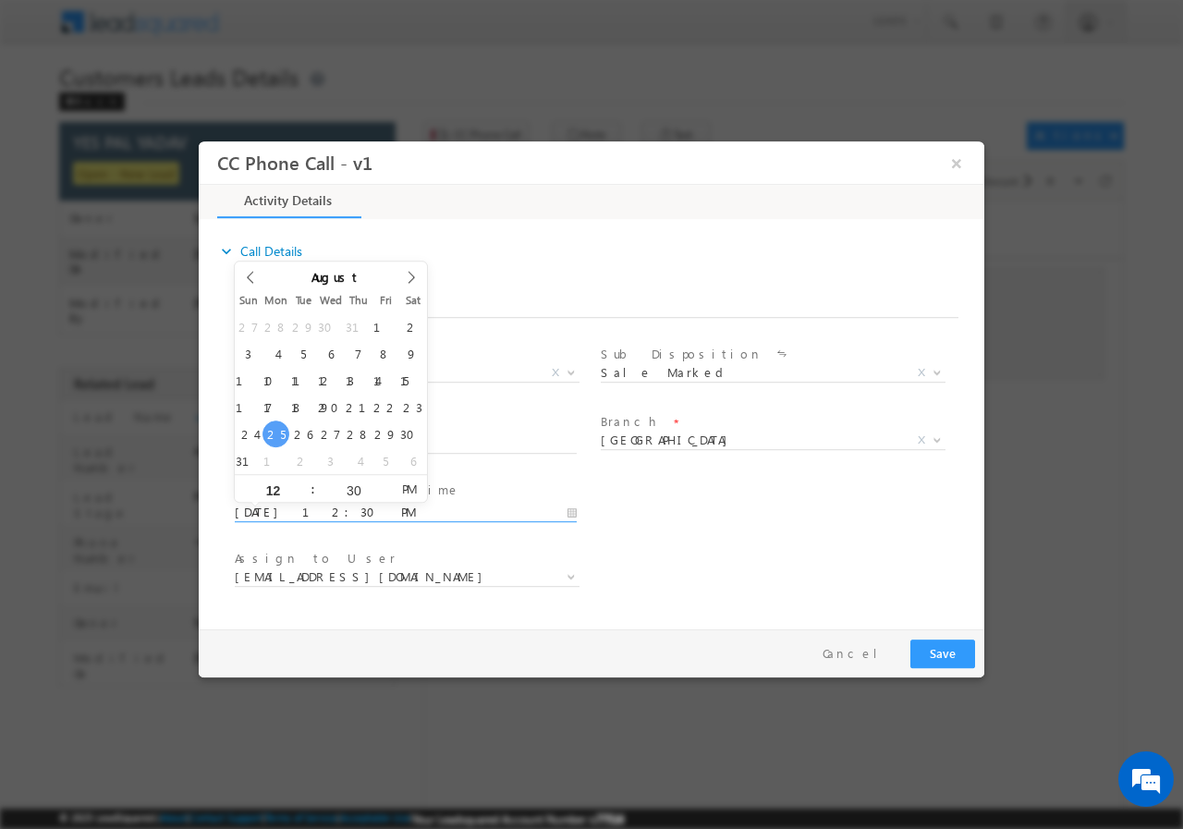
drag, startPoint x: 573, startPoint y: 513, endPoint x: 519, endPoint y: 521, distance: 55.2
click at [572, 513] on input "08/25/2025 12:30 PM" at bounding box center [406, 512] width 342 height 18
type input "08/29/2025 12:31 PM"
type input "31"
click at [387, 481] on span at bounding box center [385, 481] width 13 height 14
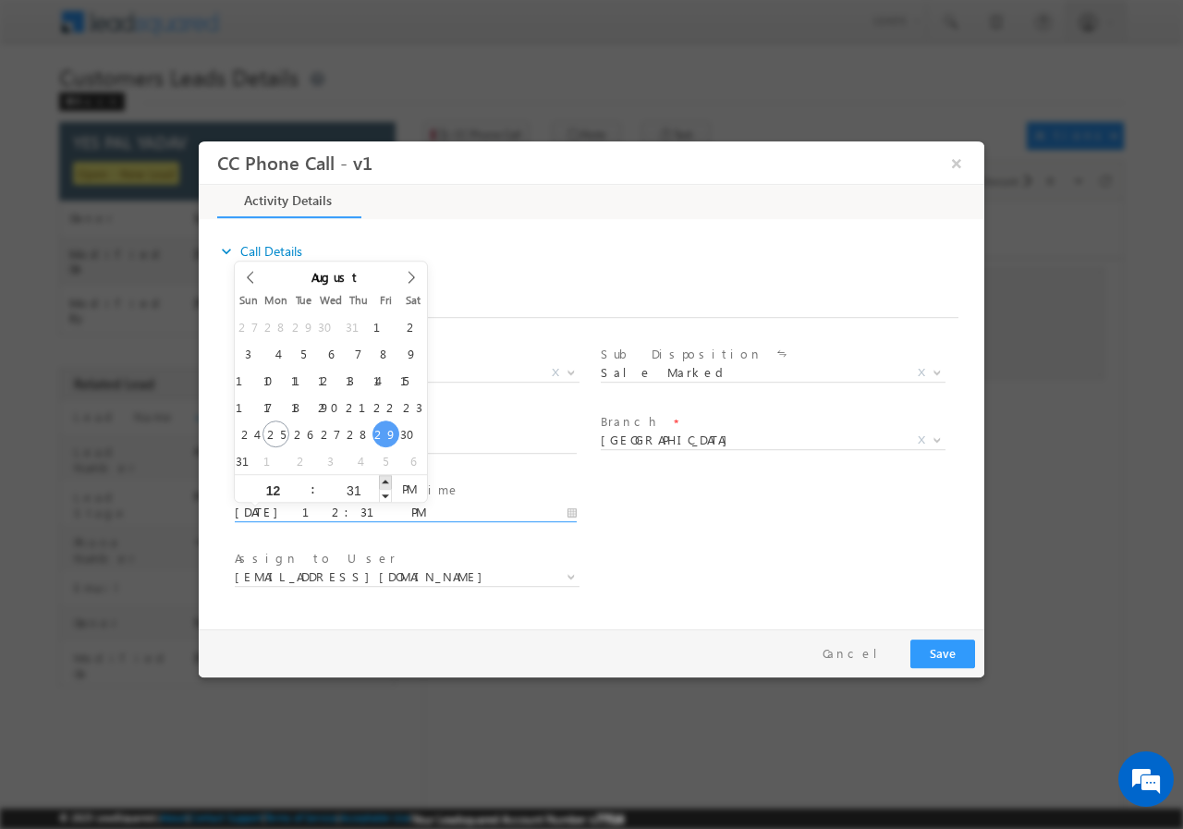
type input "08/29/2025 12:32 PM"
type input "32"
click at [384, 482] on span at bounding box center [385, 481] width 13 height 14
type input "08/29/2025 12:33 PM"
type input "33"
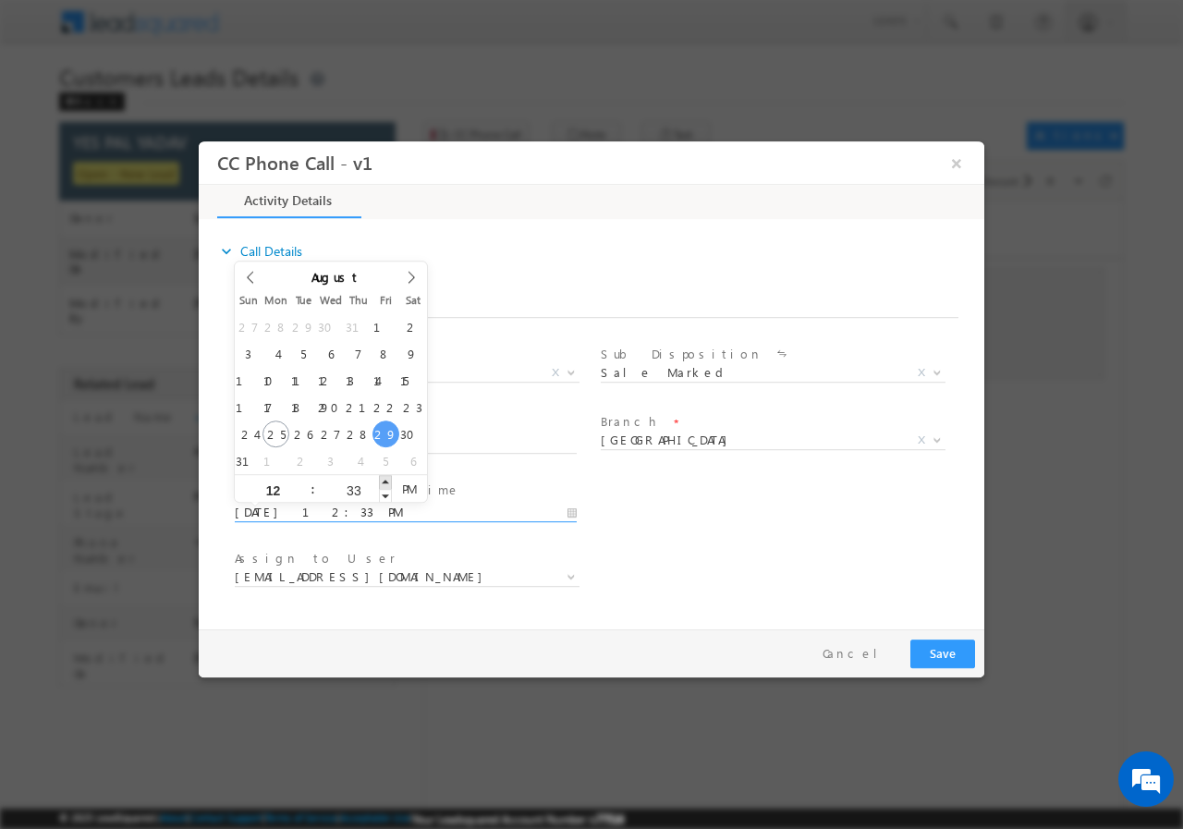
click at [384, 482] on span at bounding box center [385, 481] width 13 height 14
type input "08/29/2025 12:34 PM"
type input "34"
click at [384, 482] on span at bounding box center [385, 481] width 13 height 14
type input "08/29/2025 12:35 PM"
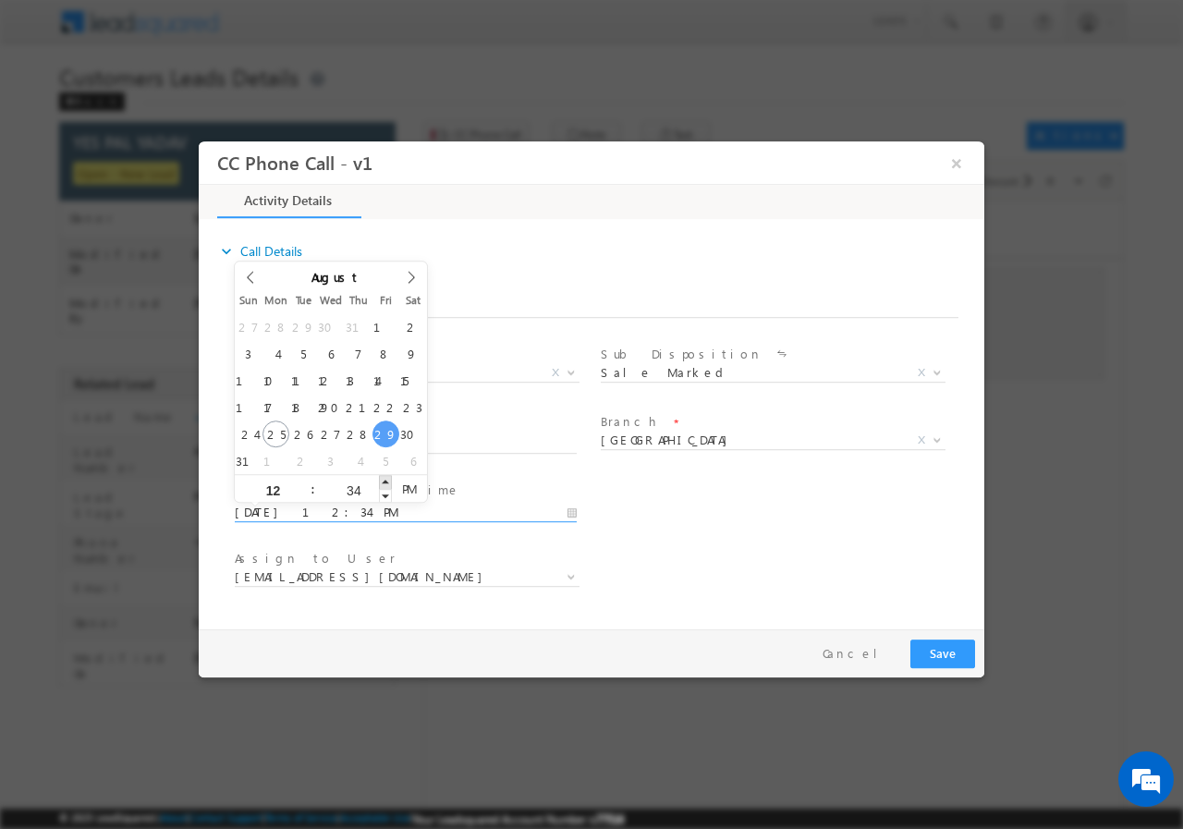
type input "35"
click at [384, 482] on span at bounding box center [385, 481] width 13 height 14
click at [722, 527] on div "User Branch * Appointment Date & Time * 08/29/2025 12:35 PM" at bounding box center [607, 510] width 753 height 68
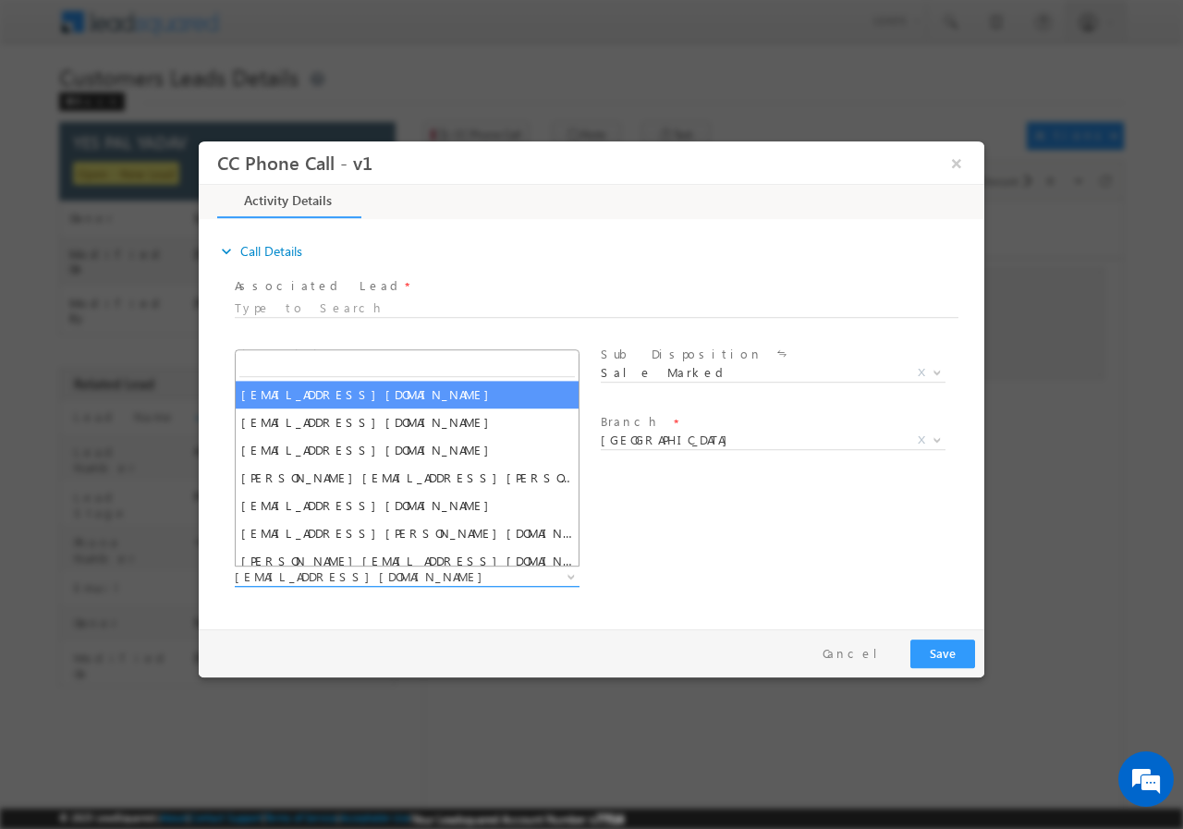
click at [525, 581] on span "dilip.kumar1@sgrlimited.in" at bounding box center [385, 576] width 300 height 17
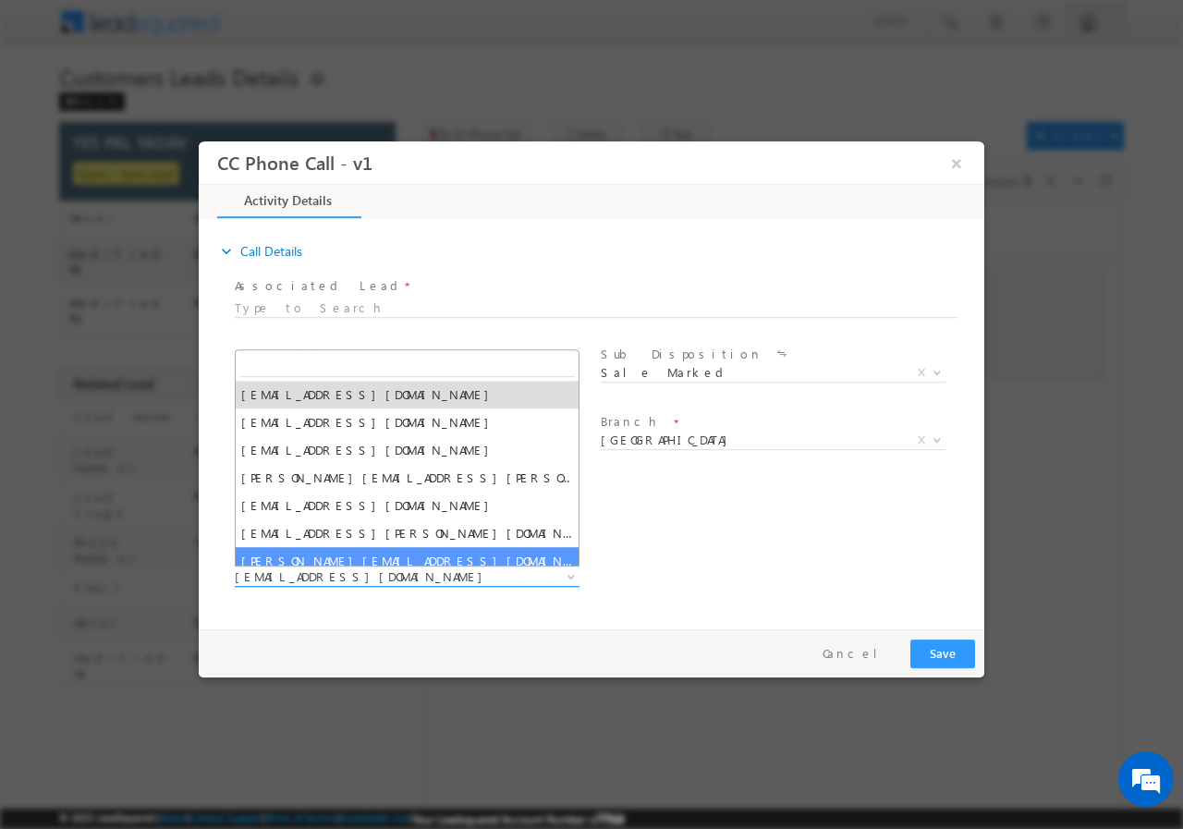
paste input "rahul.kumar1@sgrlimited.in"
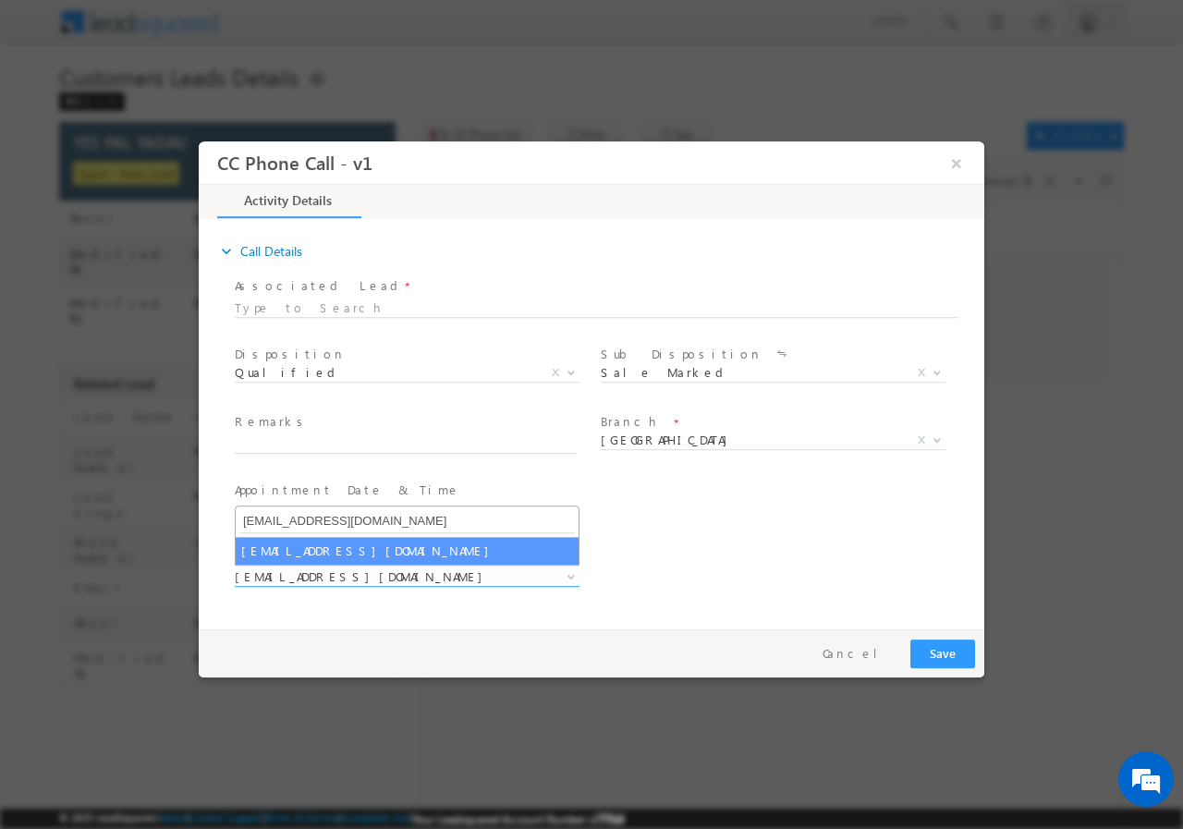
type input "rahul.kumar1@sgrlimited.in"
select select "rahul.kumar1@sgrlimited.in"
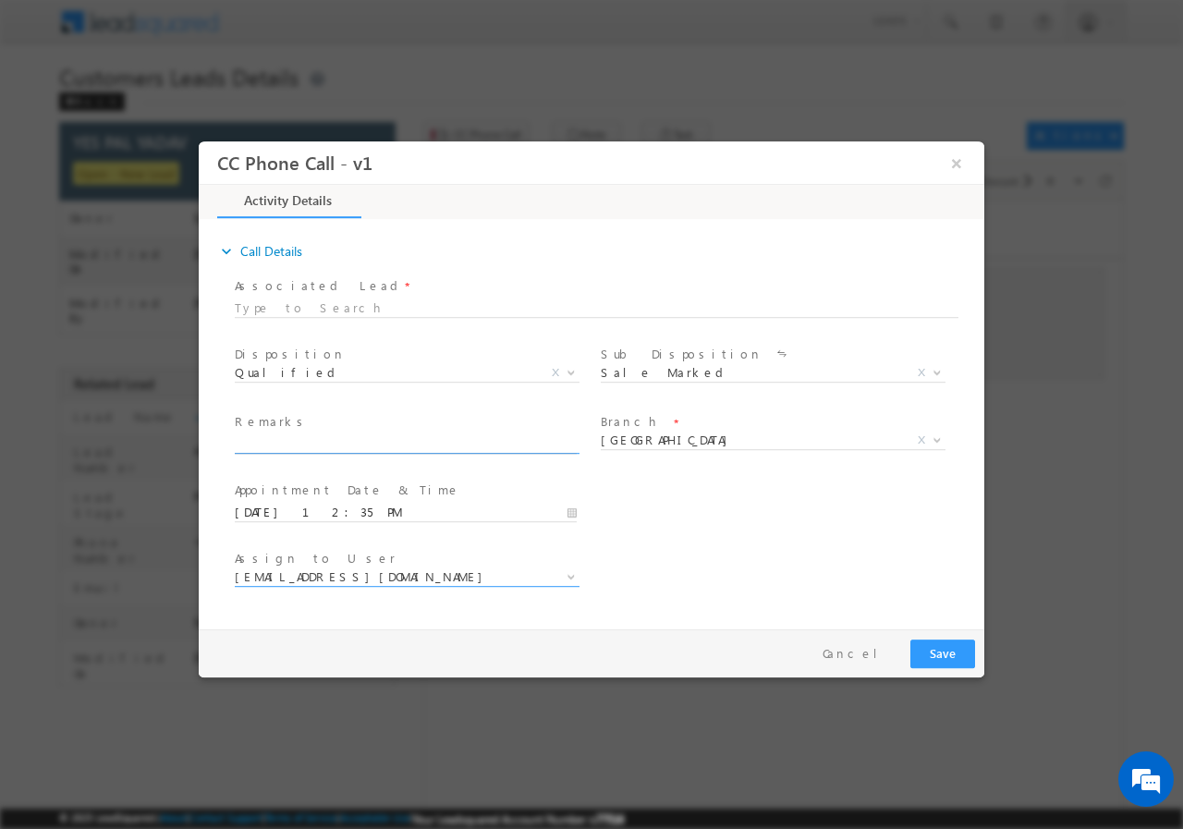
click at [422, 446] on input "text" at bounding box center [406, 443] width 342 height 18
paste input "Aligarh - 202121 / MOB- 7668059771 / Campaign - VB_Know_More / Unique ID -79112…"
type input "Aligarh - 202121 / MOB- 7668059771 / Campaign - VB_Know_More / Unique ID -79112…"
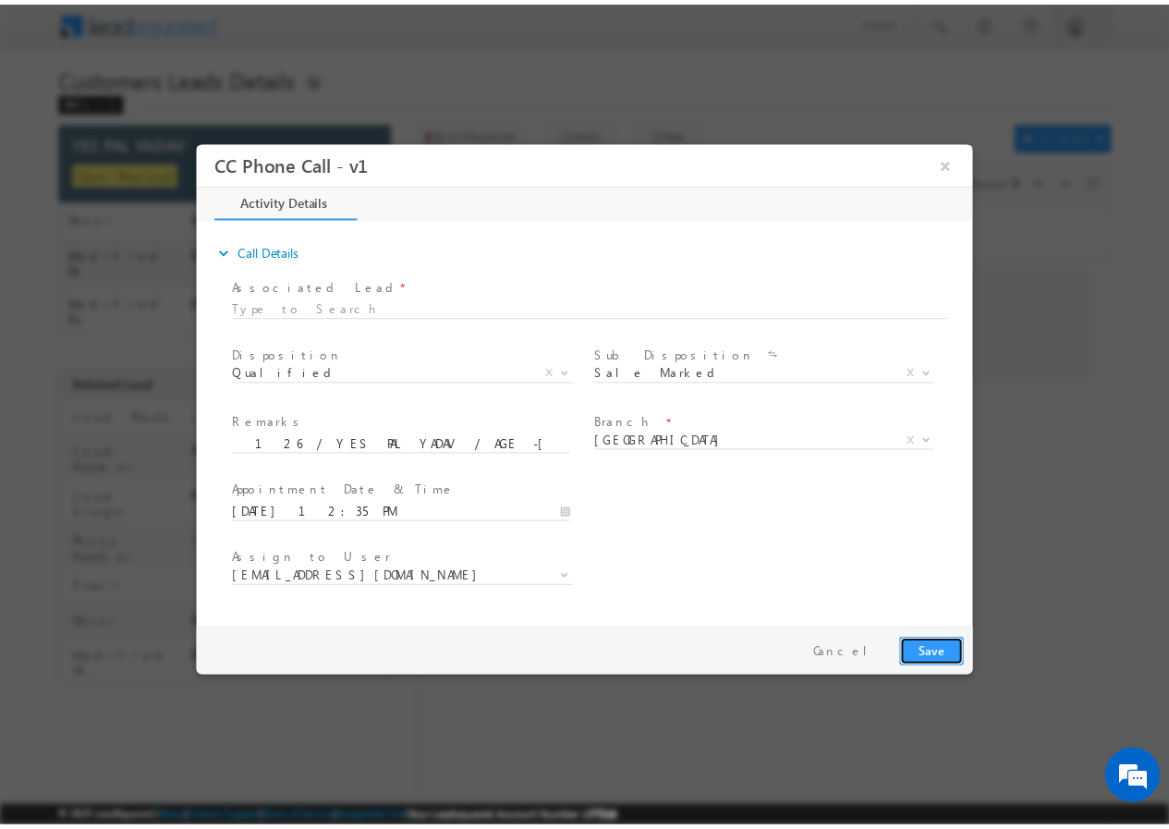
scroll to position [0, 0]
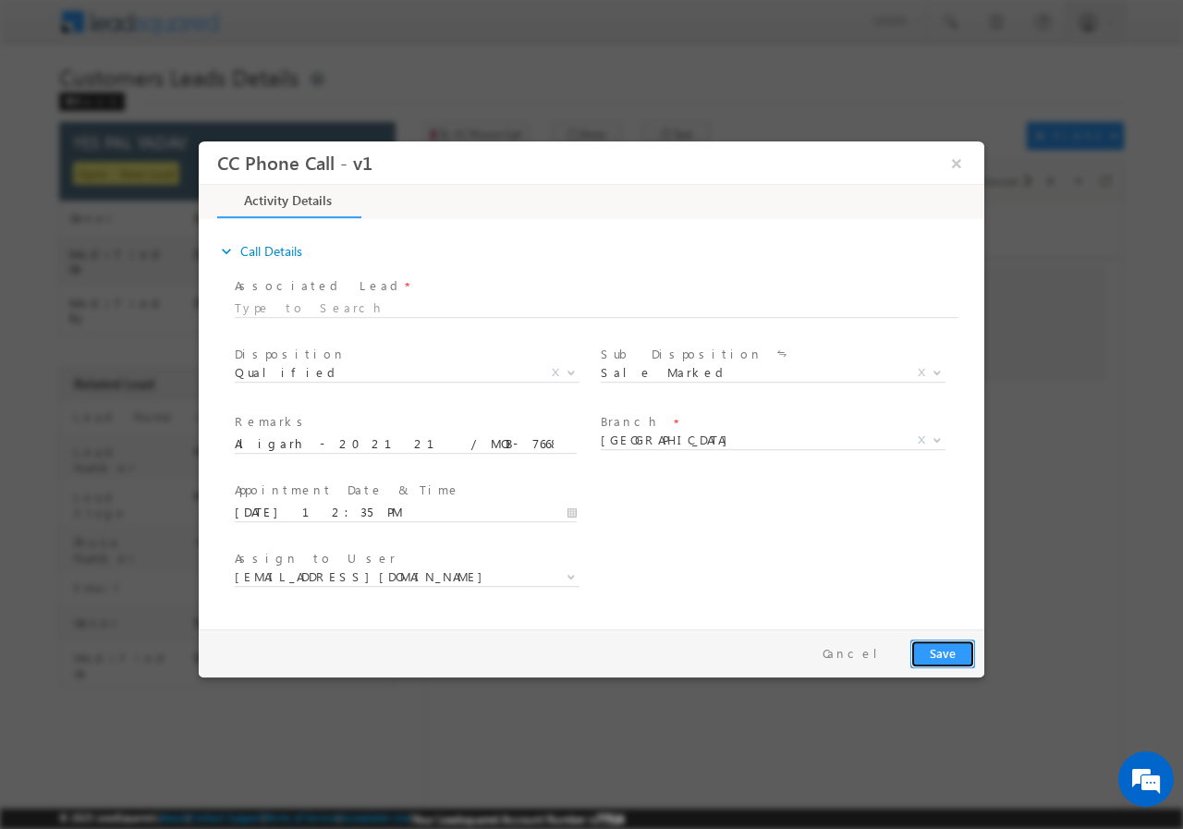
click at [943, 653] on button "Save" at bounding box center [943, 653] width 65 height 29
